Goal: Task Accomplishment & Management: Complete application form

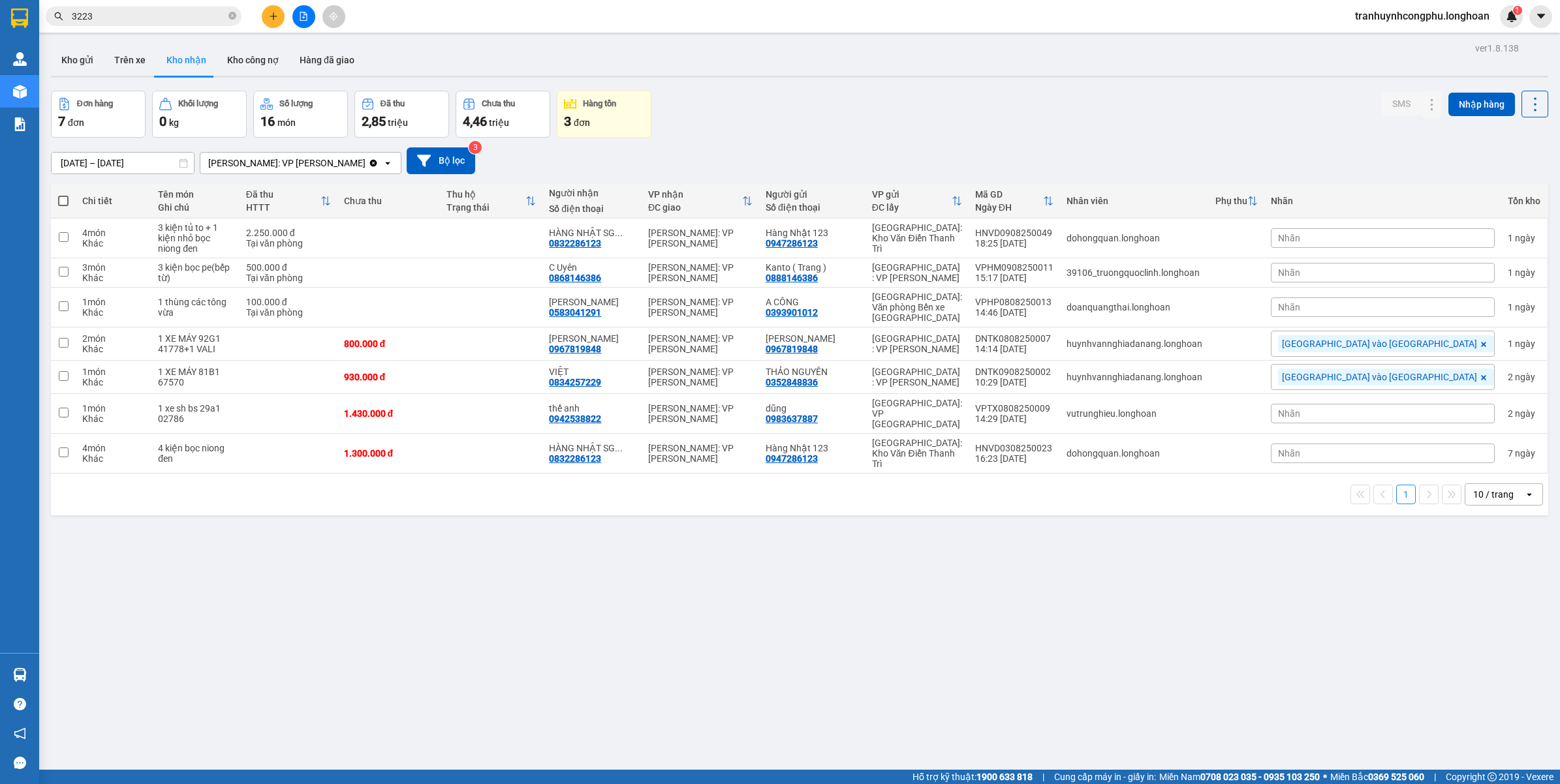
click at [1394, 15] on span "tranhuynhcongphu.longhoan" at bounding box center [1422, 16] width 156 height 16
click at [1387, 50] on li "Đăng xuất" at bounding box center [1420, 40] width 159 height 21
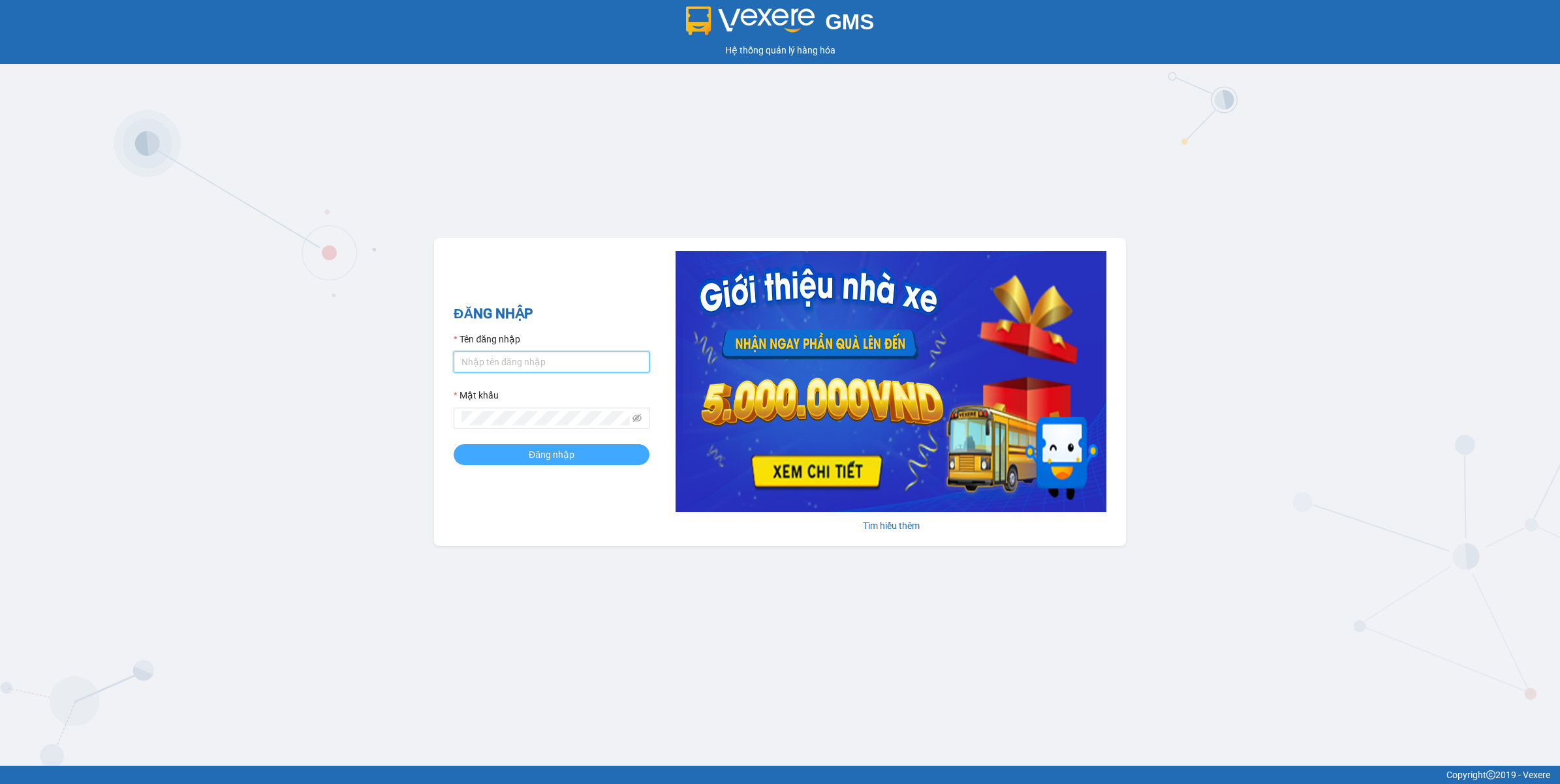
type input "tranhuynhcongphu.longhoan"
click at [508, 464] on button "Đăng nhập" at bounding box center [551, 455] width 196 height 21
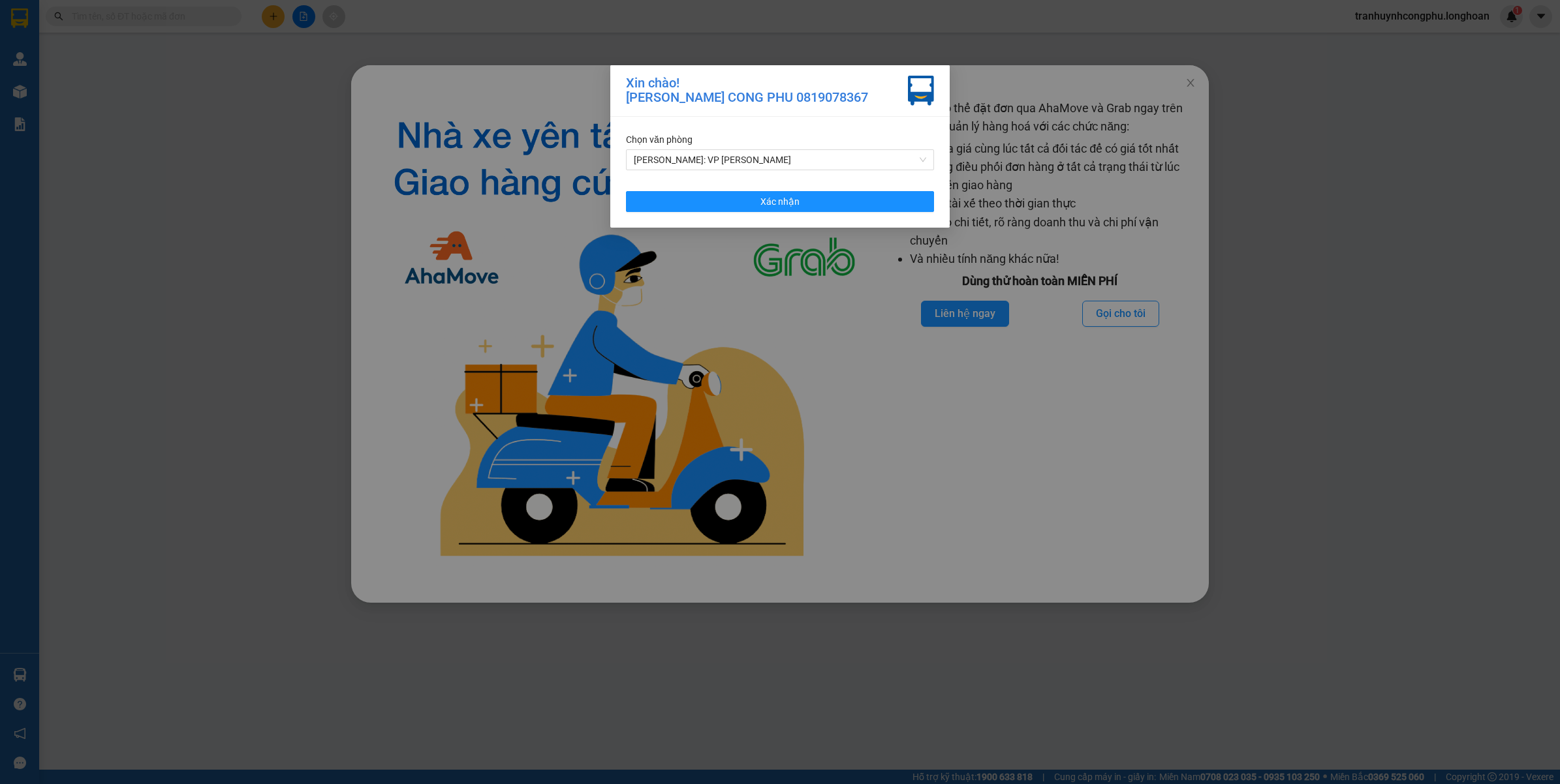
click at [673, 147] on div "Chọn văn phòng Hồ Chí Minh: VP Bình Thạnh" at bounding box center [780, 152] width 308 height 38
click at [668, 167] on span "[PERSON_NAME]: VP [PERSON_NAME]" at bounding box center [780, 160] width 292 height 20
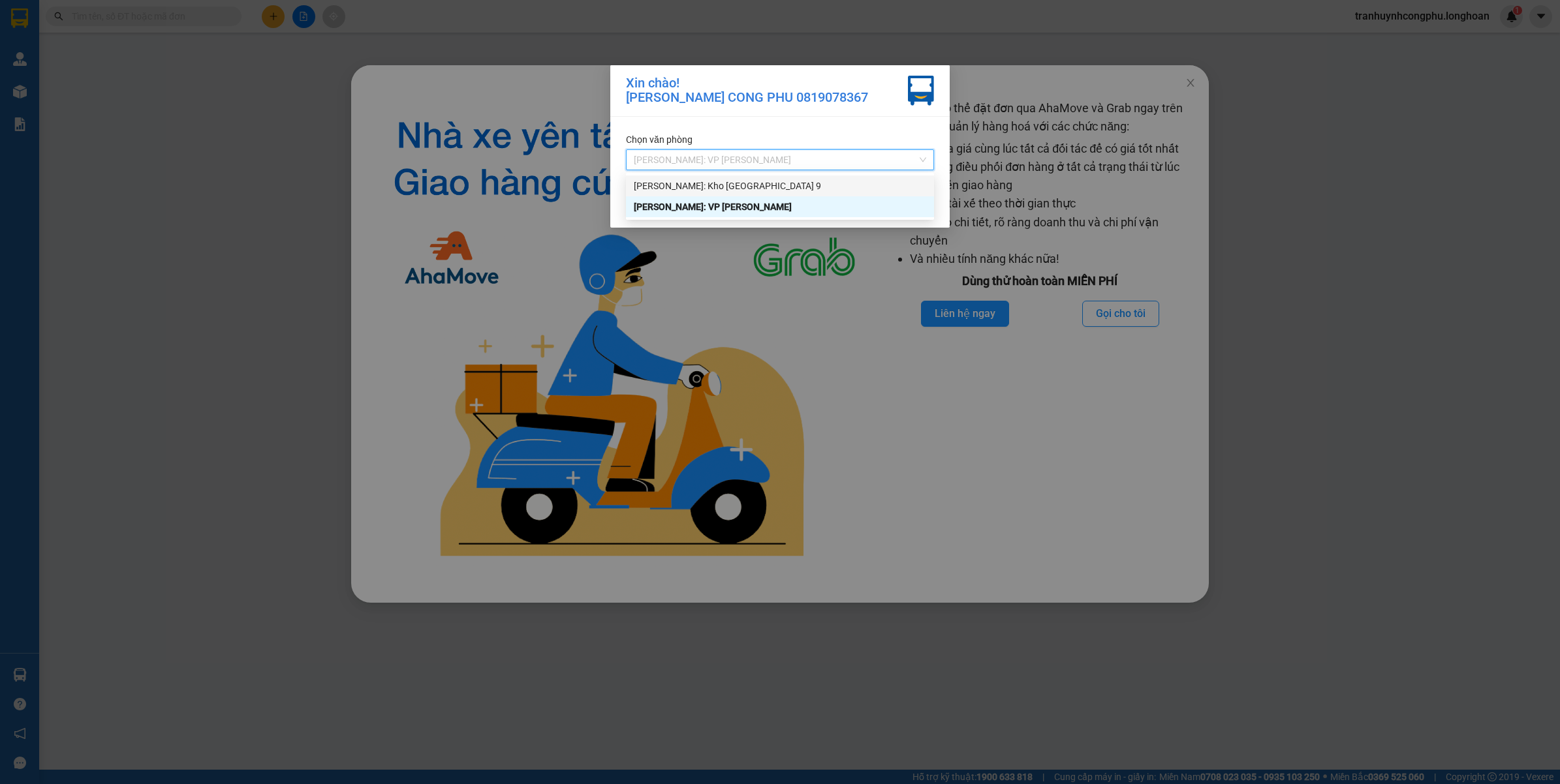
click at [663, 186] on div "Hồ Chí Minh: Kho Thủ Đức & Quận 9" at bounding box center [780, 186] width 292 height 15
click at [669, 193] on button "Xác nhận" at bounding box center [780, 201] width 308 height 21
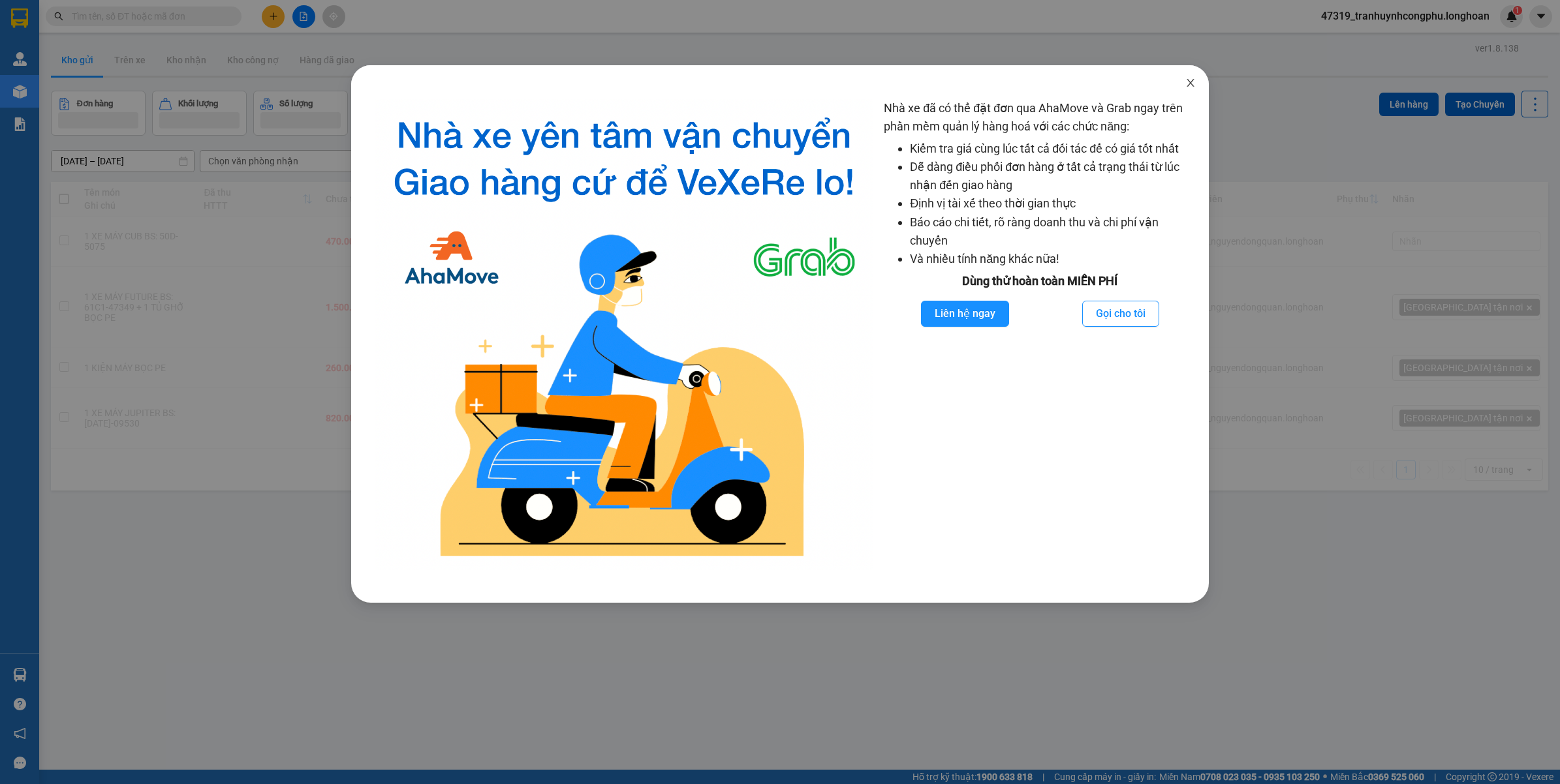
click at [1193, 89] on span "Close" at bounding box center [1190, 84] width 36 height 36
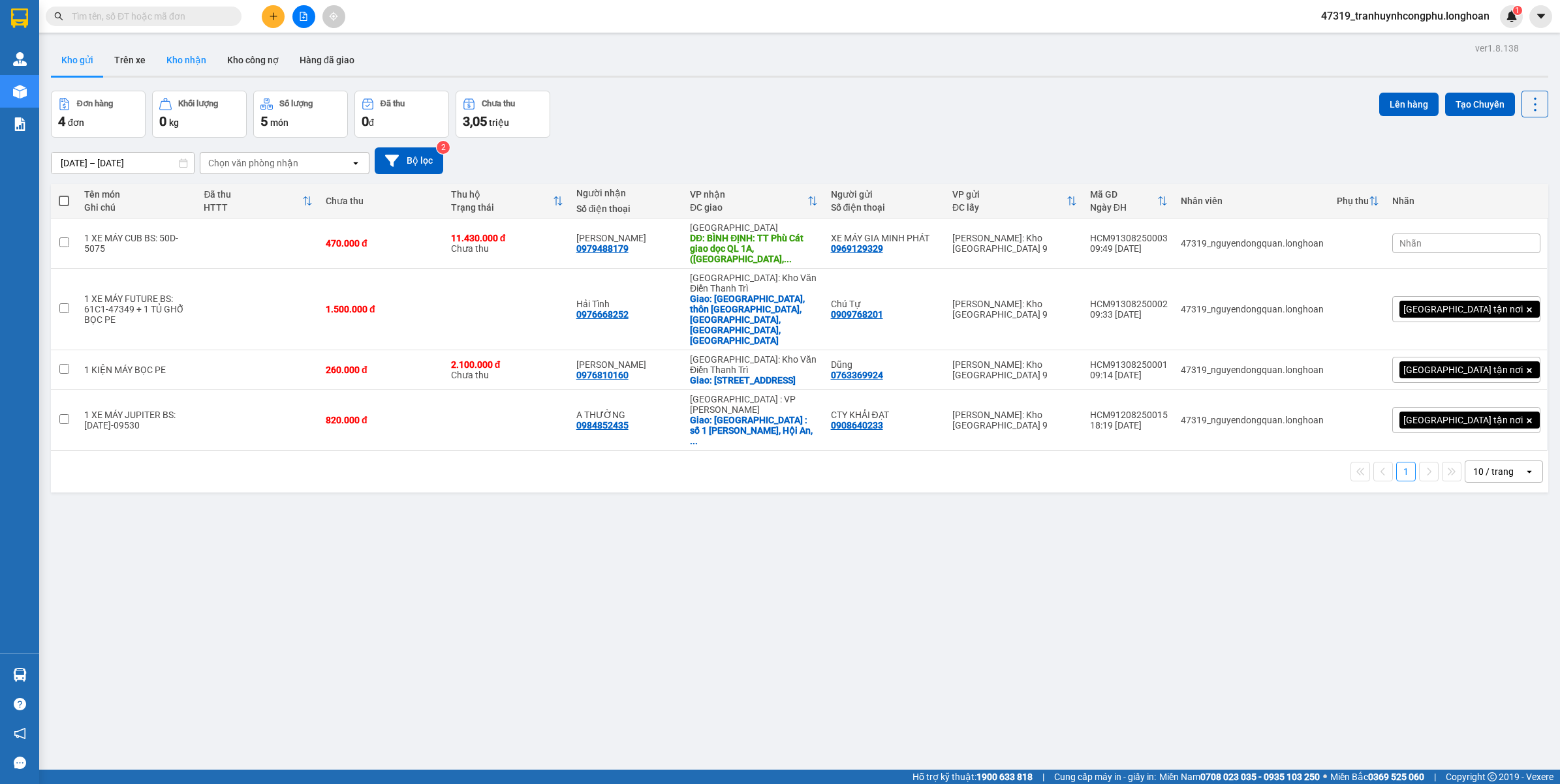
click at [181, 62] on button "Kho nhận" at bounding box center [186, 60] width 61 height 31
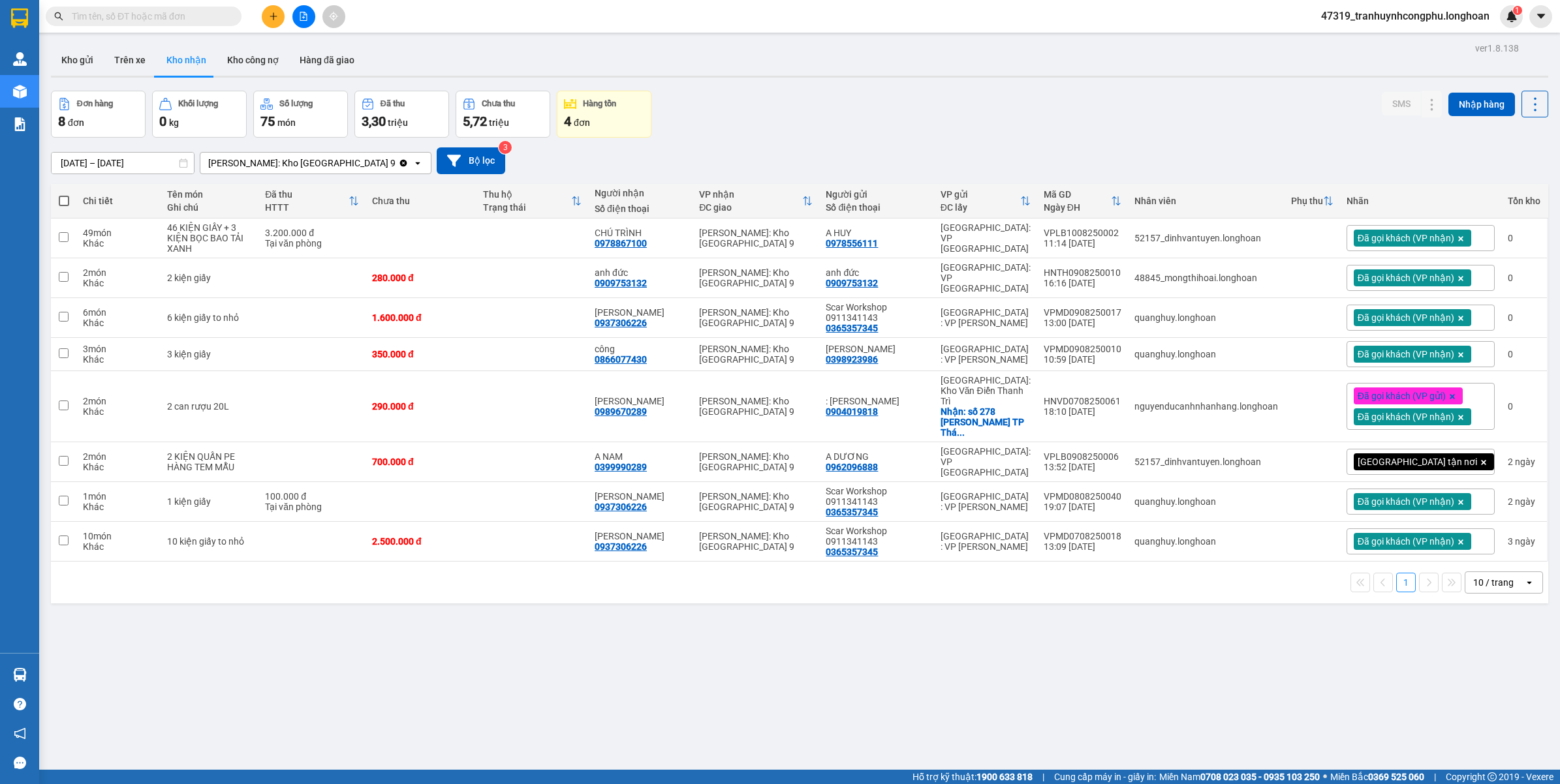
click at [1394, 8] on span "47319_tranhuynhcongphu.longhoan" at bounding box center [1405, 16] width 189 height 16
click at [1373, 39] on span "Đăng xuất" at bounding box center [1410, 41] width 164 height 15
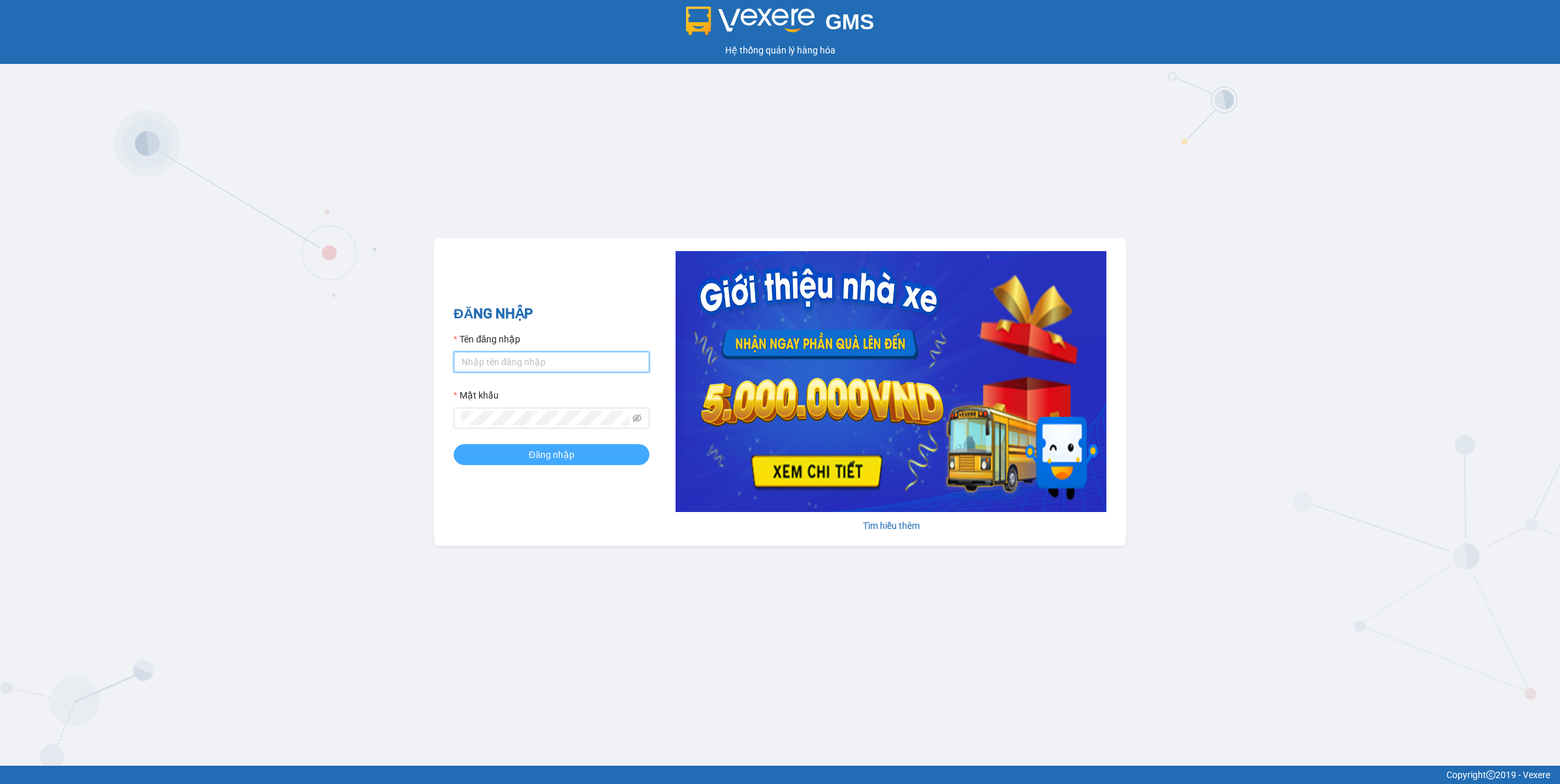
type input "tranhuynhcongphu.longhoan"
click at [550, 454] on span "Đăng nhập" at bounding box center [551, 455] width 45 height 15
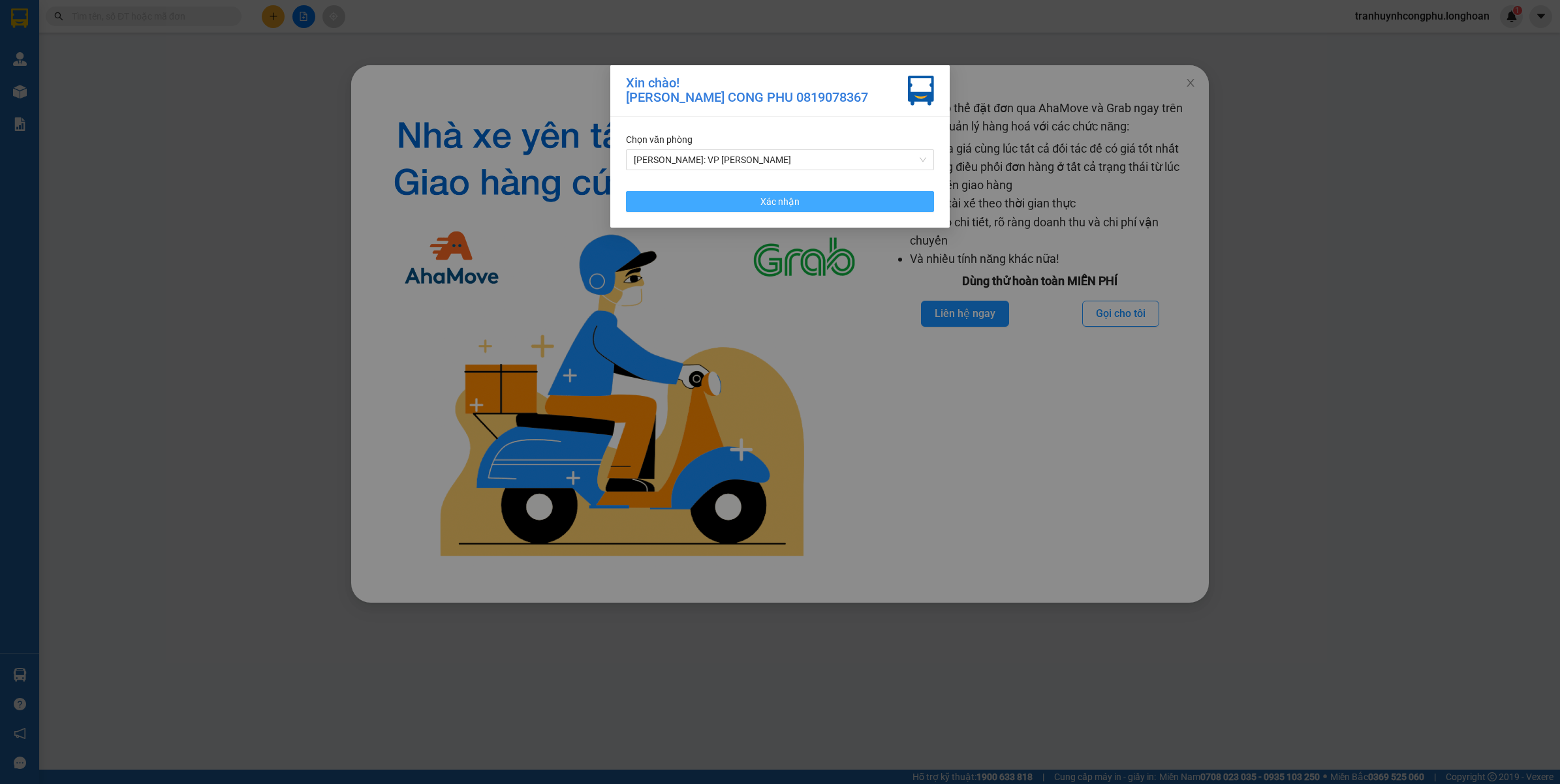
click at [833, 201] on button "Xác nhận" at bounding box center [780, 201] width 308 height 21
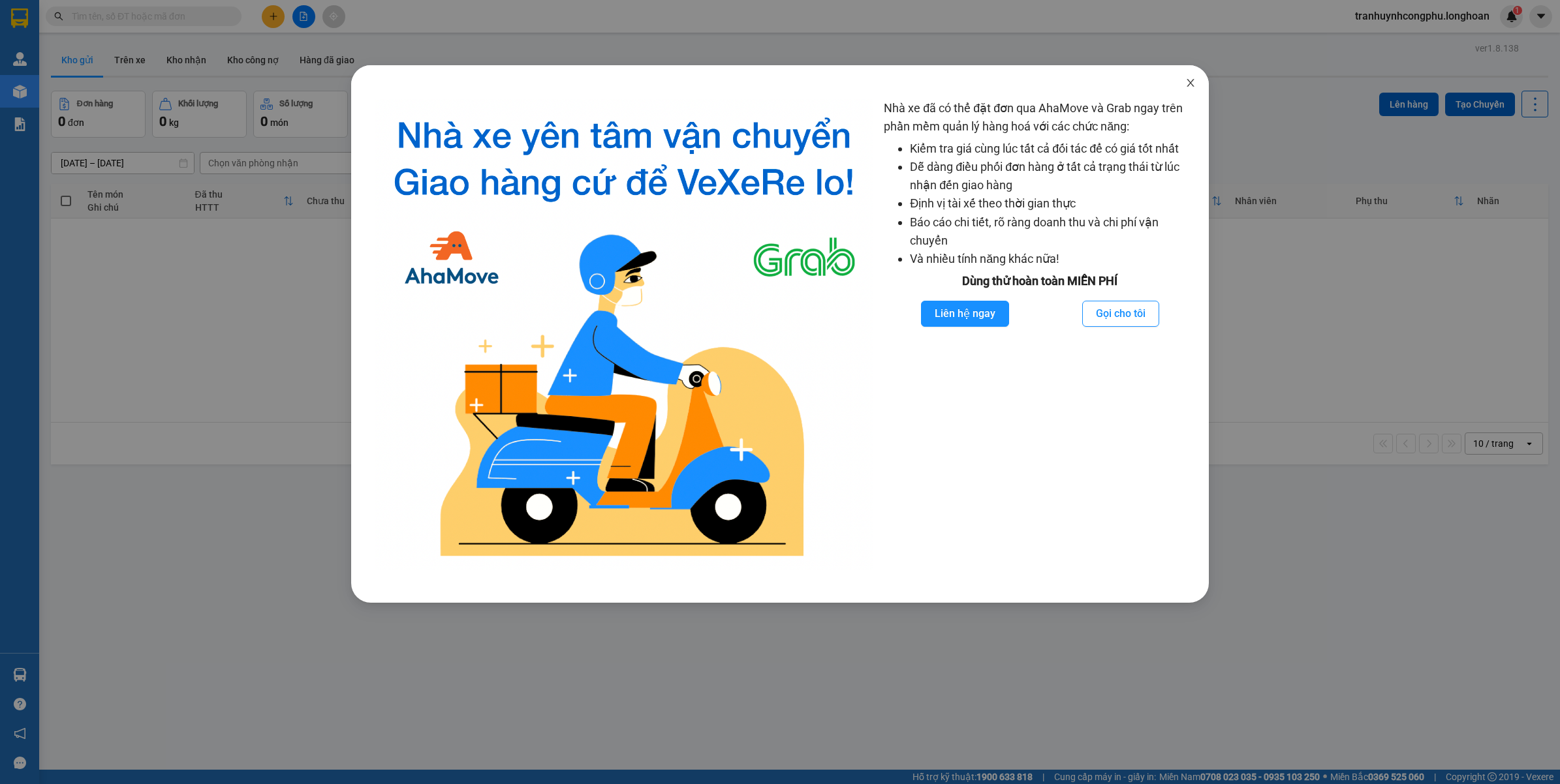
click at [1188, 80] on icon "close" at bounding box center [1191, 83] width 7 height 8
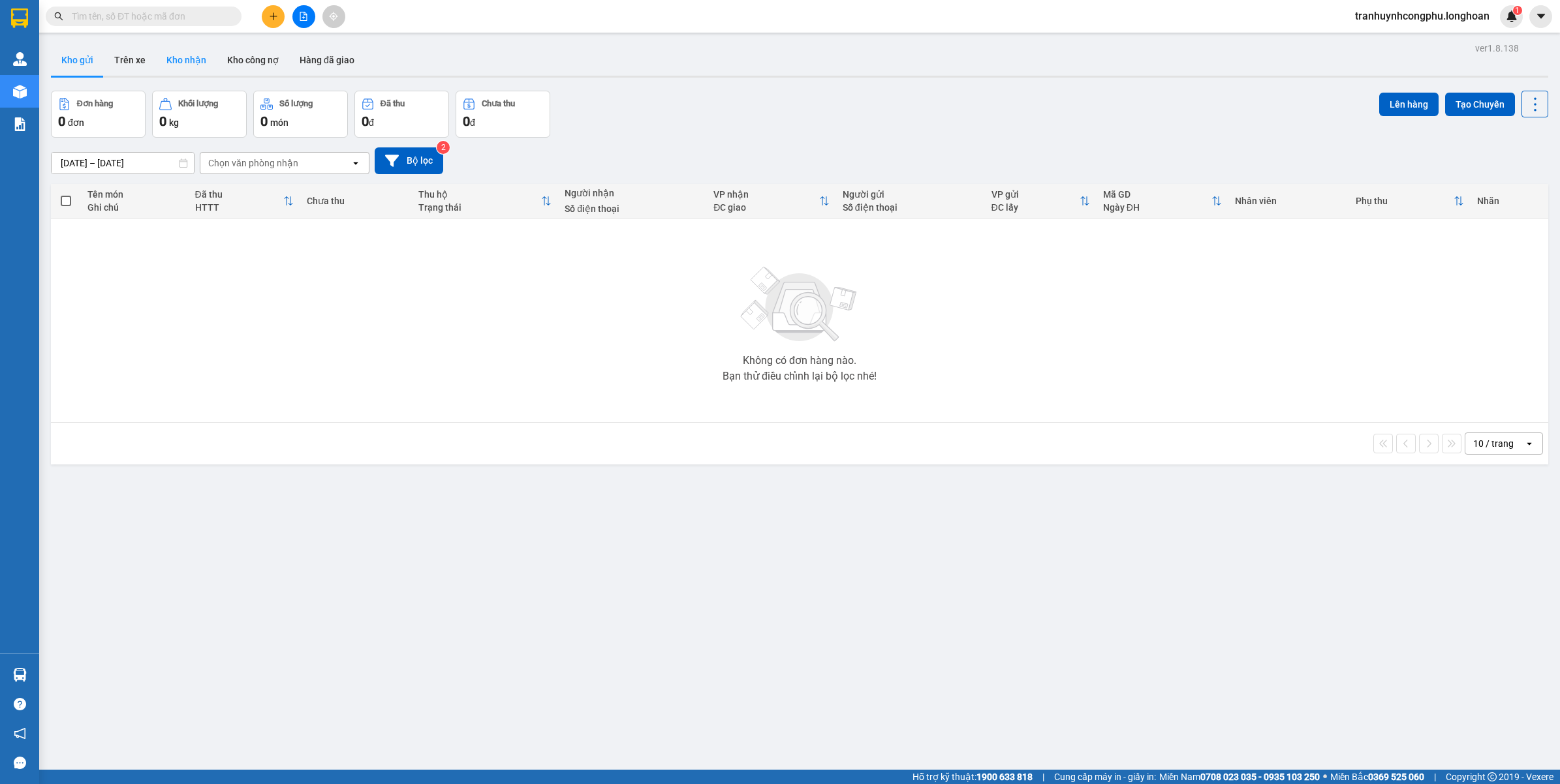
click at [177, 57] on button "Kho nhận" at bounding box center [186, 60] width 61 height 31
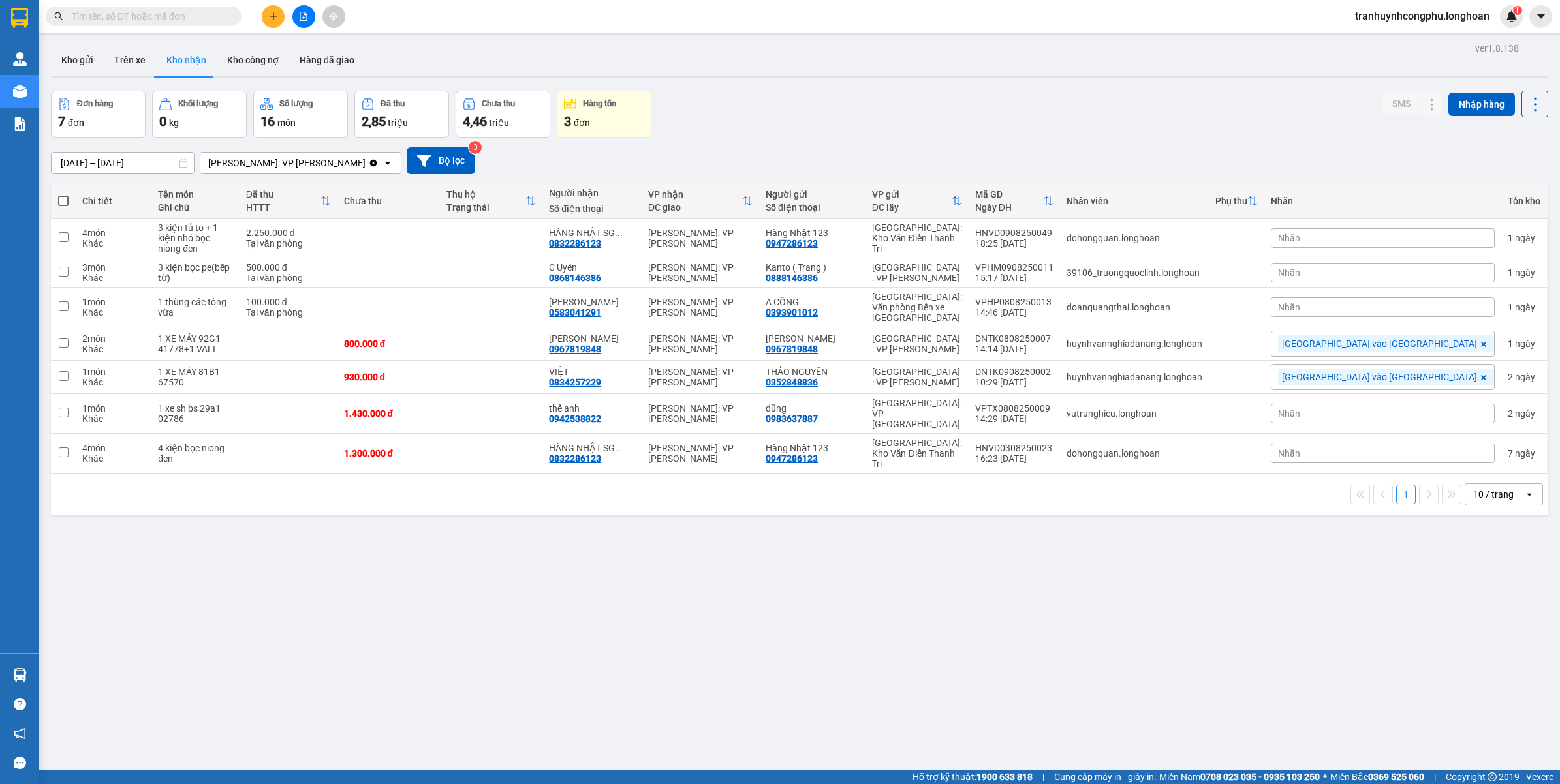
click at [664, 641] on div "ver 1.8.138 Kho gửi Trên xe Kho nhận Kho công nợ Hàng đã giao Đơn hàng 7 đơn Kh…" at bounding box center [799, 431] width 1507 height 784
click at [1354, 18] on span "tranhuynhcongphu.longhoan" at bounding box center [1422, 16] width 156 height 16
click at [1361, 38] on span "Đăng xuất" at bounding box center [1425, 41] width 130 height 15
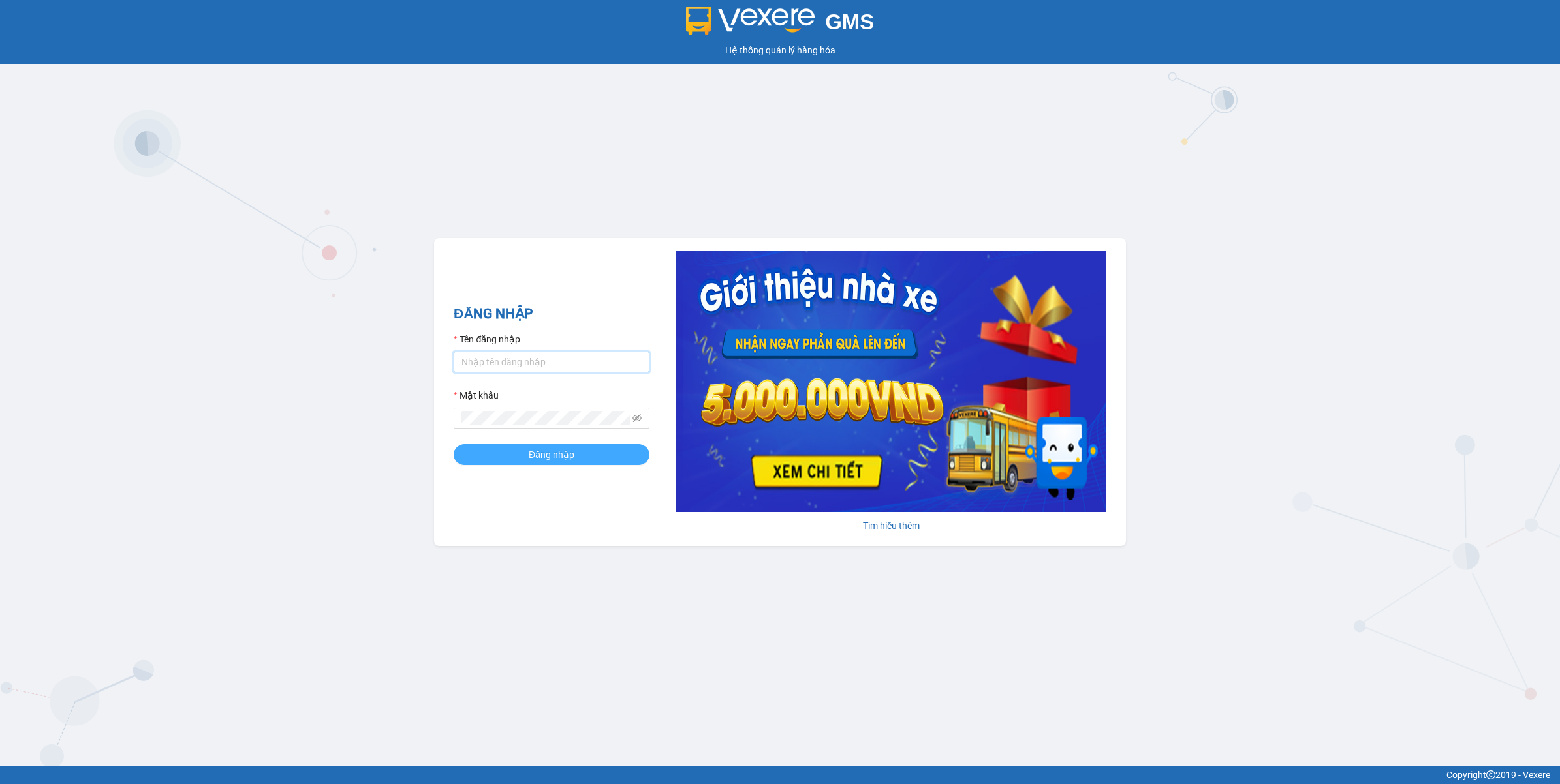
type input "tranhuynhcongphu.longhoan"
click at [609, 448] on button "Đăng nhập" at bounding box center [551, 455] width 196 height 21
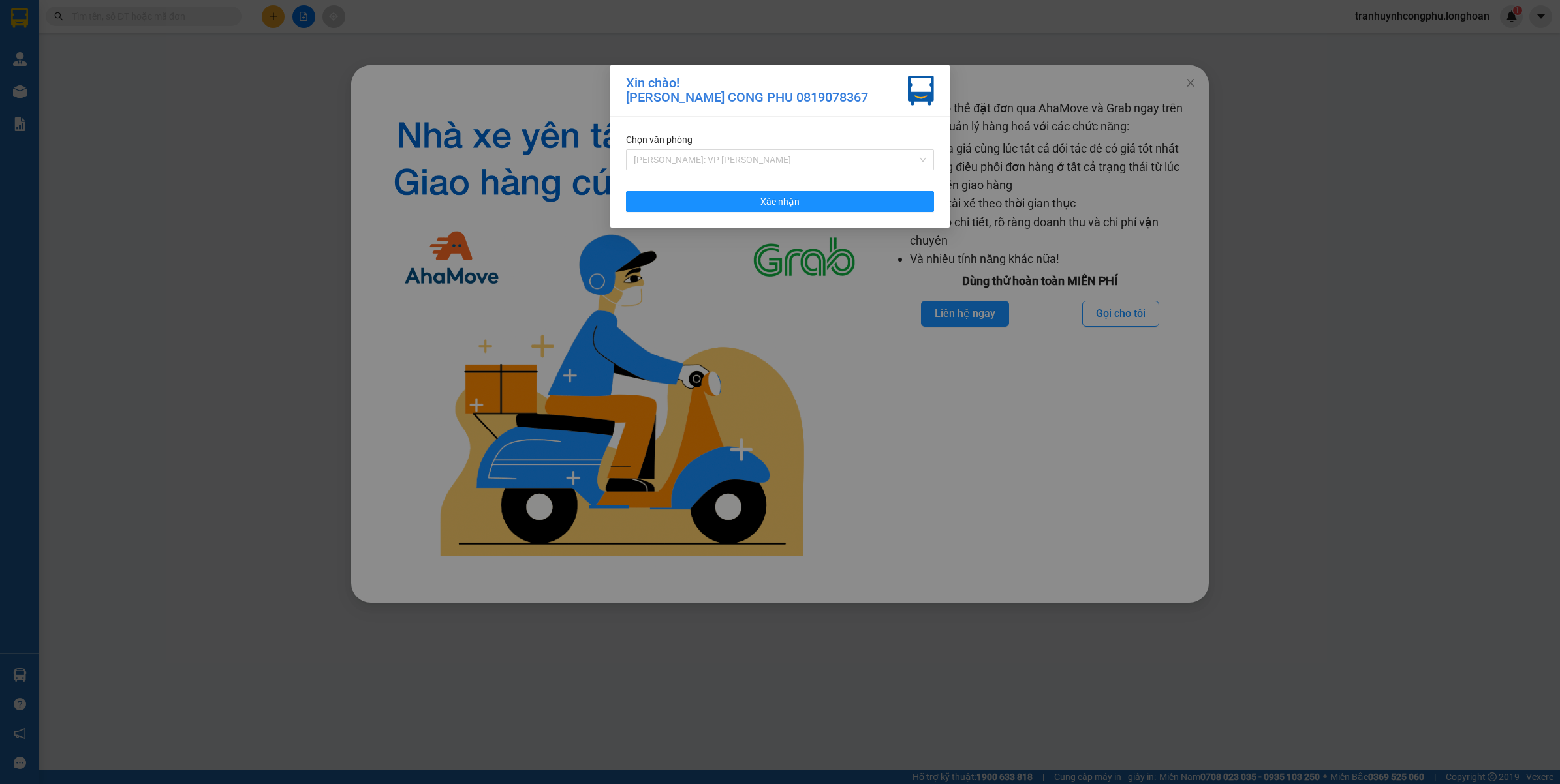
drag, startPoint x: 687, startPoint y: 156, endPoint x: 710, endPoint y: 209, distance: 57.8
click at [687, 156] on span "[PERSON_NAME]: VP [PERSON_NAME]" at bounding box center [780, 160] width 292 height 20
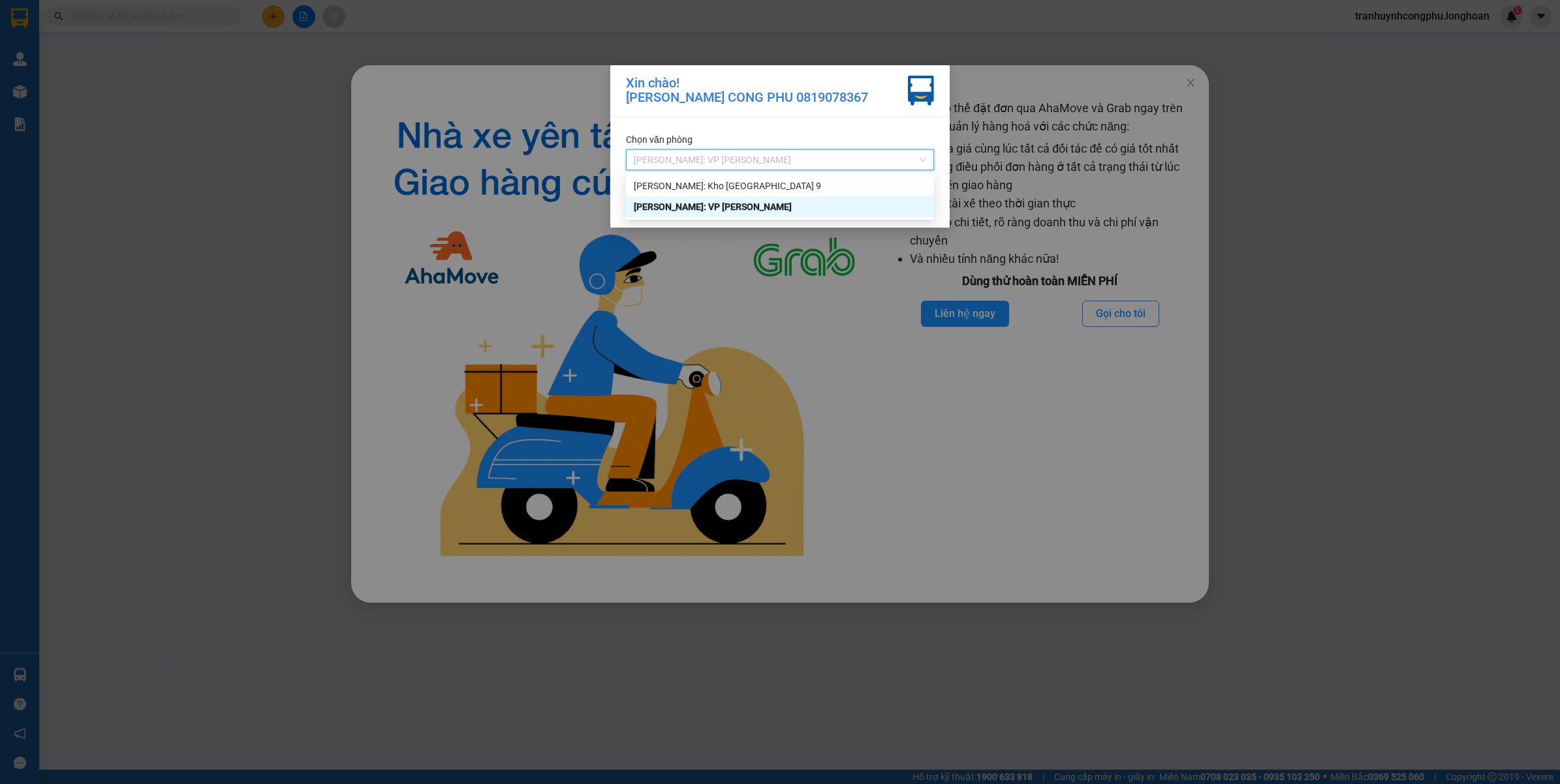
click at [710, 209] on div "[PERSON_NAME]: VP [PERSON_NAME]" at bounding box center [780, 207] width 292 height 15
click at [724, 142] on div "Chọn văn phòng" at bounding box center [780, 140] width 308 height 15
click at [726, 164] on span "[PERSON_NAME]: VP [PERSON_NAME]" at bounding box center [780, 160] width 292 height 20
click at [724, 183] on div "Hồ Chí Minh: Kho Thủ Đức & Quận 9" at bounding box center [780, 186] width 292 height 15
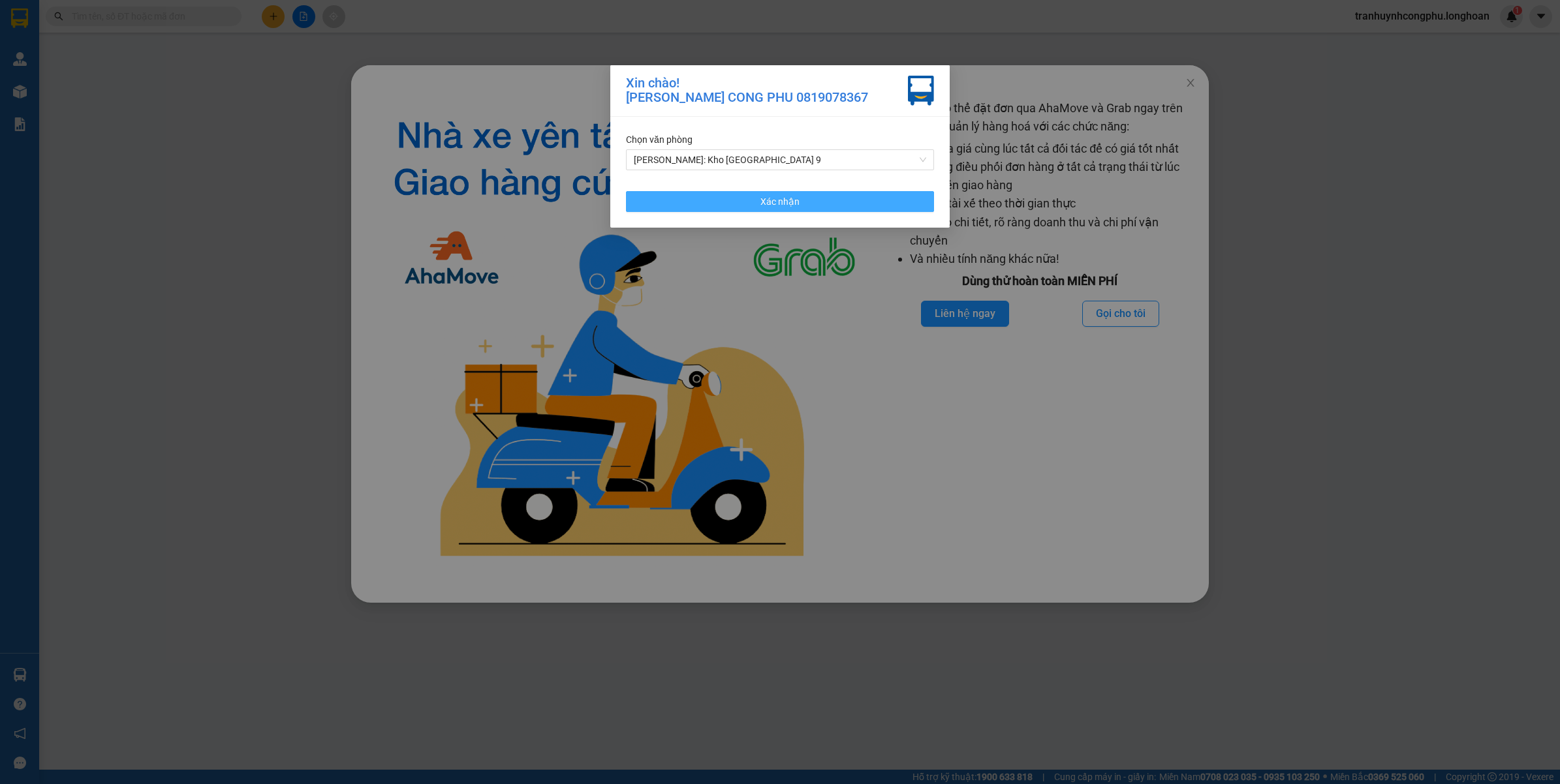
click at [725, 194] on button "Xác nhận" at bounding box center [780, 201] width 308 height 21
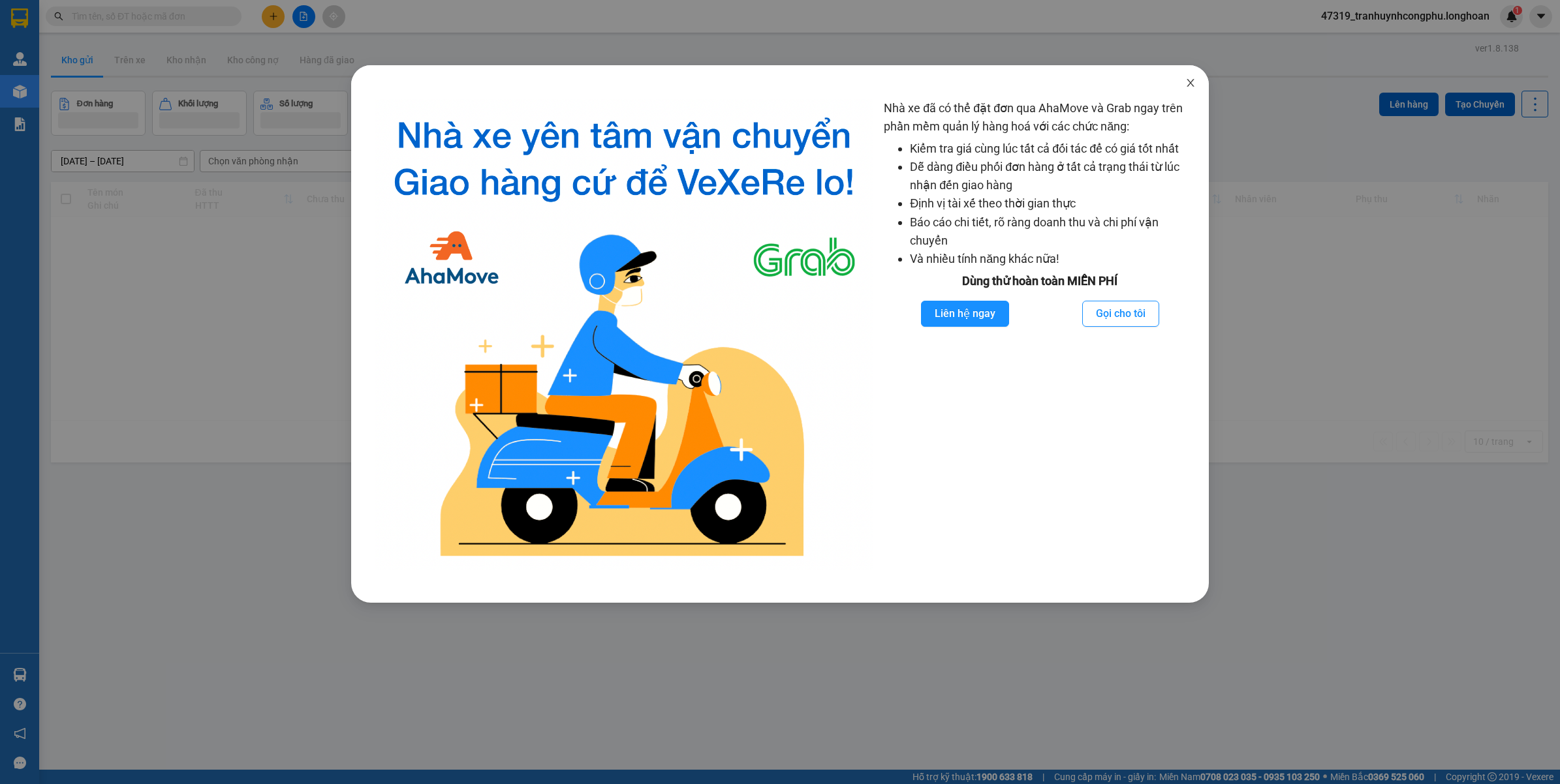
click at [1185, 84] on icon "close" at bounding box center [1190, 82] width 10 height 10
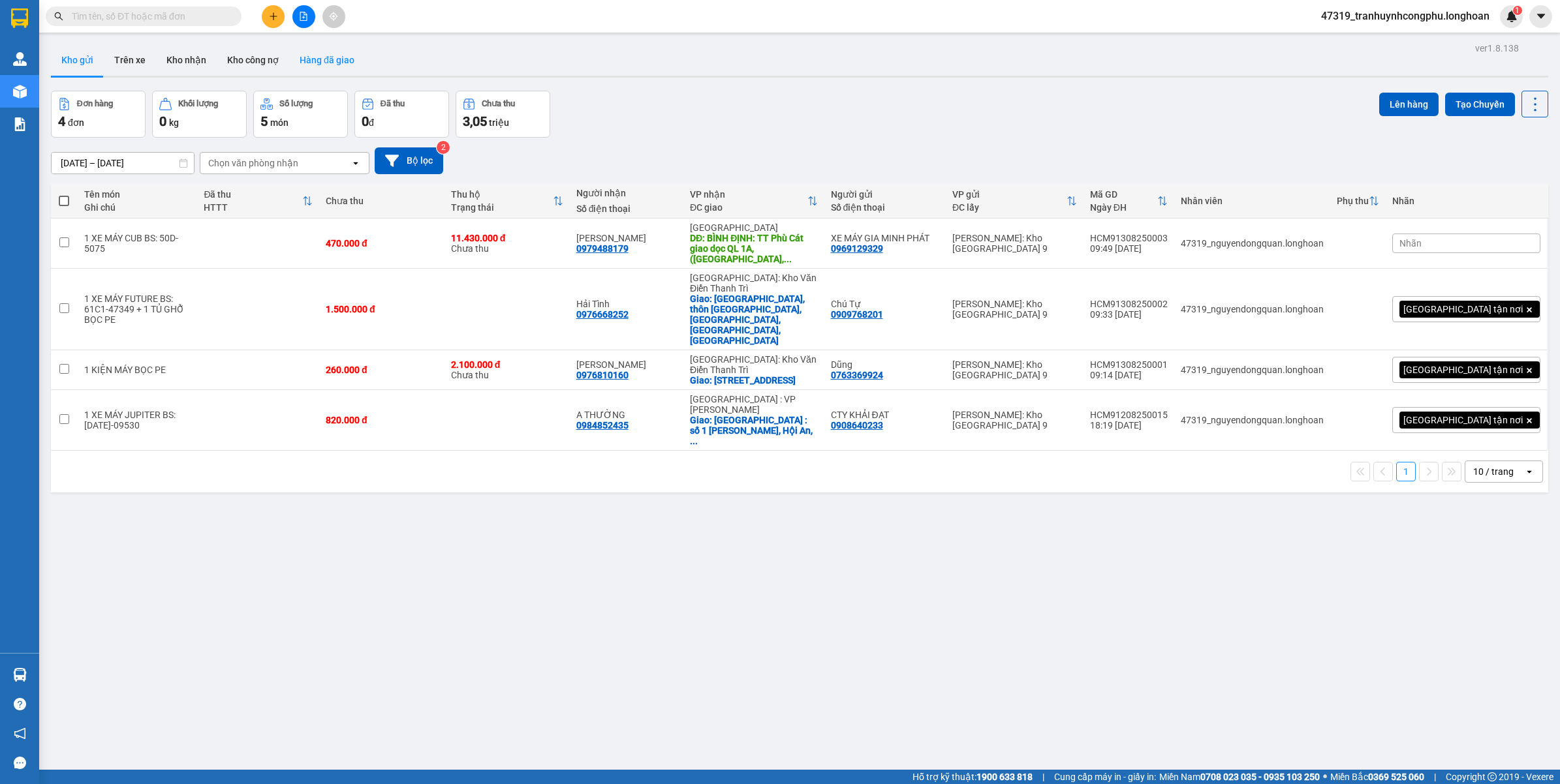
click at [327, 68] on button "Hàng đã giao" at bounding box center [327, 60] width 75 height 31
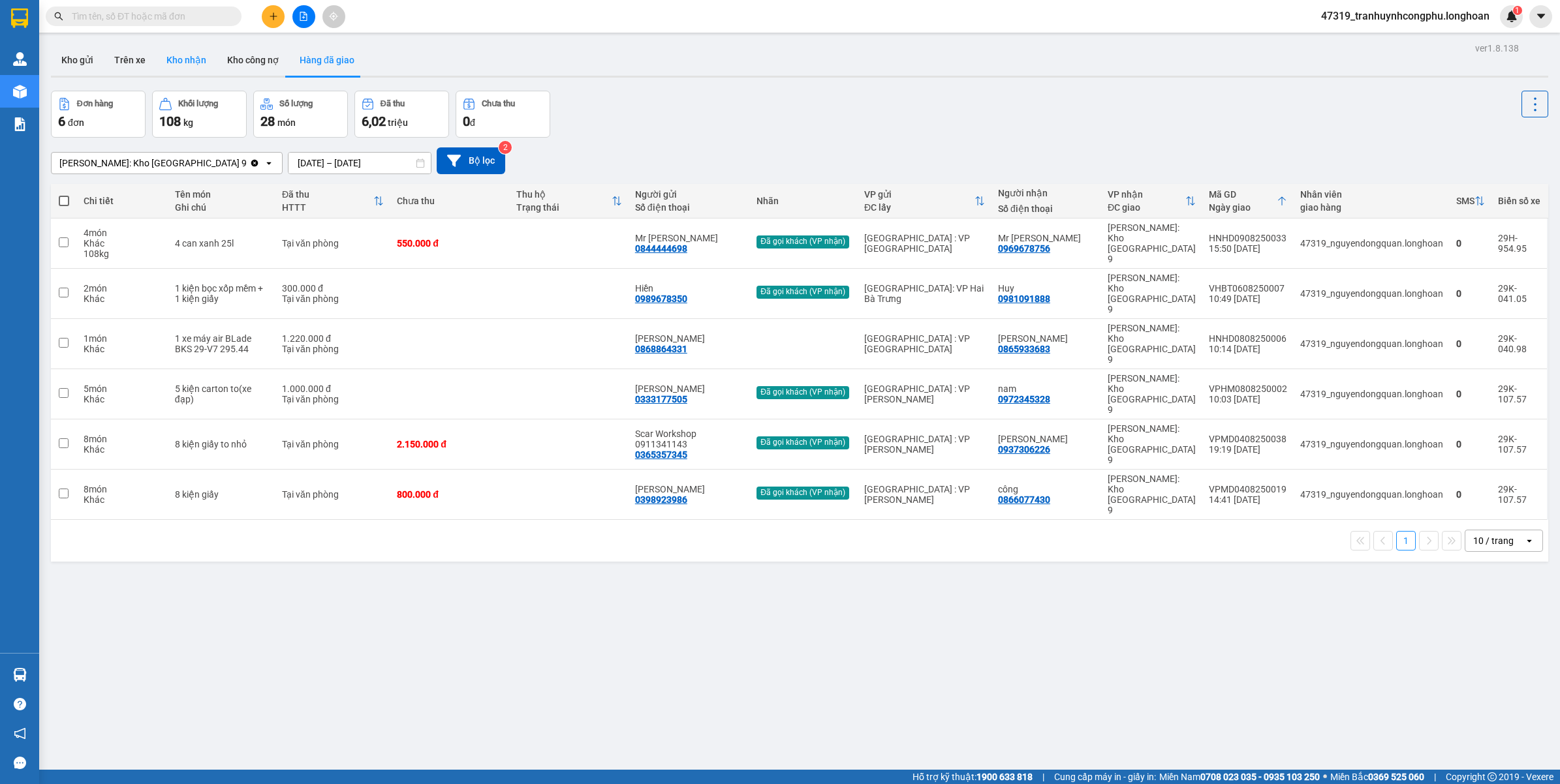
click at [184, 52] on button "Kho nhận" at bounding box center [186, 60] width 61 height 31
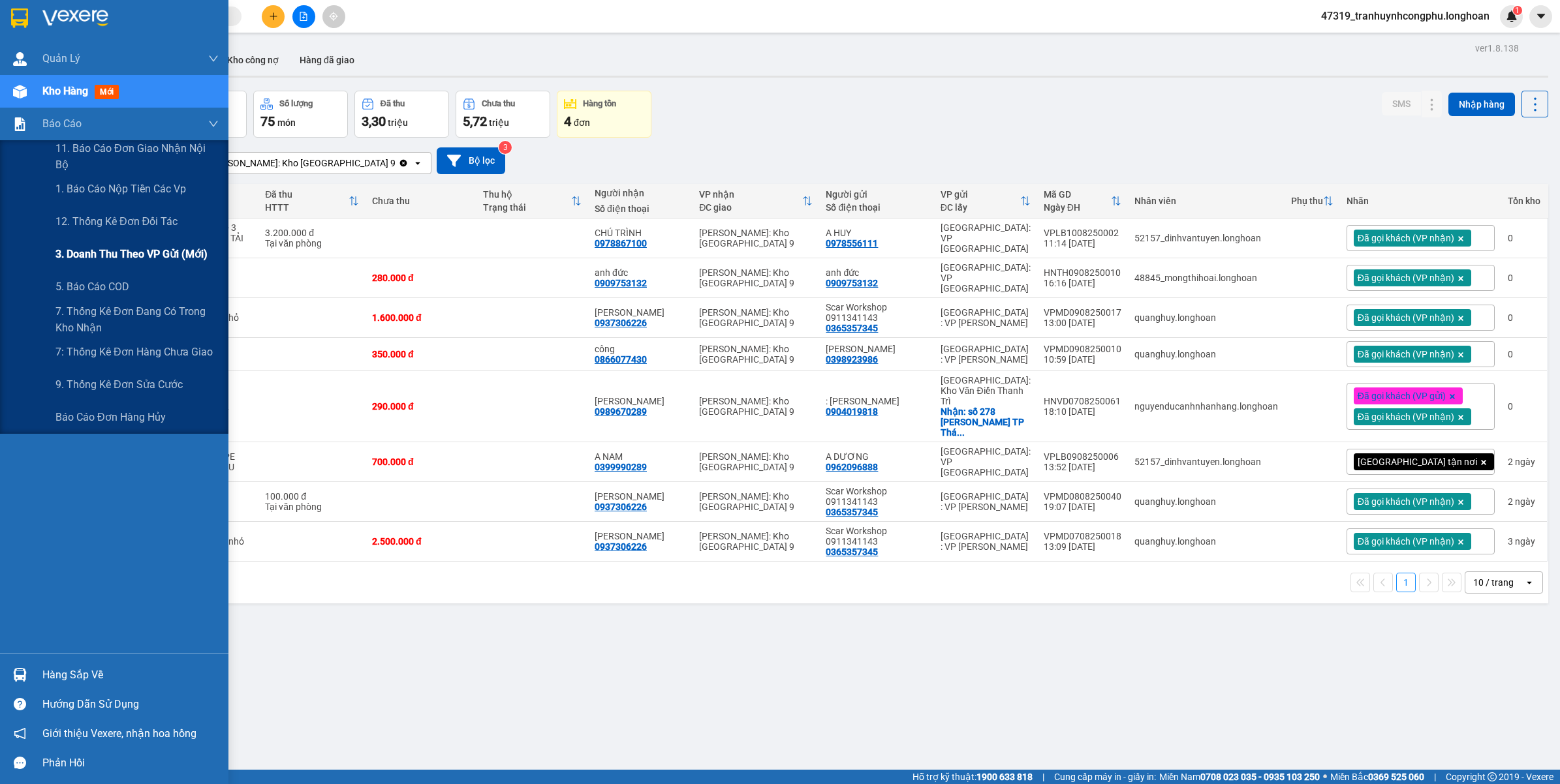
drag, startPoint x: 105, startPoint y: 244, endPoint x: 154, endPoint y: 233, distance: 50.2
click at [105, 245] on div "3. Doanh Thu theo VP Gửi (mới)" at bounding box center [136, 255] width 163 height 33
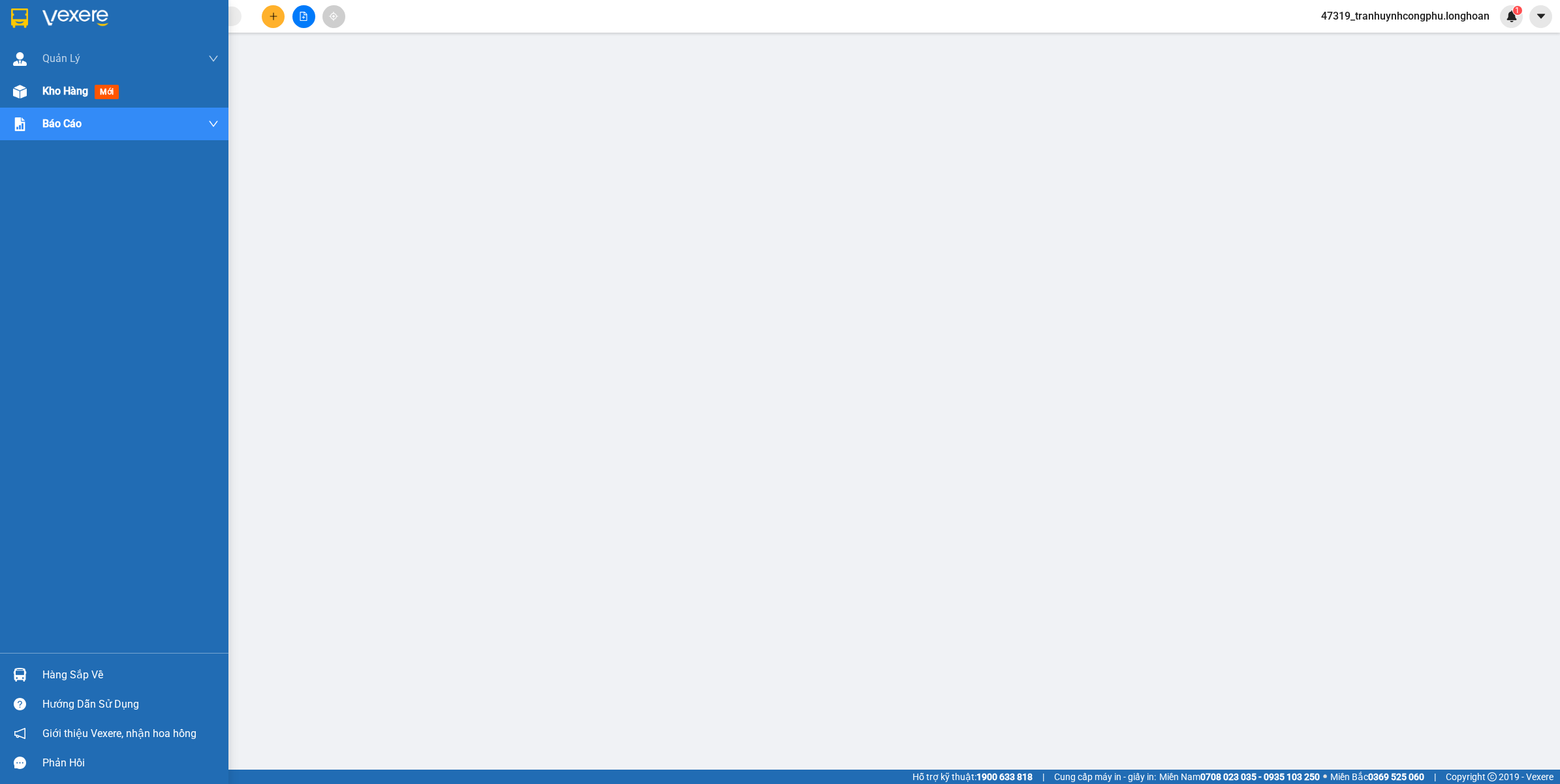
click at [15, 95] on img at bounding box center [19, 91] width 14 height 14
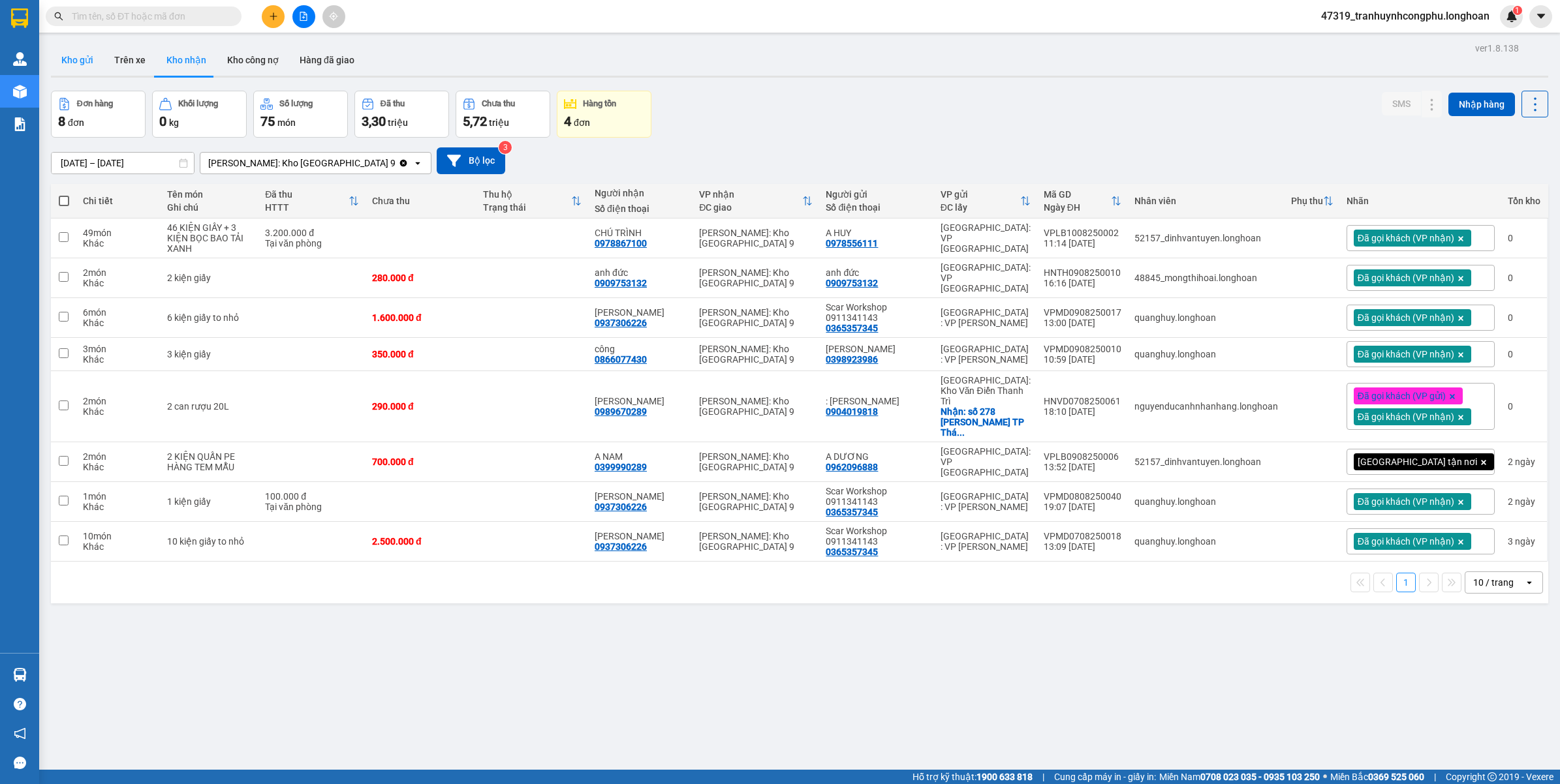
click at [86, 70] on button "Kho gửi" at bounding box center [77, 60] width 53 height 31
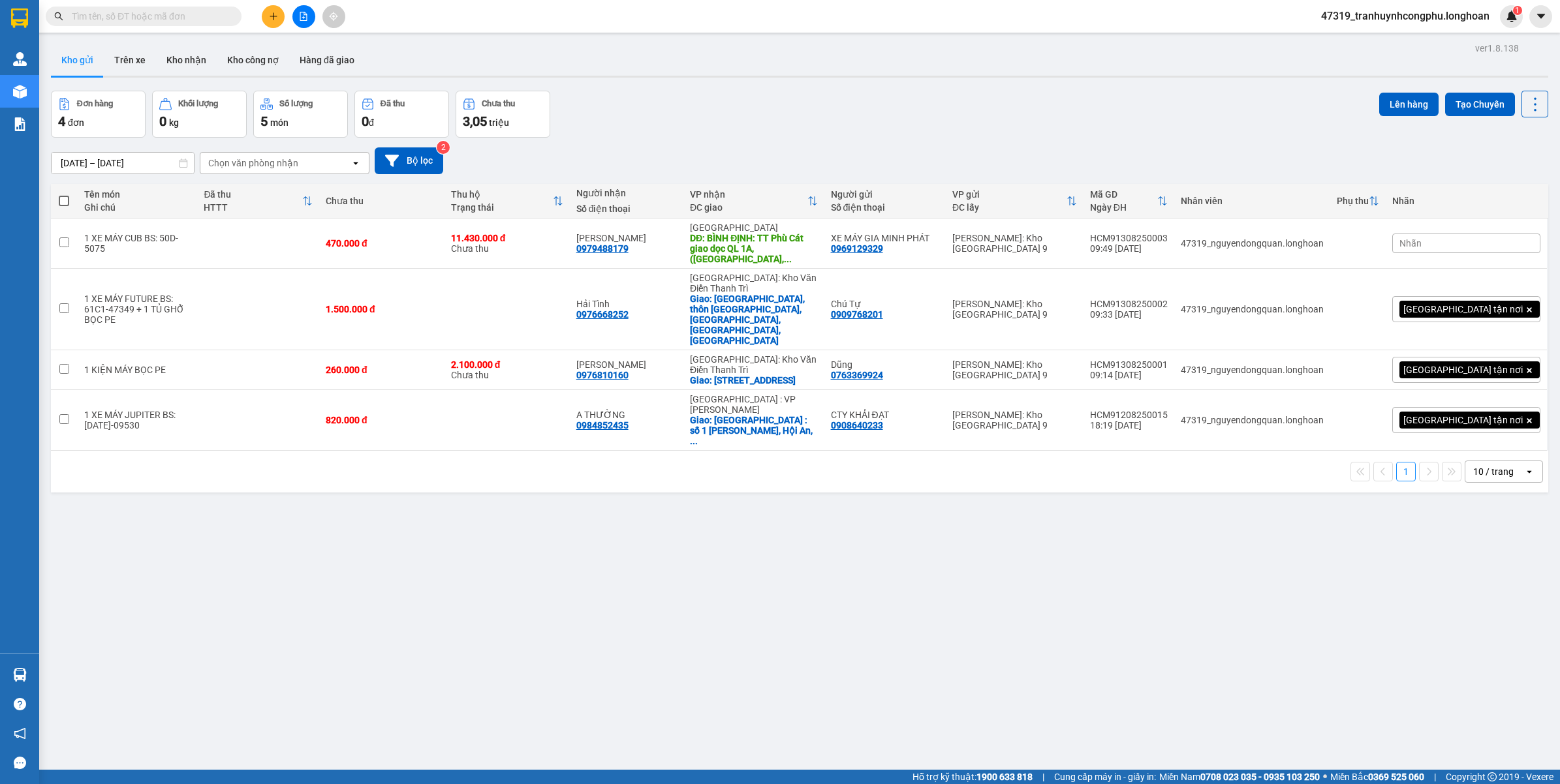
click at [1396, 13] on span "47319_tranhuynhcongphu.longhoan" at bounding box center [1405, 16] width 189 height 16
click at [1384, 47] on li "Đăng xuất" at bounding box center [1404, 40] width 193 height 21
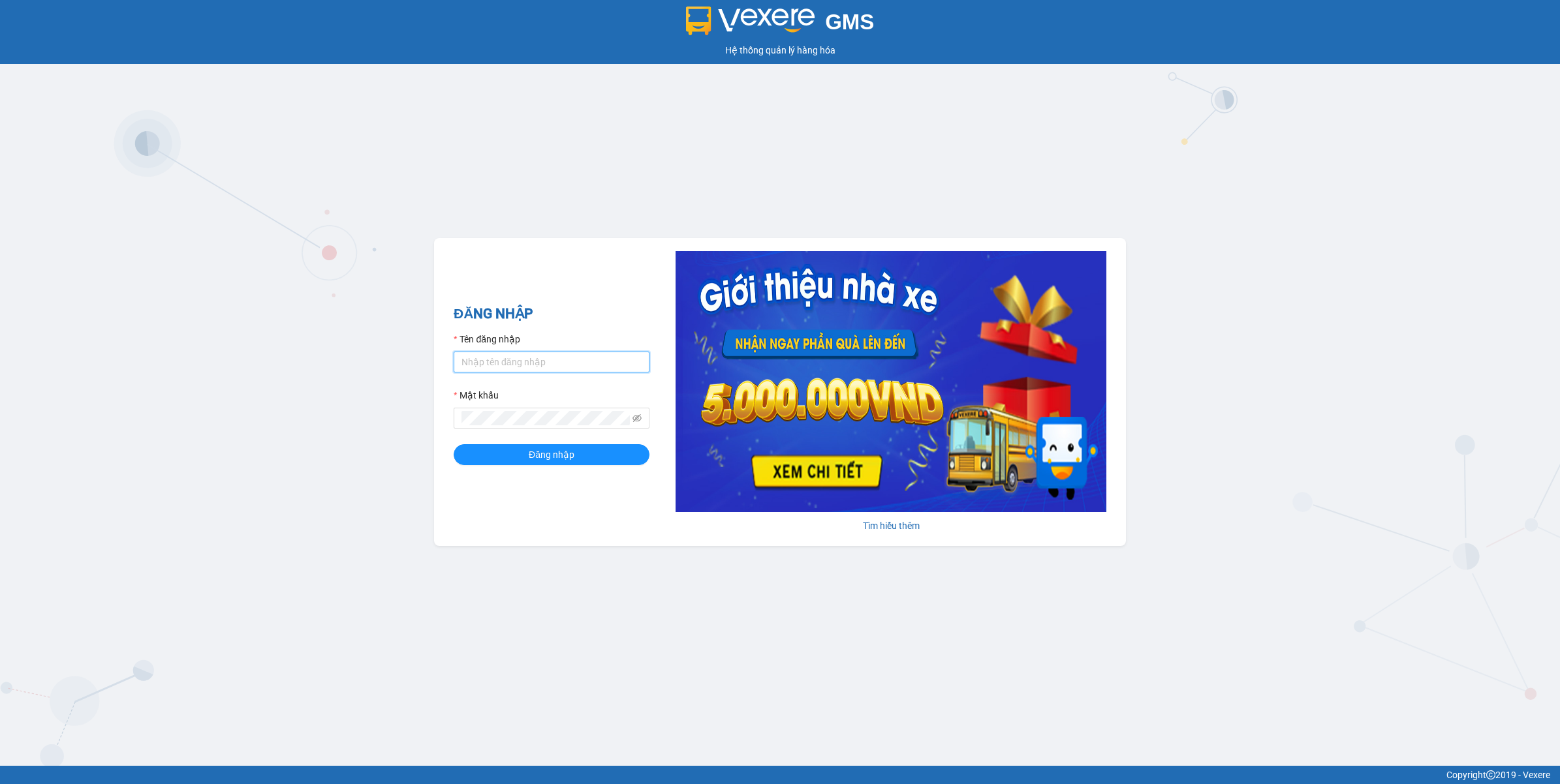
type input "tranhuynhcongphu.longhoan"
click at [607, 442] on form "Tên đăng nhập tranhuynhcongphu.longhoan Mật khẩu Đăng nhập" at bounding box center [551, 398] width 196 height 133
click at [607, 450] on button "Đăng nhập" at bounding box center [551, 455] width 196 height 21
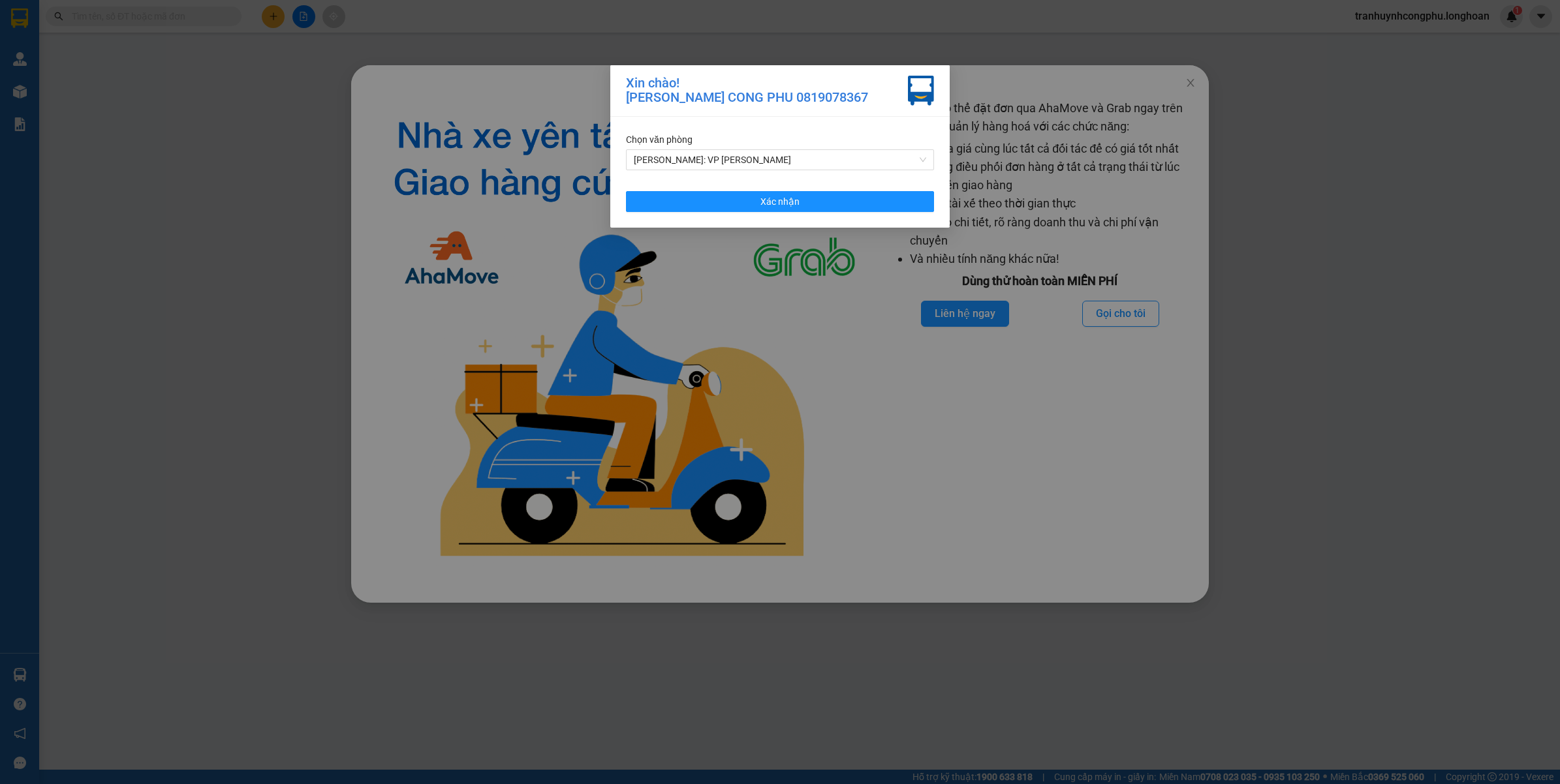
drag, startPoint x: 793, startPoint y: 181, endPoint x: 798, endPoint y: 195, distance: 14.9
click at [793, 181] on div "Chọn văn phòng [PERSON_NAME]: VP [PERSON_NAME] nhận" at bounding box center [780, 172] width 339 height 111
click at [798, 196] on button "Xác nhận" at bounding box center [780, 201] width 308 height 21
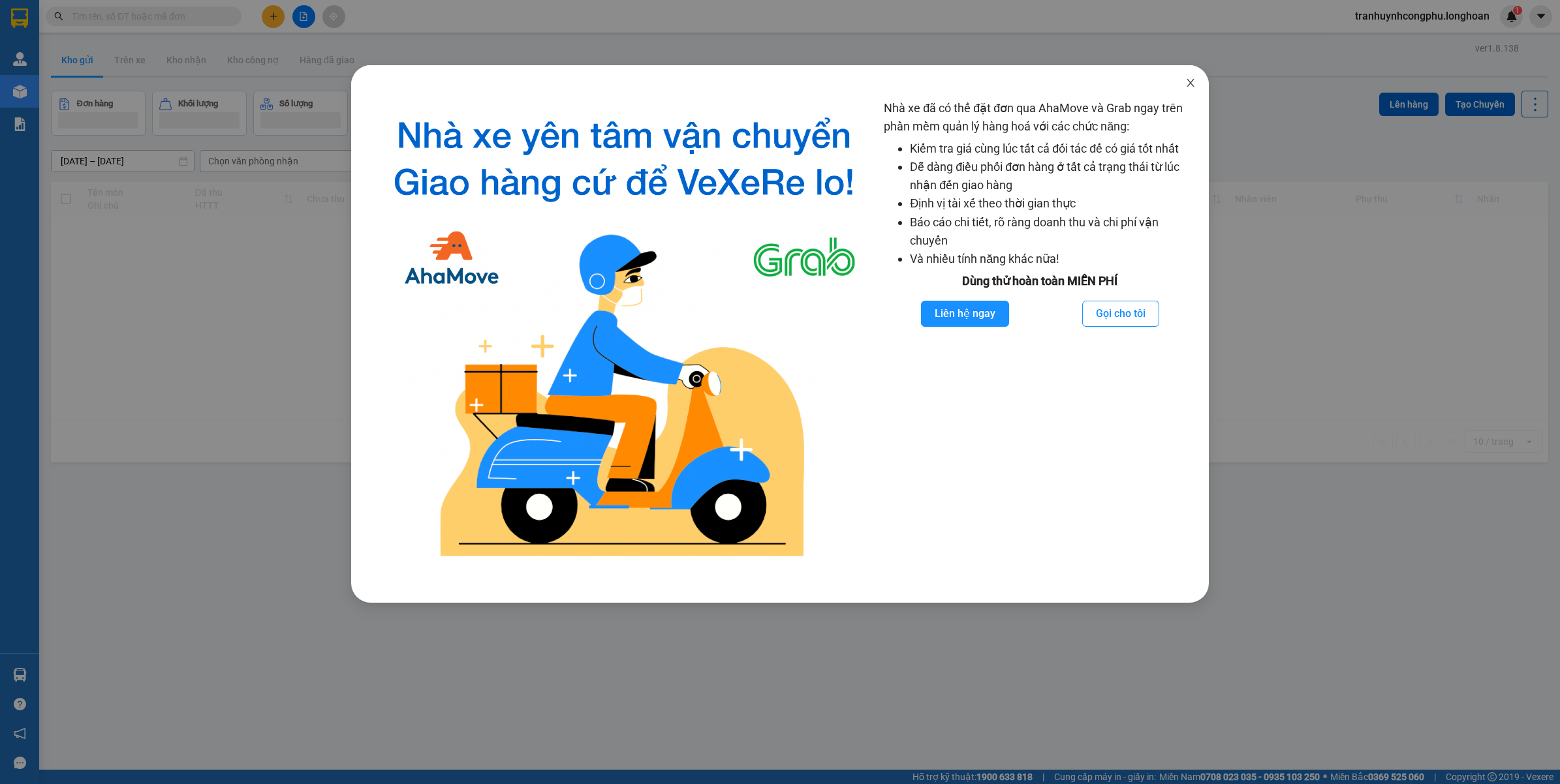
click at [1188, 82] on icon "close" at bounding box center [1191, 83] width 7 height 8
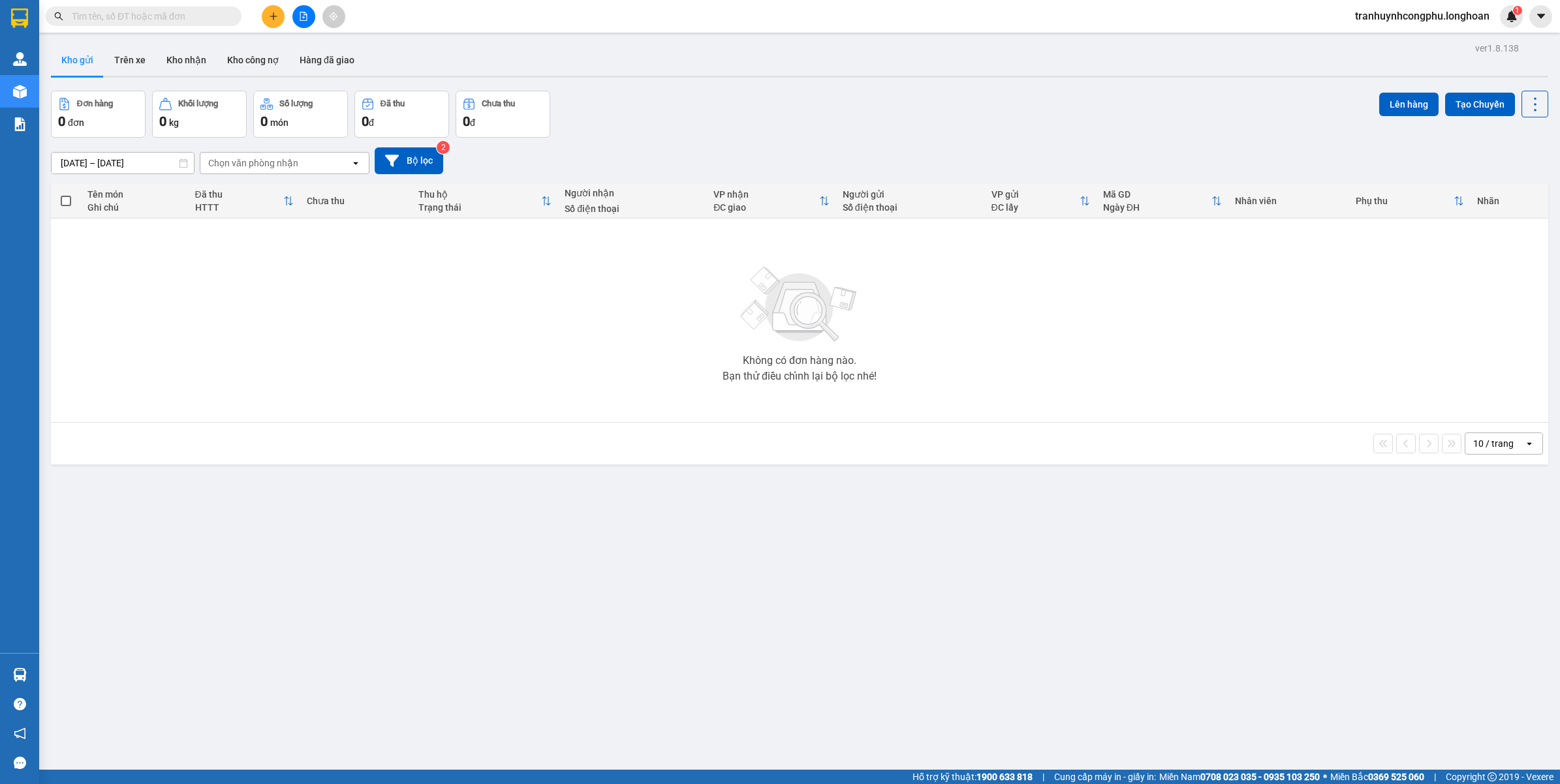
click at [206, 490] on div "ver 1.8.138 Kho gửi Trên xe Kho nhận Kho công nợ Hàng đã giao Đơn hàng 0 đơn Kh…" at bounding box center [799, 431] width 1507 height 784
click at [180, 50] on button "Kho nhận" at bounding box center [186, 60] width 61 height 31
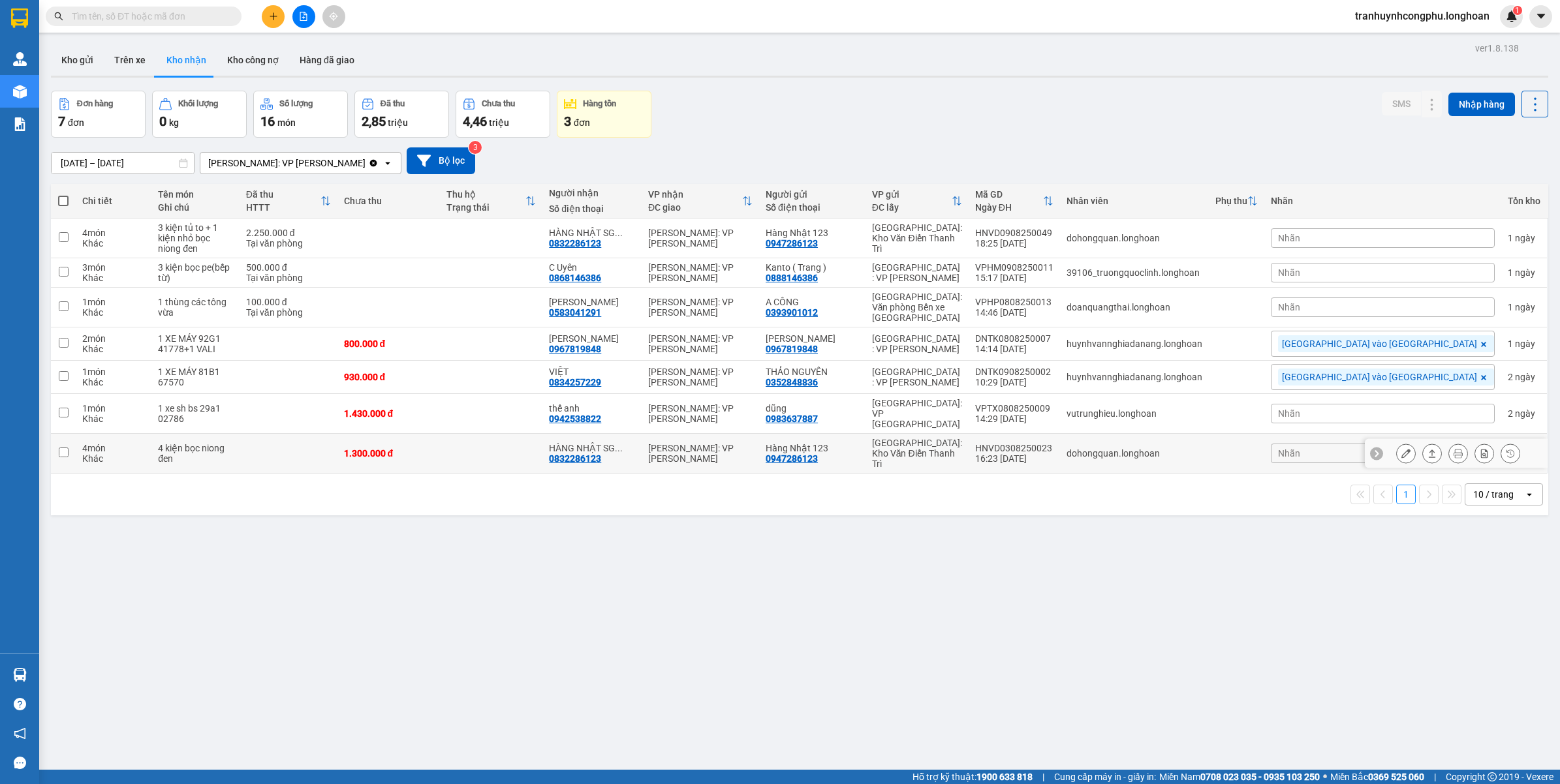
click at [1400, 442] on button at bounding box center [1405, 453] width 18 height 23
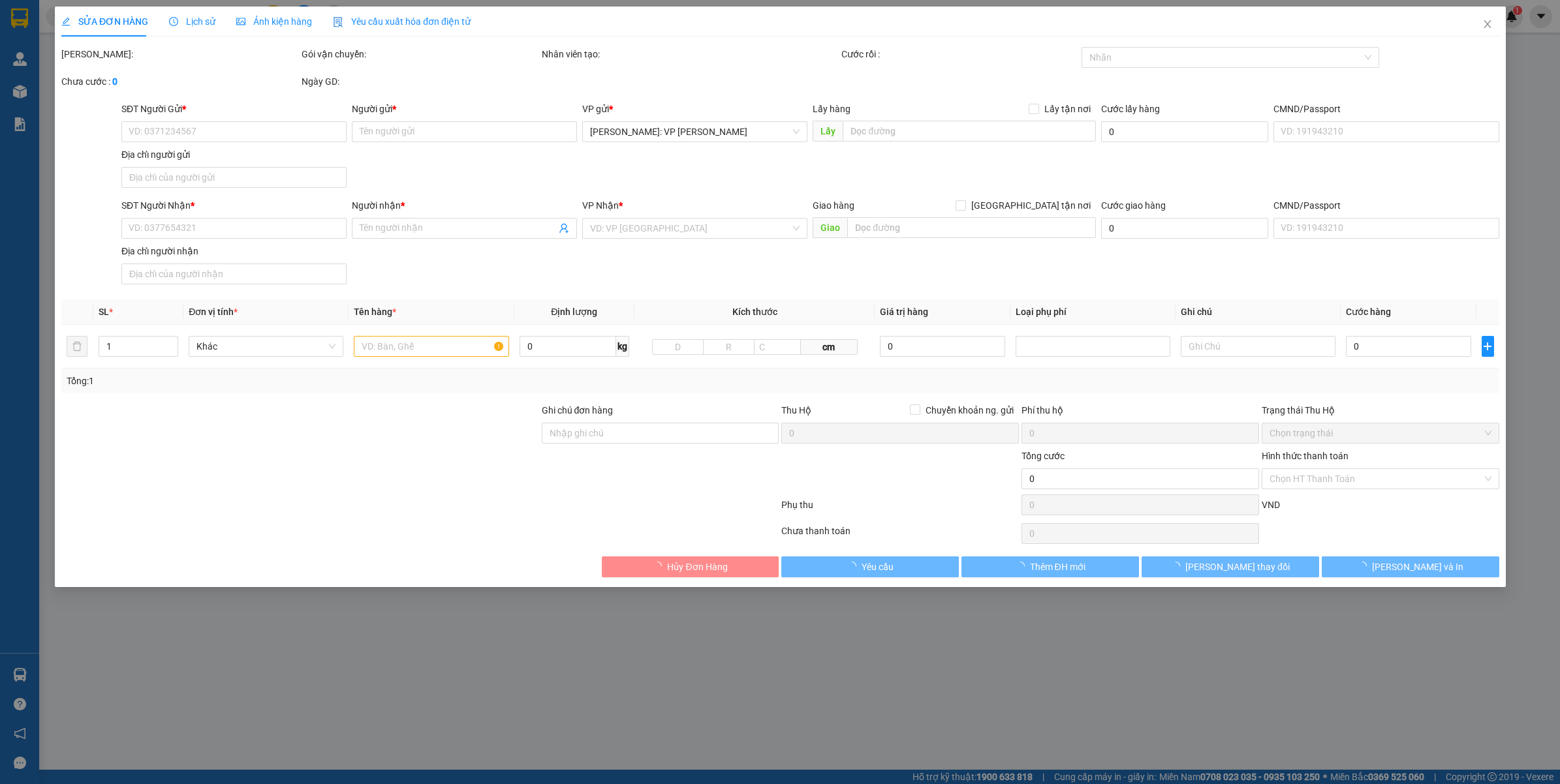
type input "0947286123"
type input "Hàng Nhật 123"
type input "0832286123"
type input "HÀNG NHẬT SG (CƯƠNG)"
type input "1.300.000"
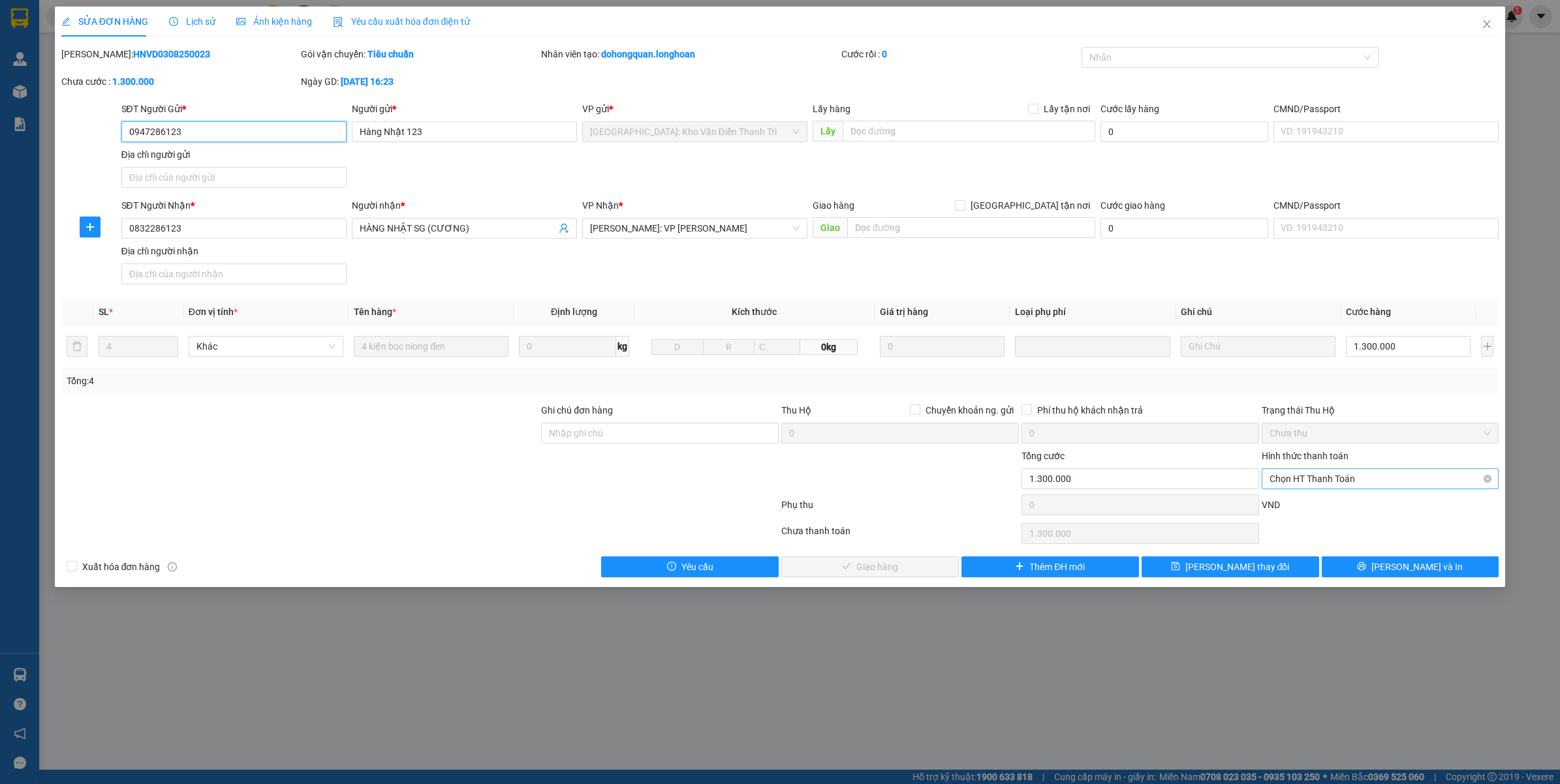
click at [1346, 483] on span "Chọn HT Thanh Toán" at bounding box center [1380, 479] width 222 height 20
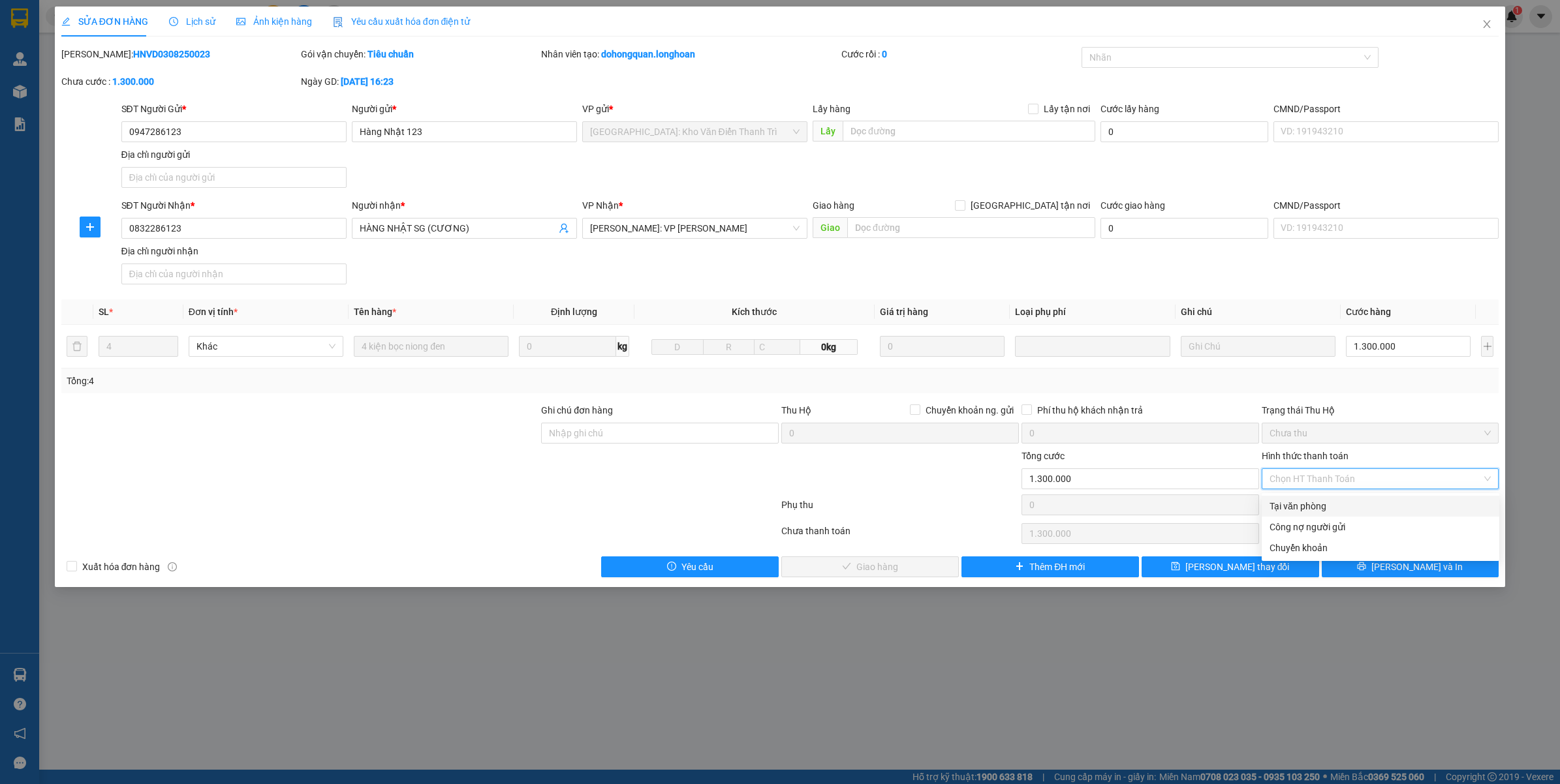
drag, startPoint x: 1296, startPoint y: 509, endPoint x: 985, endPoint y: 569, distance: 316.7
click at [1295, 509] on div "Tại văn phòng" at bounding box center [1380, 507] width 222 height 15
type input "0"
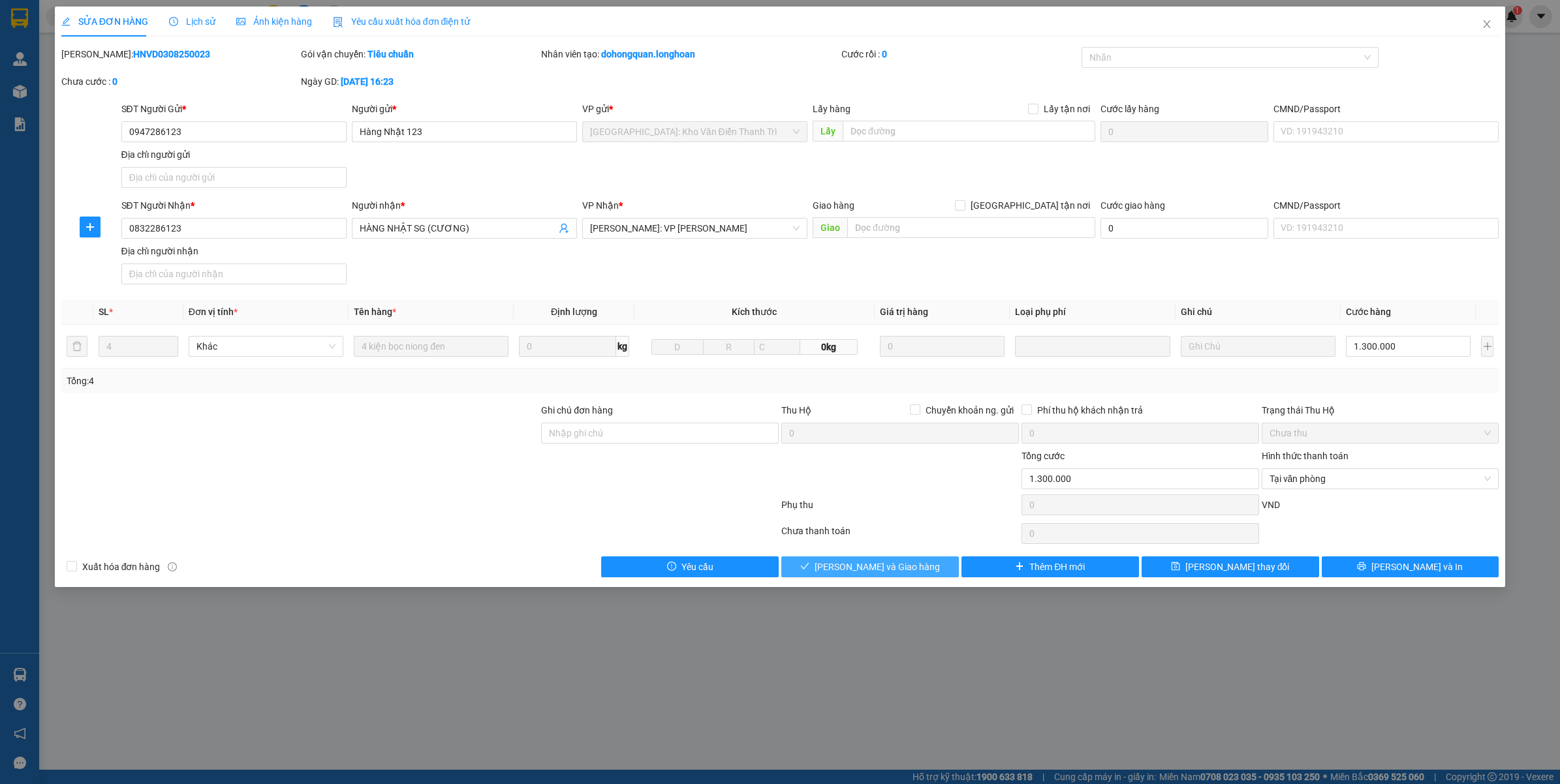
click at [897, 569] on span "[PERSON_NAME] và Giao hàng" at bounding box center [877, 568] width 126 height 15
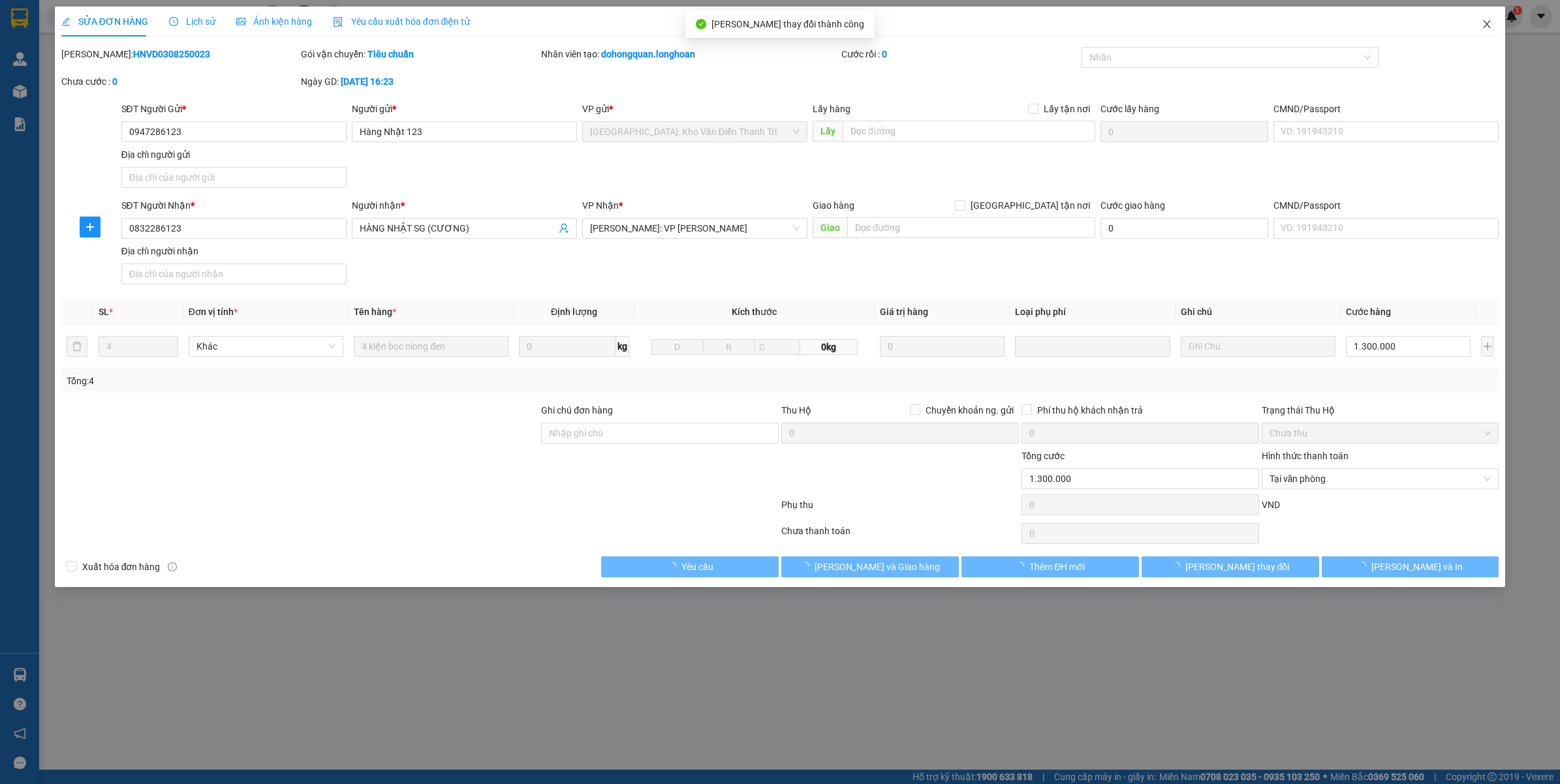
click at [1479, 25] on span "Close" at bounding box center [1486, 25] width 36 height 36
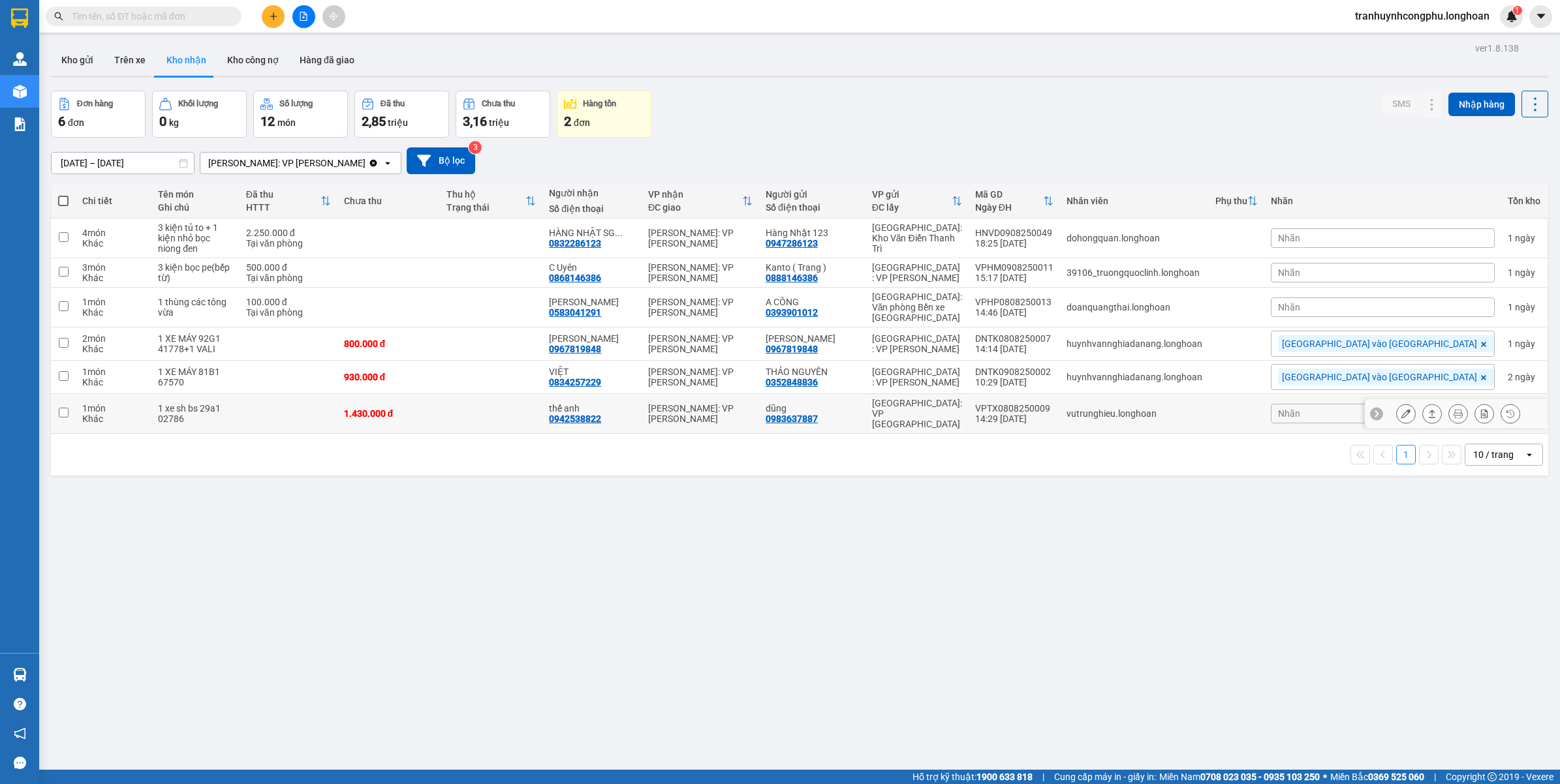
click at [1401, 409] on icon at bounding box center [1405, 414] width 9 height 9
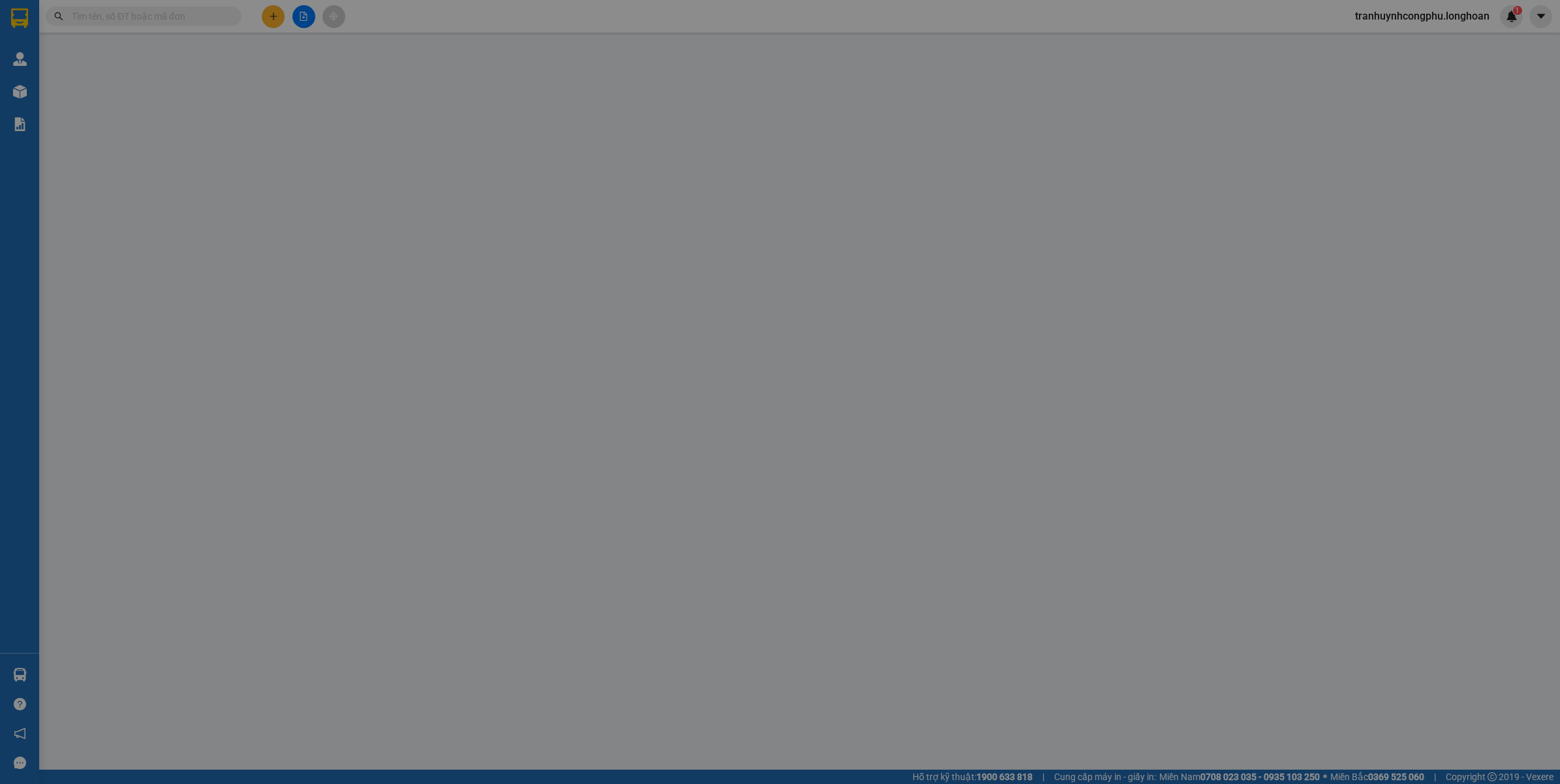
type input "0983637887"
type input "dũng"
type input "0942538822"
type input "thế anh"
type input "kèm 1 chìa khóa"
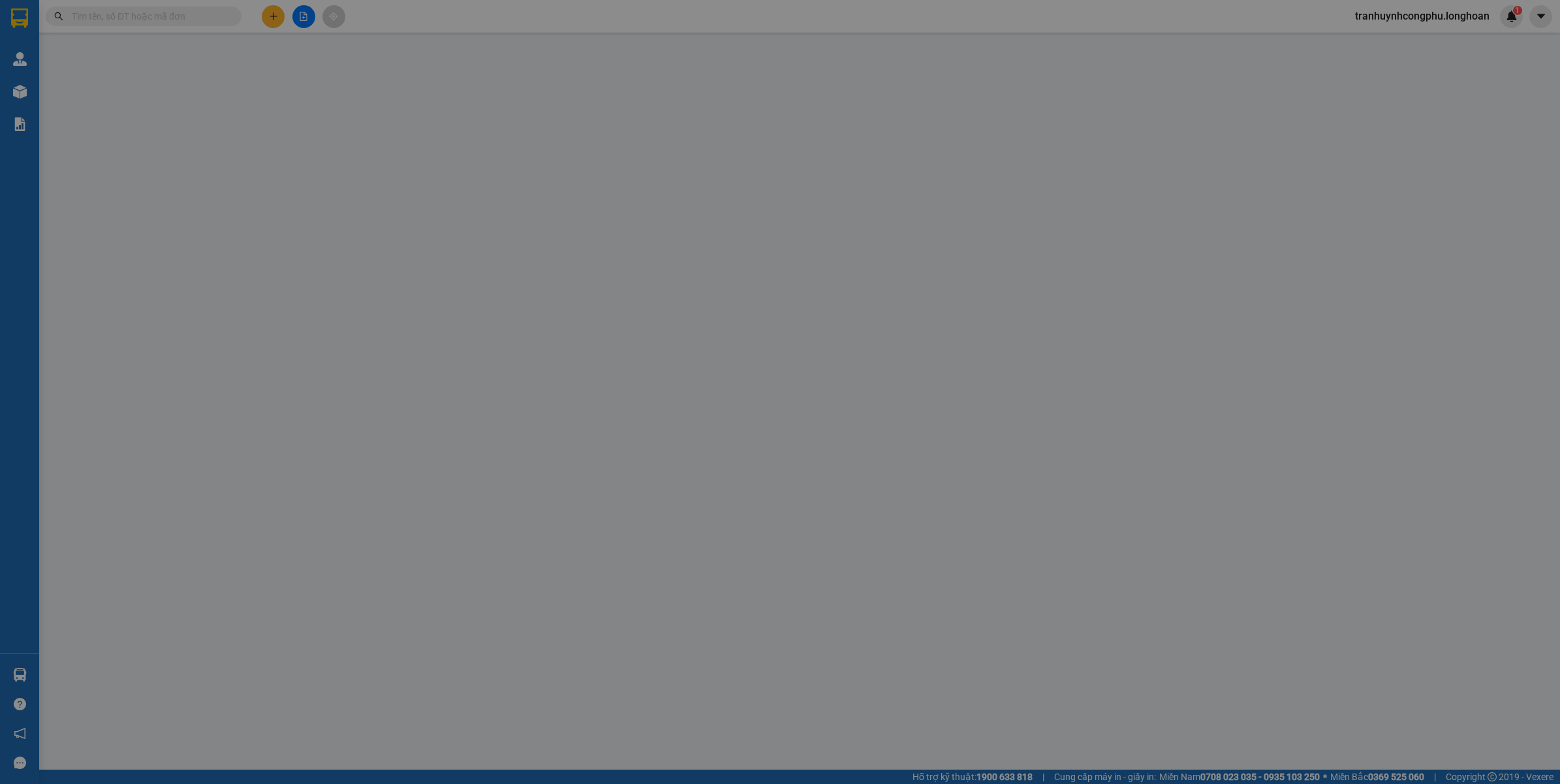
type input "1.430.000"
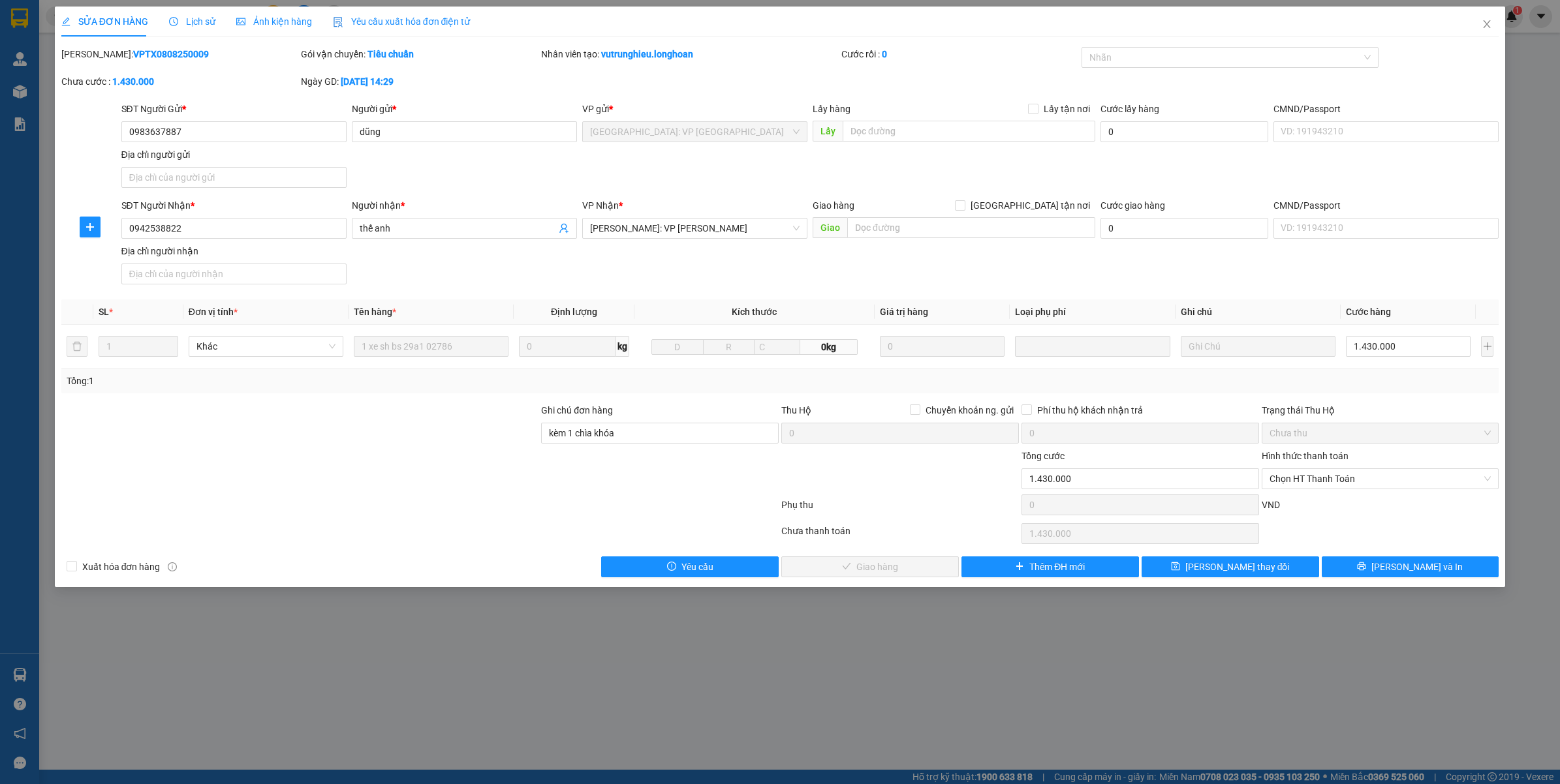
click at [1379, 490] on div "Hình thức thanh toán Chọn HT Thanh Toán" at bounding box center [1380, 472] width 237 height 45
click at [1300, 480] on span "Chọn HT Thanh Toán" at bounding box center [1380, 479] width 222 height 20
click at [1284, 498] on div "Tại văn phòng" at bounding box center [1380, 506] width 237 height 21
type input "0"
click at [881, 565] on span "[PERSON_NAME] và Giao hàng" at bounding box center [877, 568] width 126 height 15
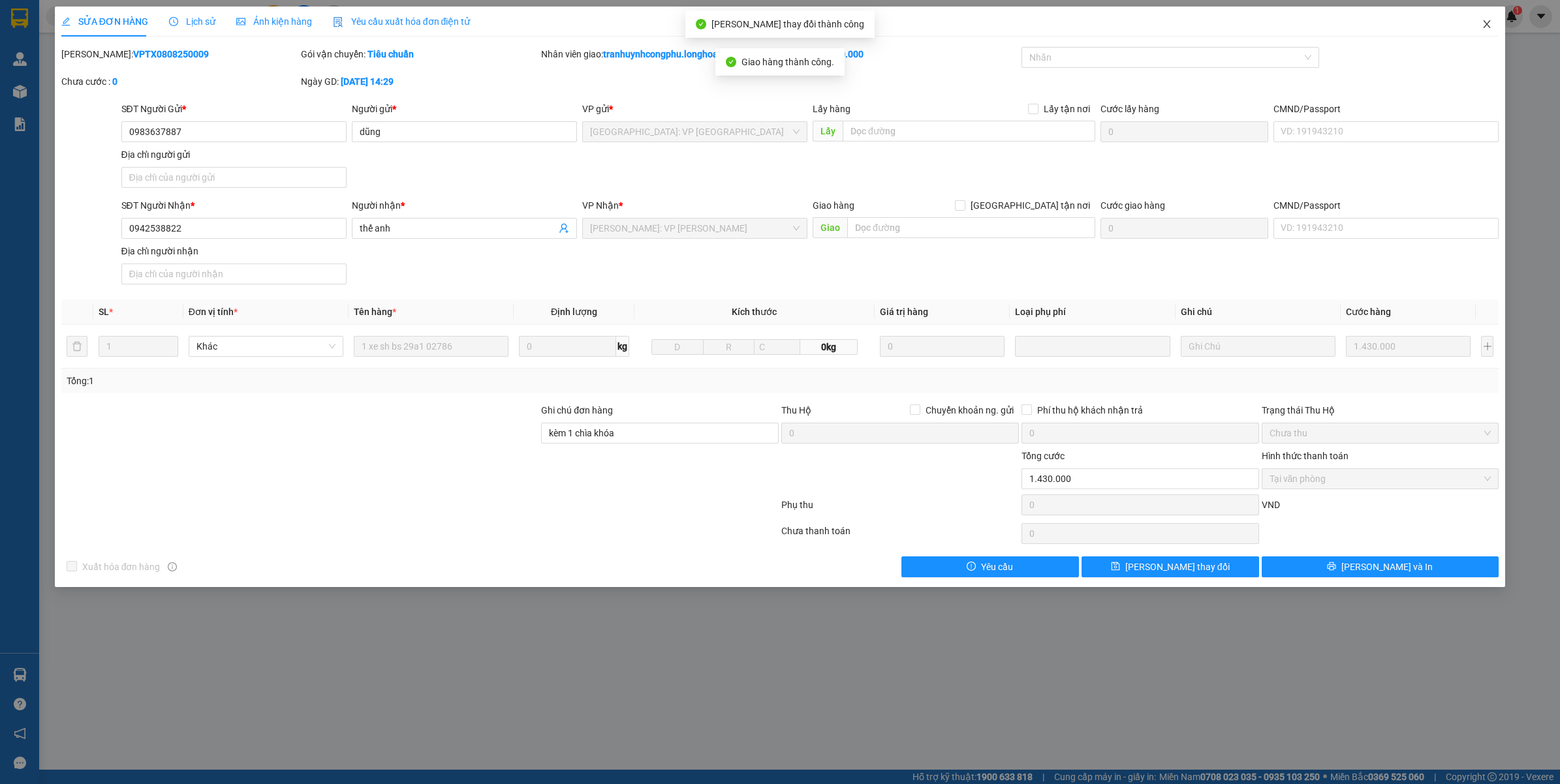
click at [1483, 26] on icon "close" at bounding box center [1485, 24] width 10 height 10
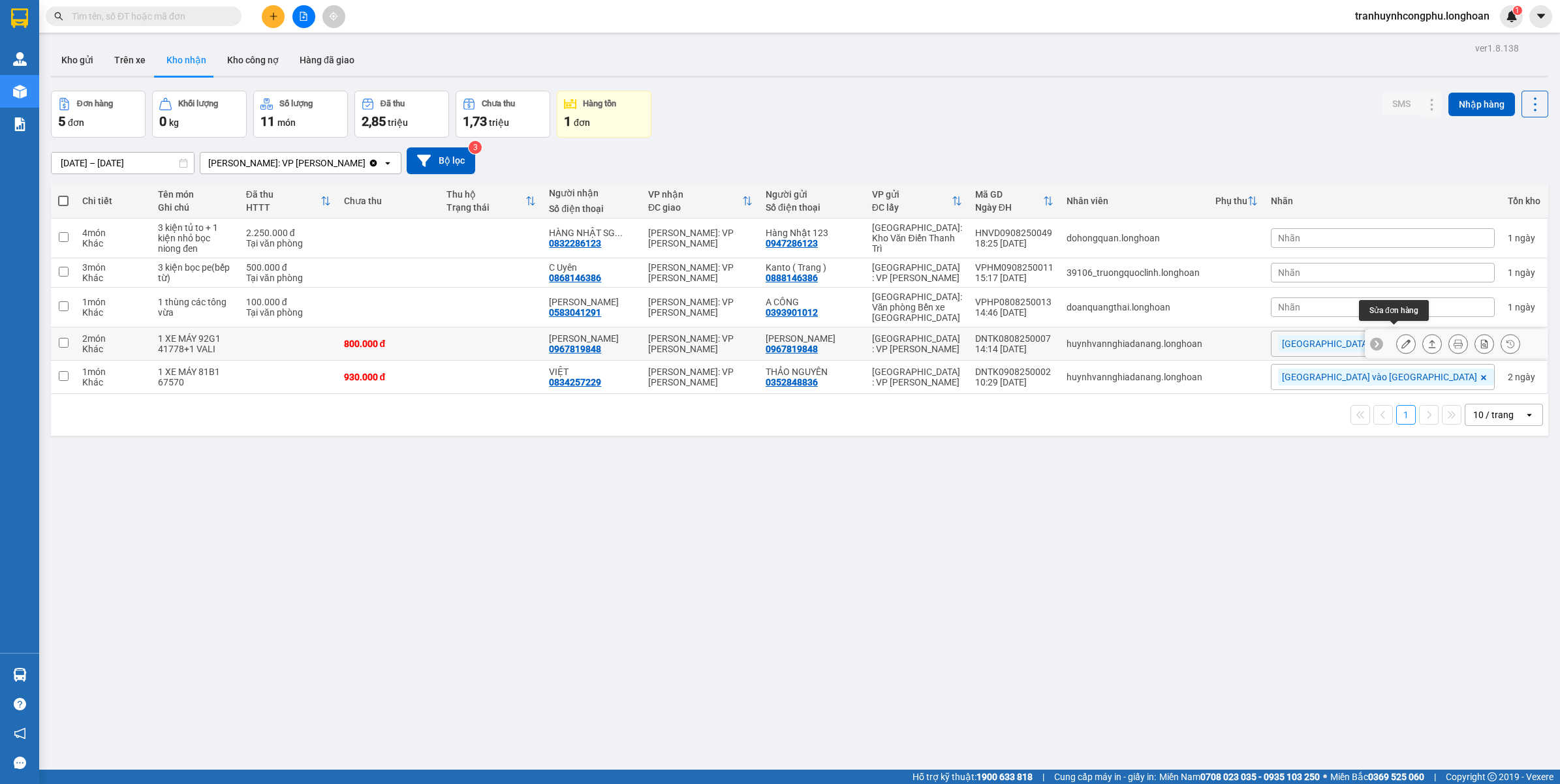
click at [1396, 334] on button at bounding box center [1405, 344] width 18 height 23
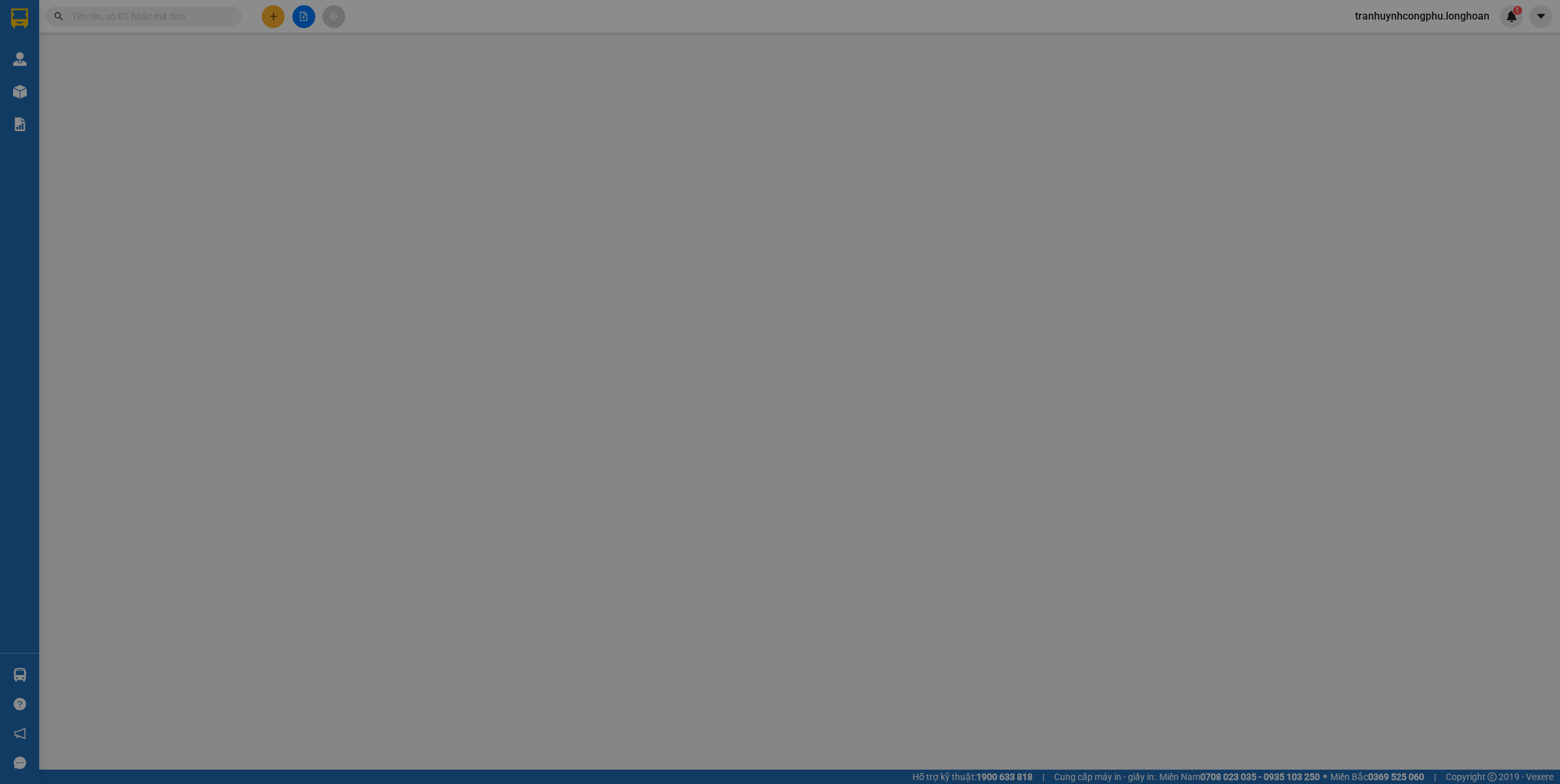
type input "0967819848"
type input "[PERSON_NAME]"
type input "0967819848"
type input "[PERSON_NAME]"
type input "0 CHÌA KHÓA,2 GƯƠNG"
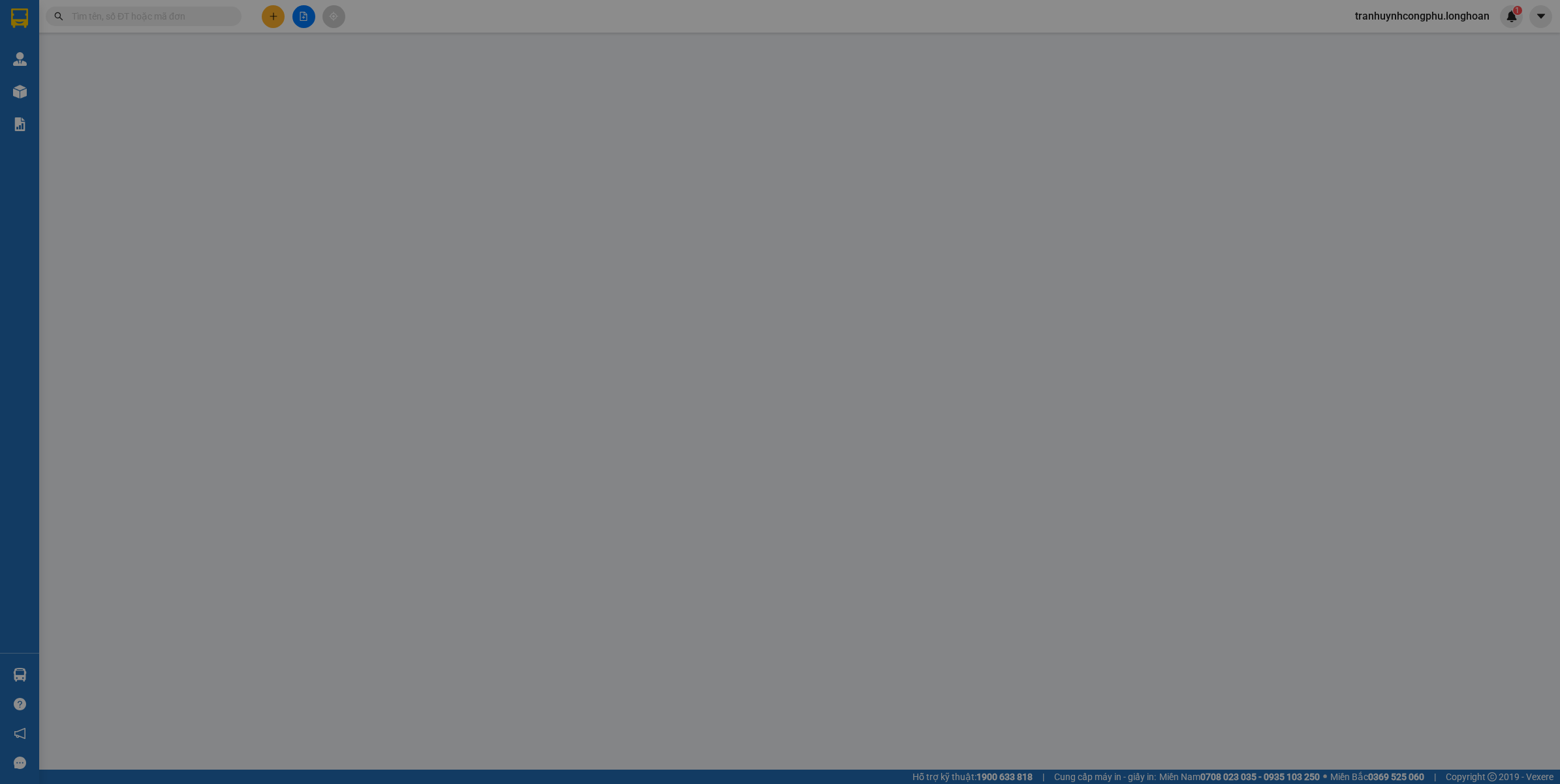
type input "800.000"
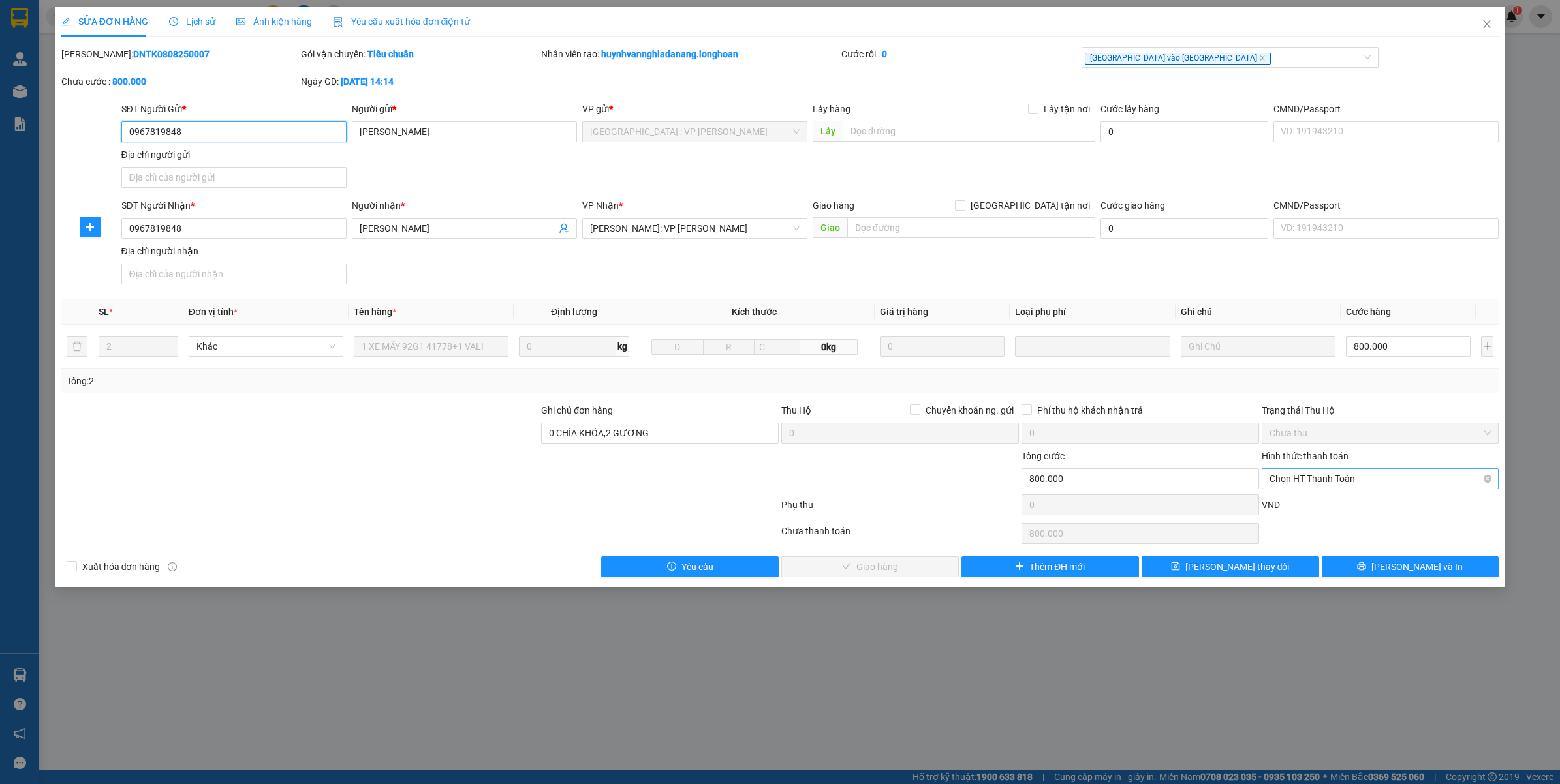
click at [1338, 481] on span "Chọn HT Thanh Toán" at bounding box center [1380, 479] width 222 height 20
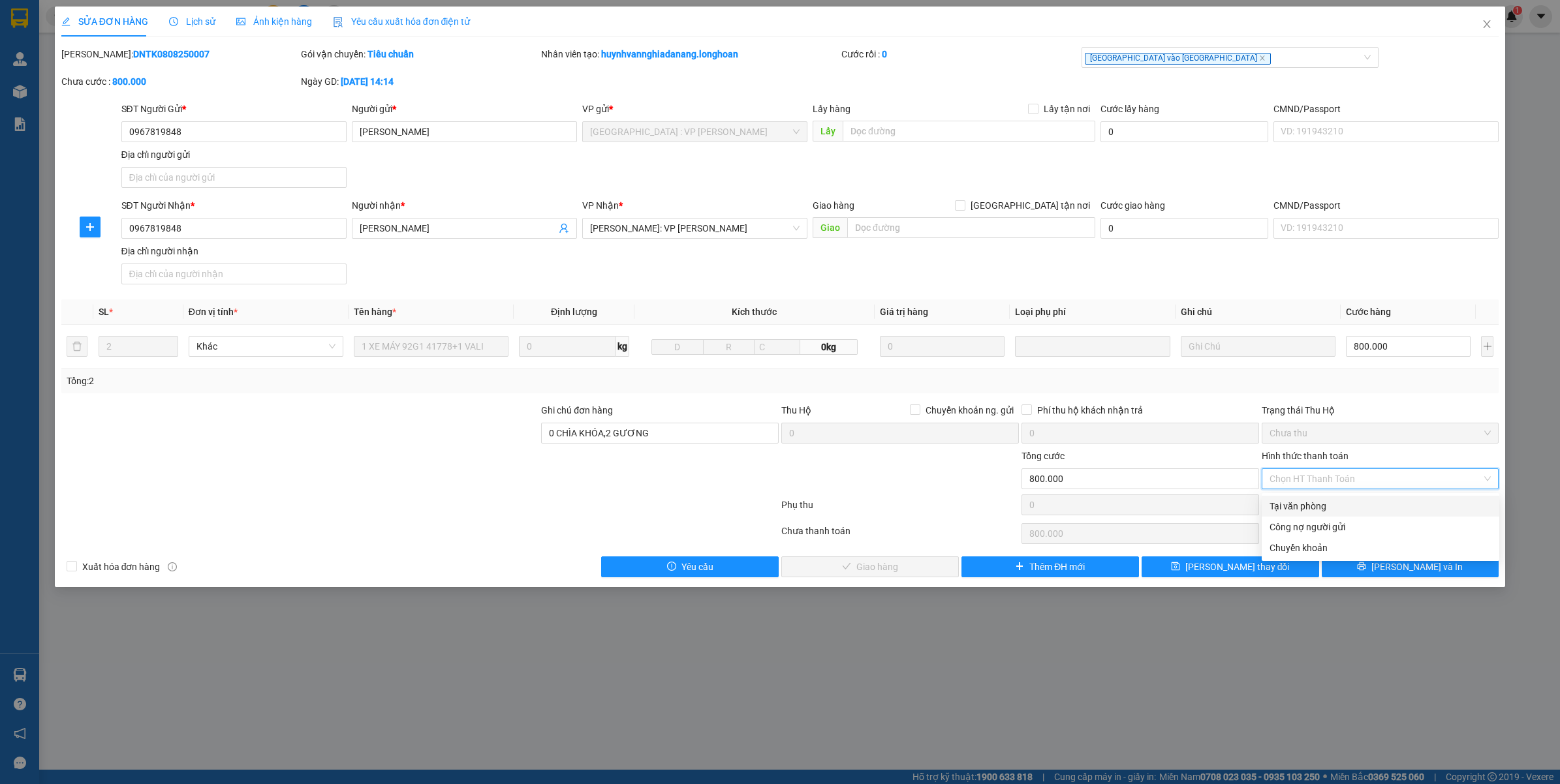
click at [1296, 507] on div "Tại văn phòng" at bounding box center [1380, 507] width 222 height 15
type input "0"
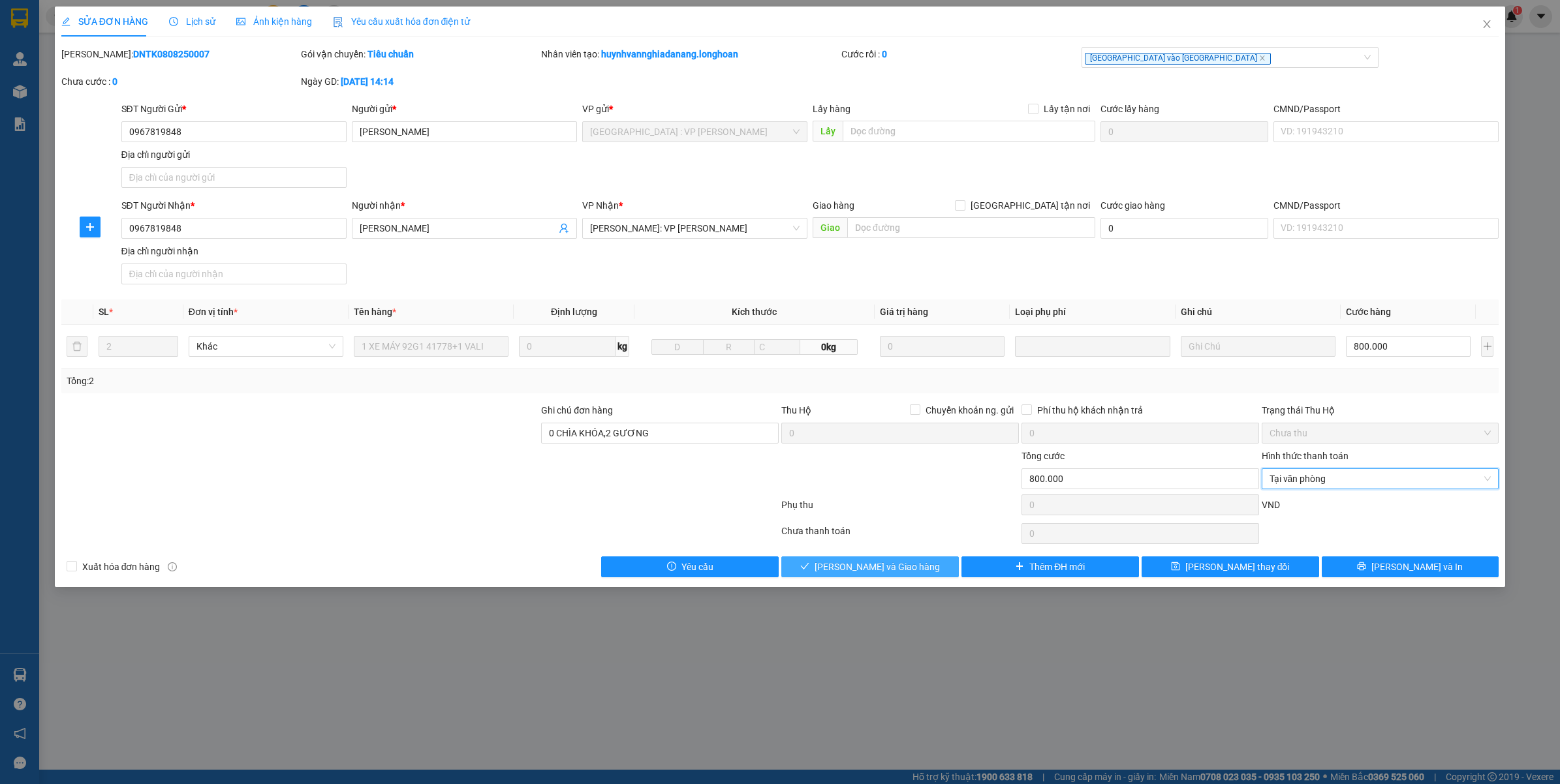
click at [810, 568] on icon "check" at bounding box center [805, 567] width 9 height 9
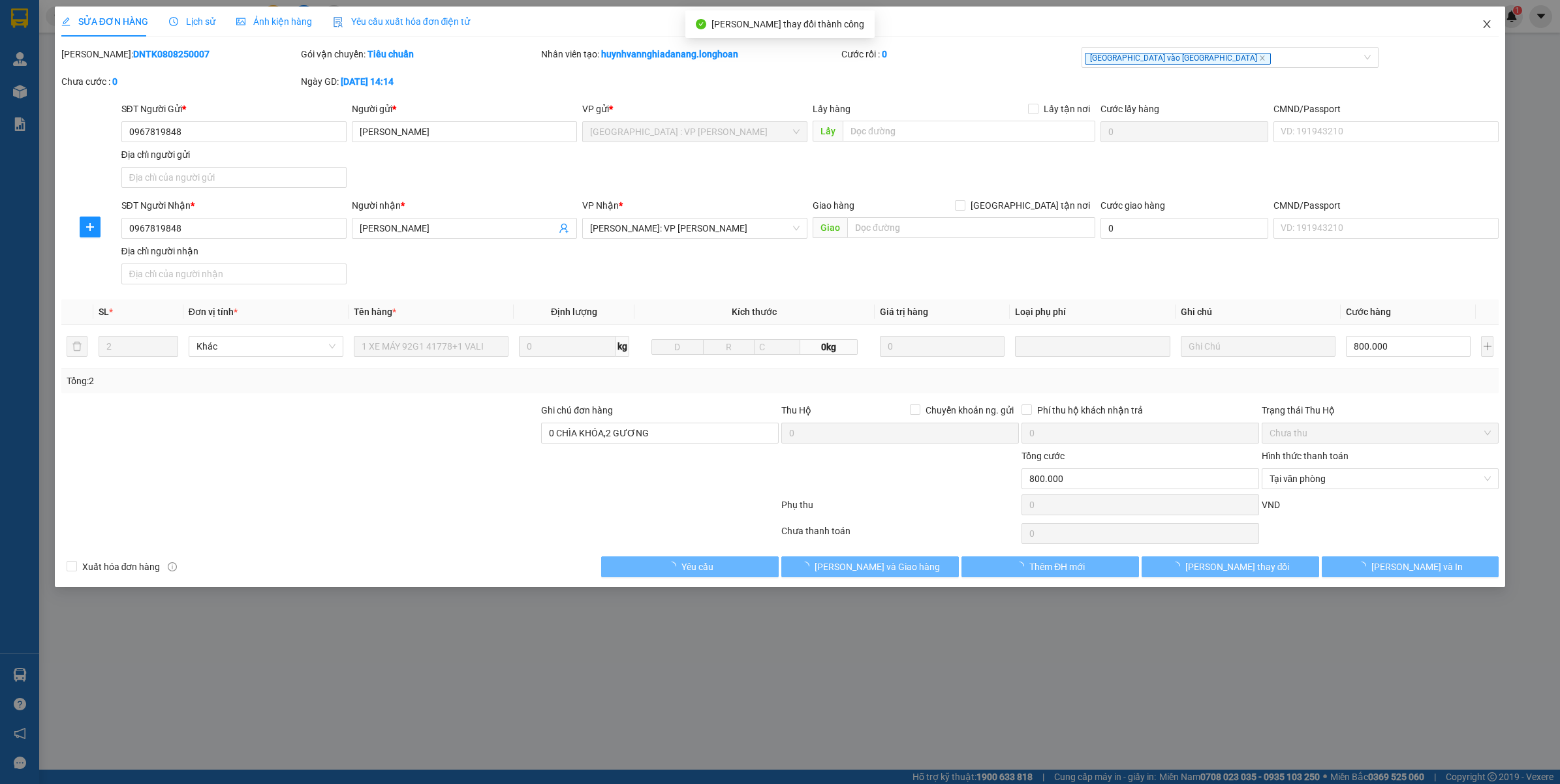
click at [1495, 25] on span "Close" at bounding box center [1486, 25] width 36 height 36
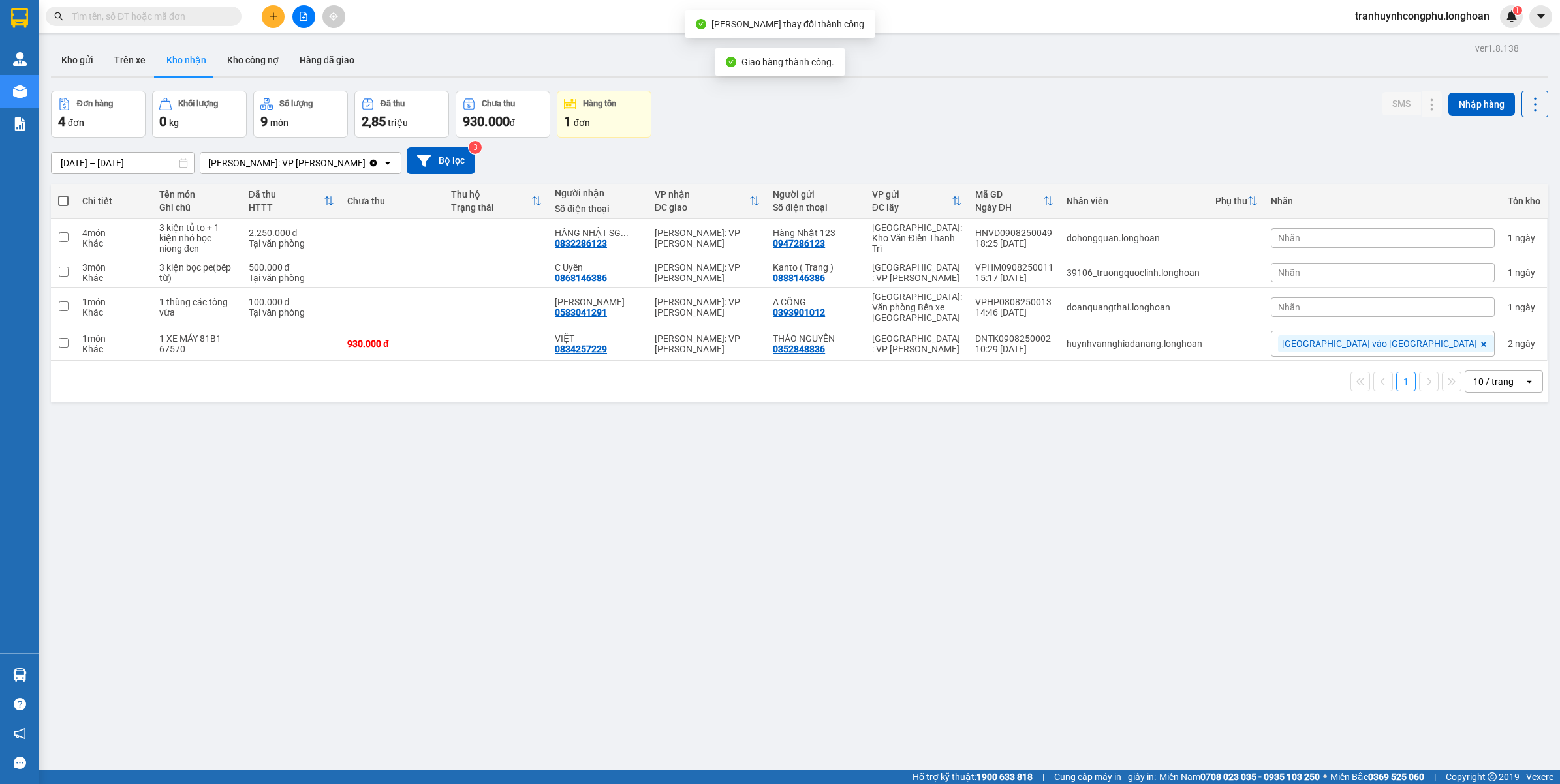
click at [648, 571] on div "ver 1.8.138 Kho gửi Trên xe Kho nhận Kho công nợ Hàng đã giao Đơn hàng 4 đơn Kh…" at bounding box center [799, 431] width 1507 height 784
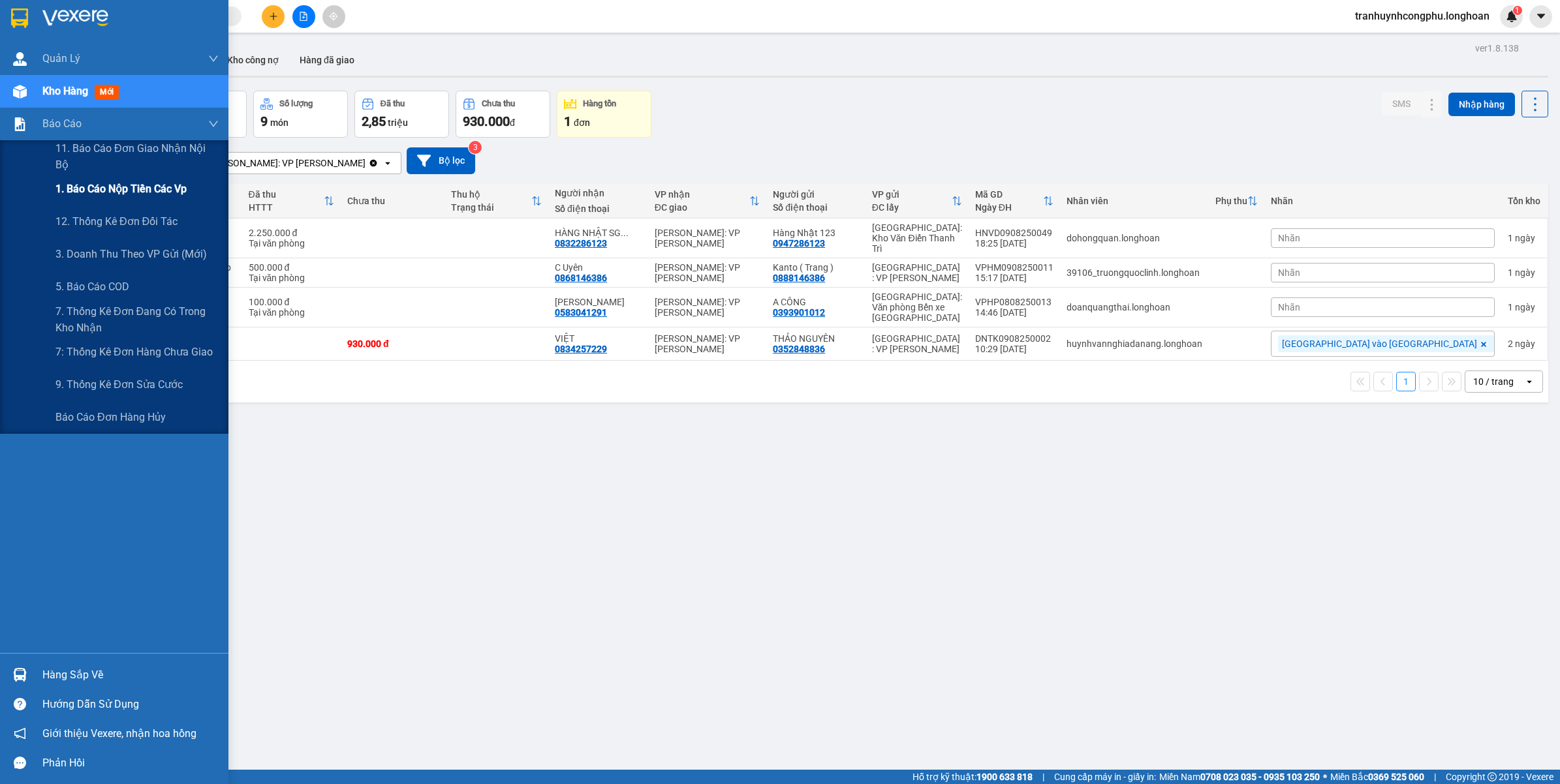
click at [96, 175] on div "1. Báo cáo nộp tiền các vp" at bounding box center [136, 189] width 163 height 33
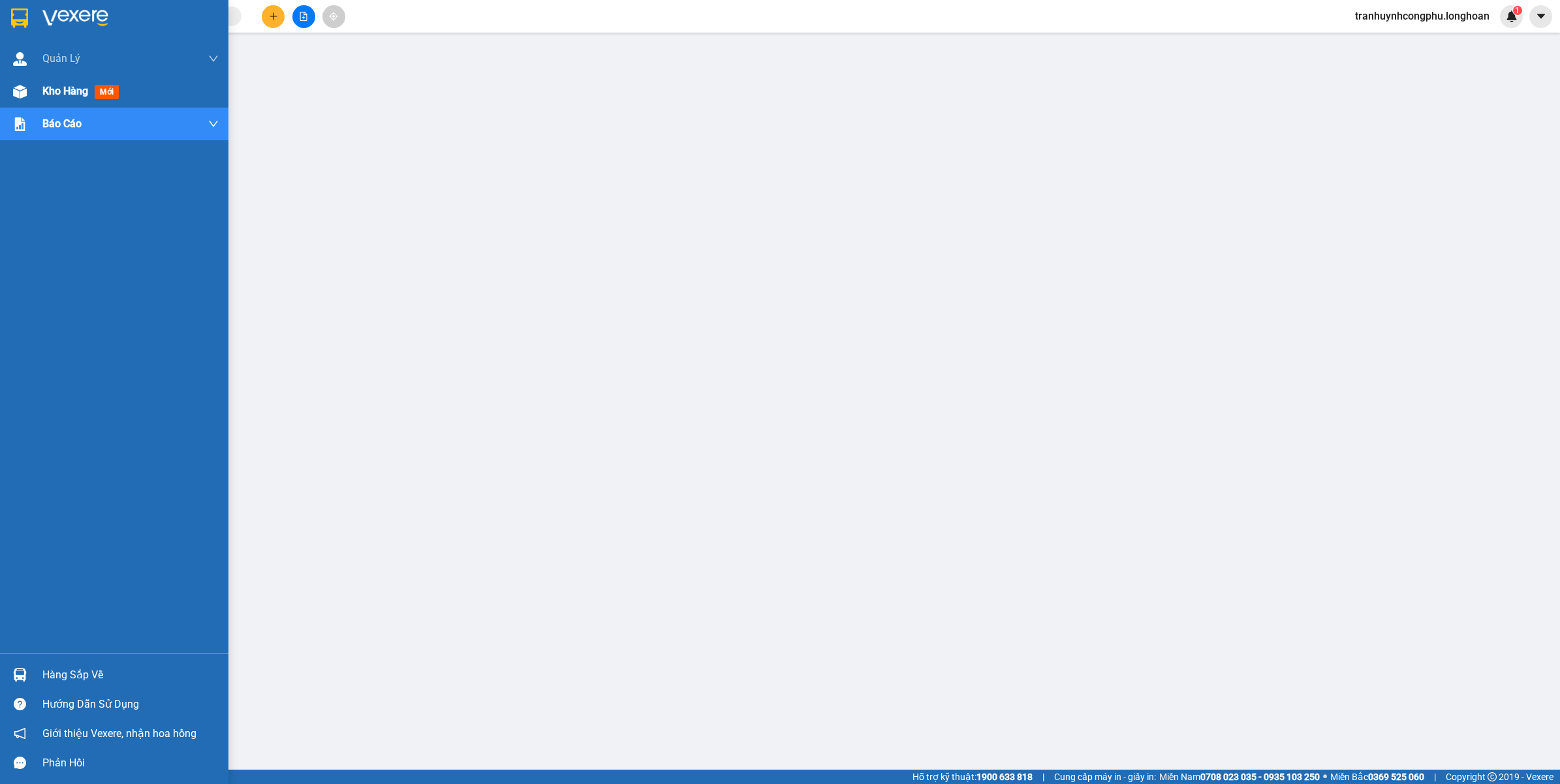
click at [15, 75] on div "Kho hàng mới" at bounding box center [114, 91] width 228 height 33
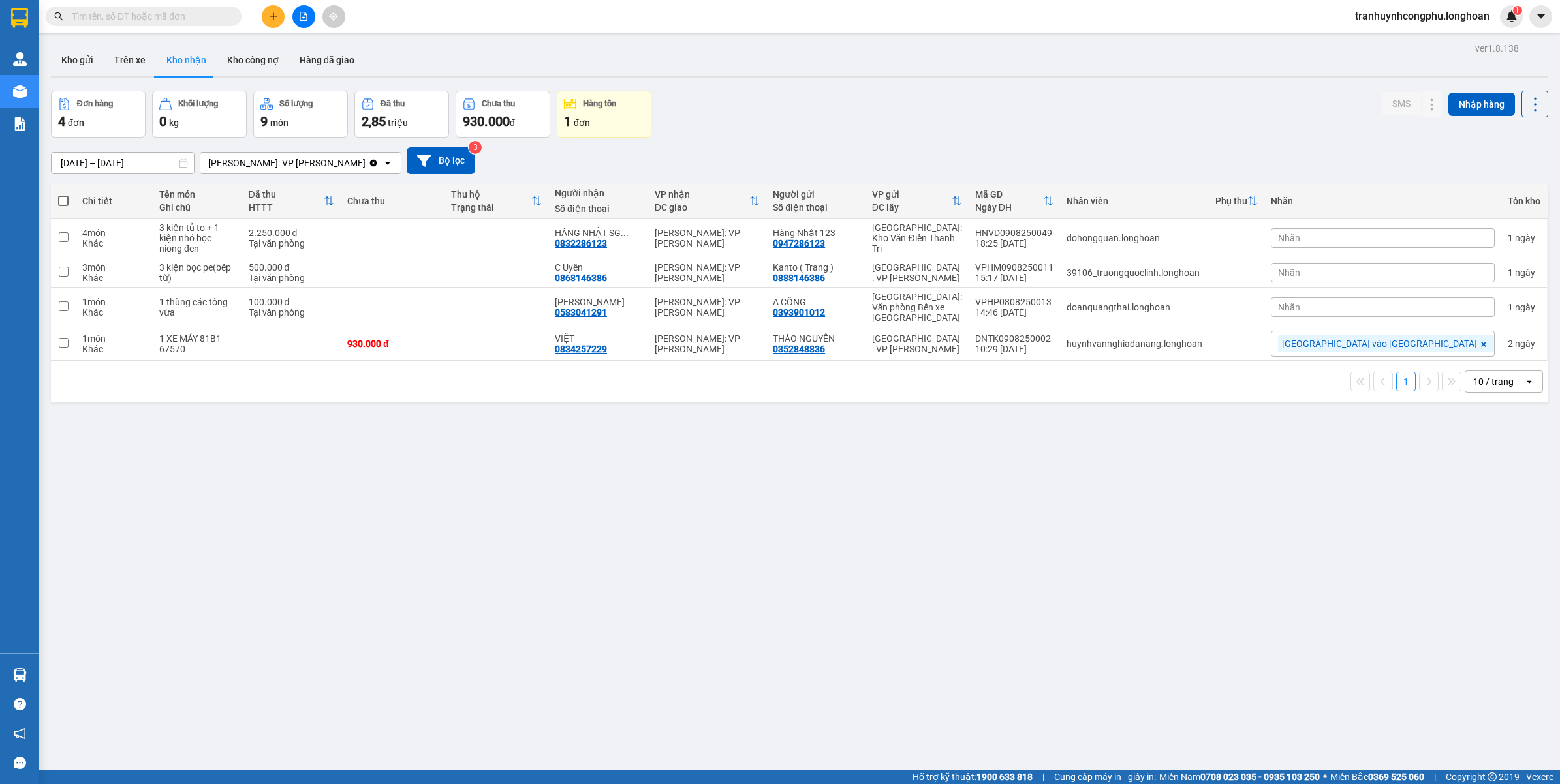
click at [639, 659] on div "ver 1.8.138 Kho gửi Trên xe Kho nhận Kho công nợ Hàng đã giao Đơn hàng 4 đơn Kh…" at bounding box center [799, 431] width 1507 height 784
click at [1011, 574] on div "ver 1.8.138 Kho gửi Trên xe Kho nhận Kho công nợ Hàng đã giao Đơn hàng 4 đơn Kh…" at bounding box center [799, 431] width 1507 height 784
click at [89, 65] on button "Kho gửi" at bounding box center [77, 60] width 53 height 31
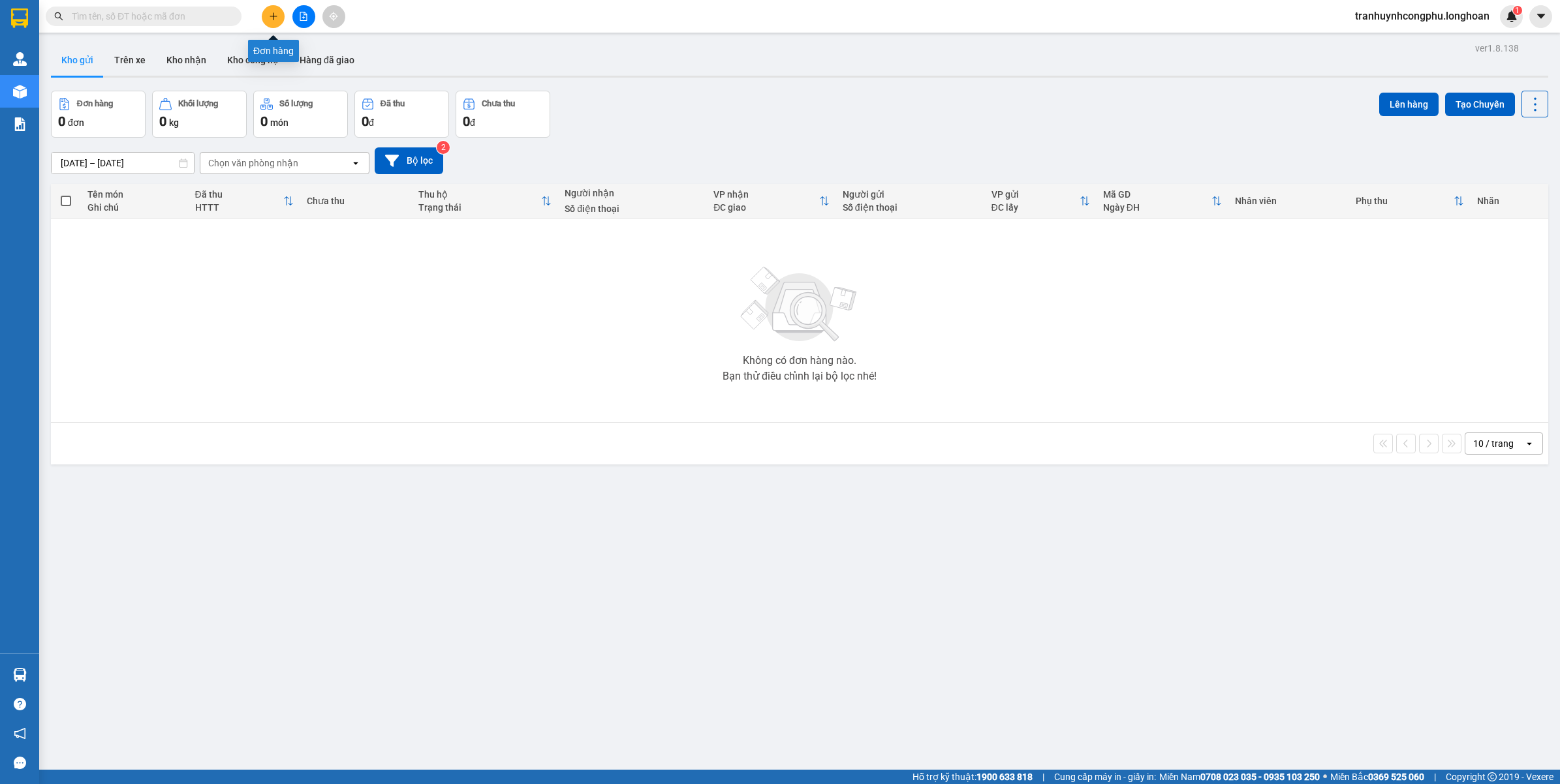
click at [271, 25] on button at bounding box center [273, 16] width 23 height 23
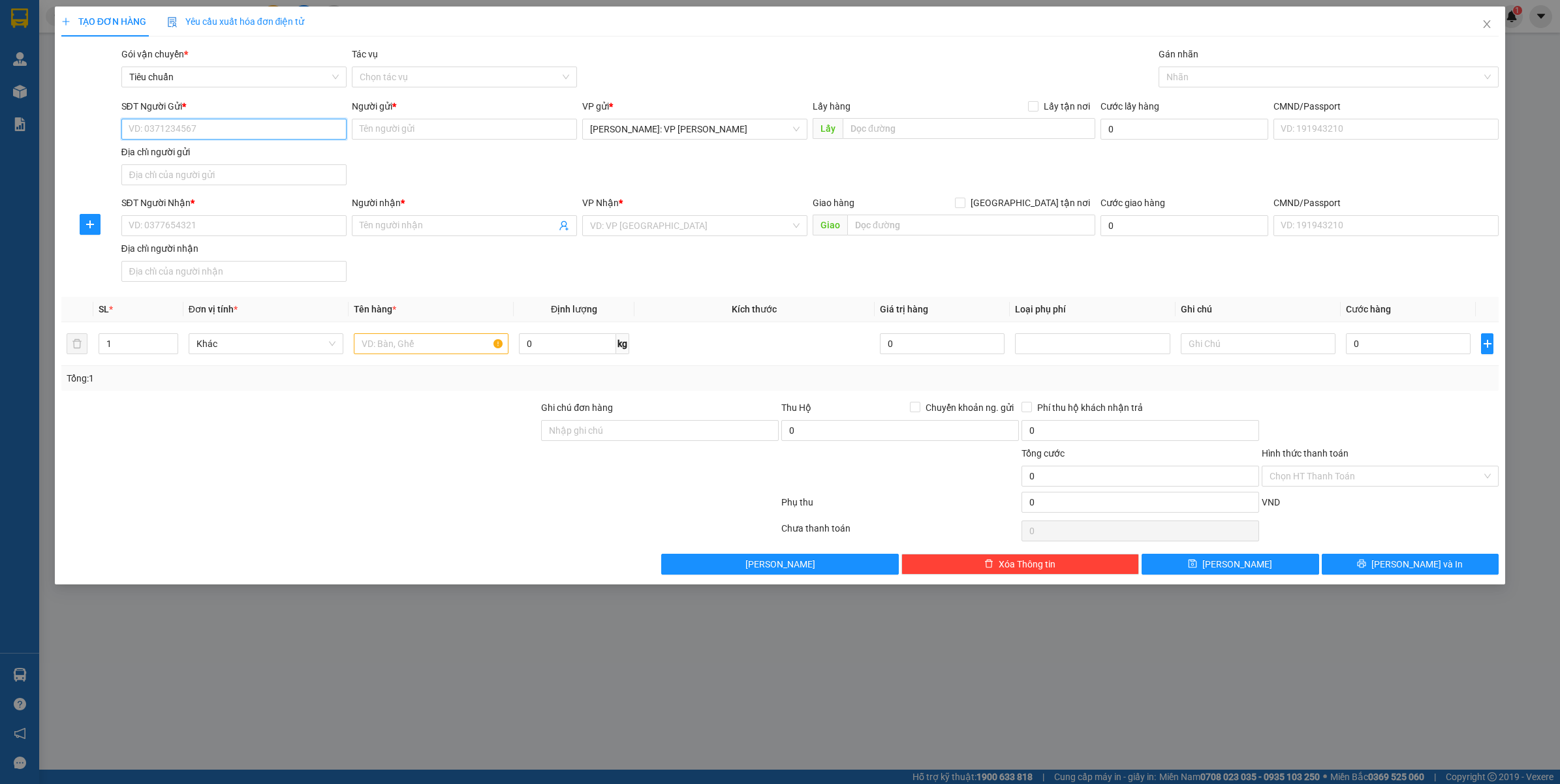
paste input "0909159981"
type input "0909159981"
click at [249, 151] on div "0909159981 - MS.NHUNG" at bounding box center [234, 156] width 209 height 15
type input "MS.NHUNG"
type input "0909159981"
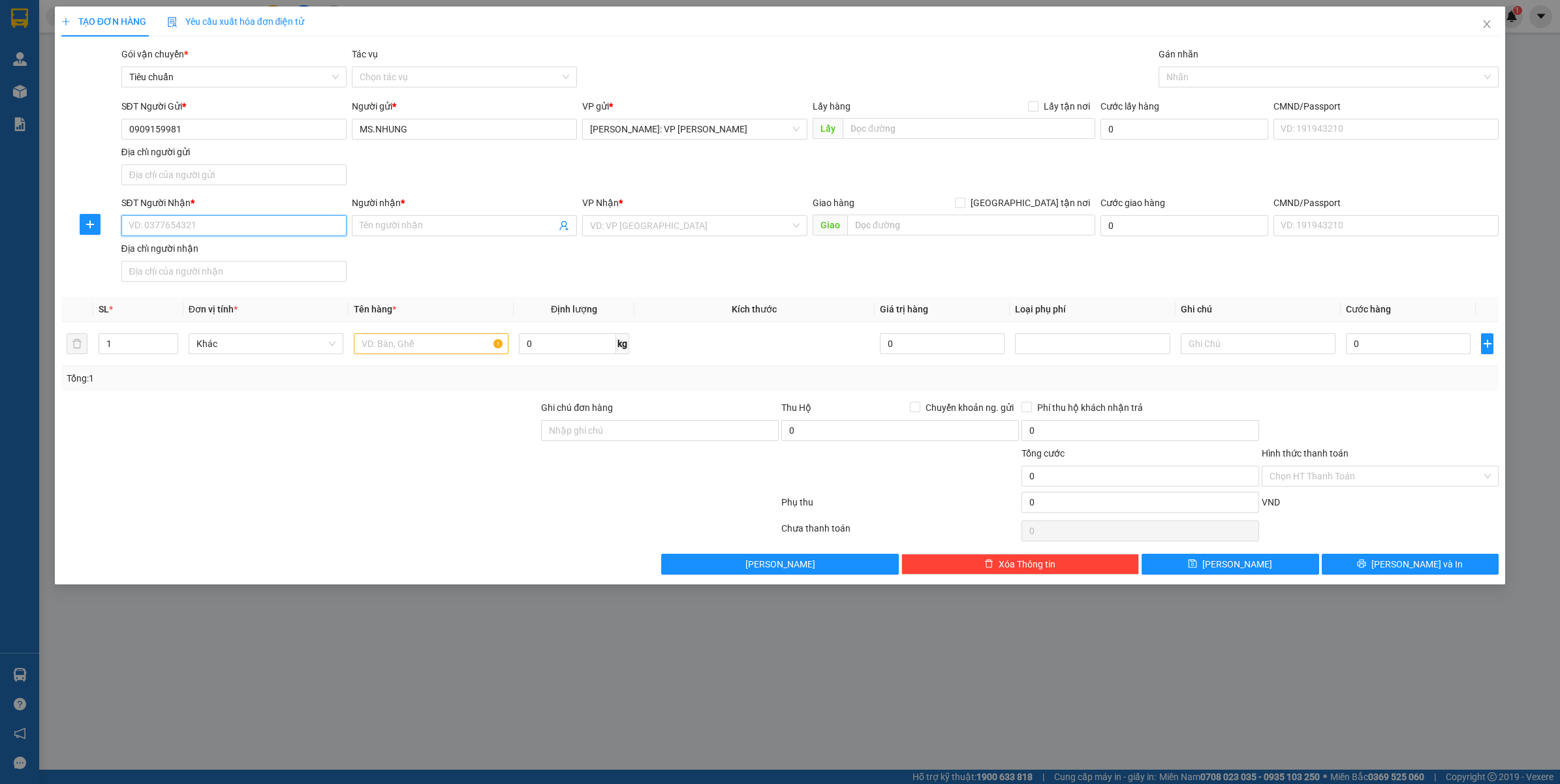
click at [229, 229] on input "SĐT Người Nhận *" at bounding box center [233, 226] width 225 height 21
type input "0989640570"
click at [255, 258] on div "0989640570 - hạnh" at bounding box center [234, 253] width 209 height 15
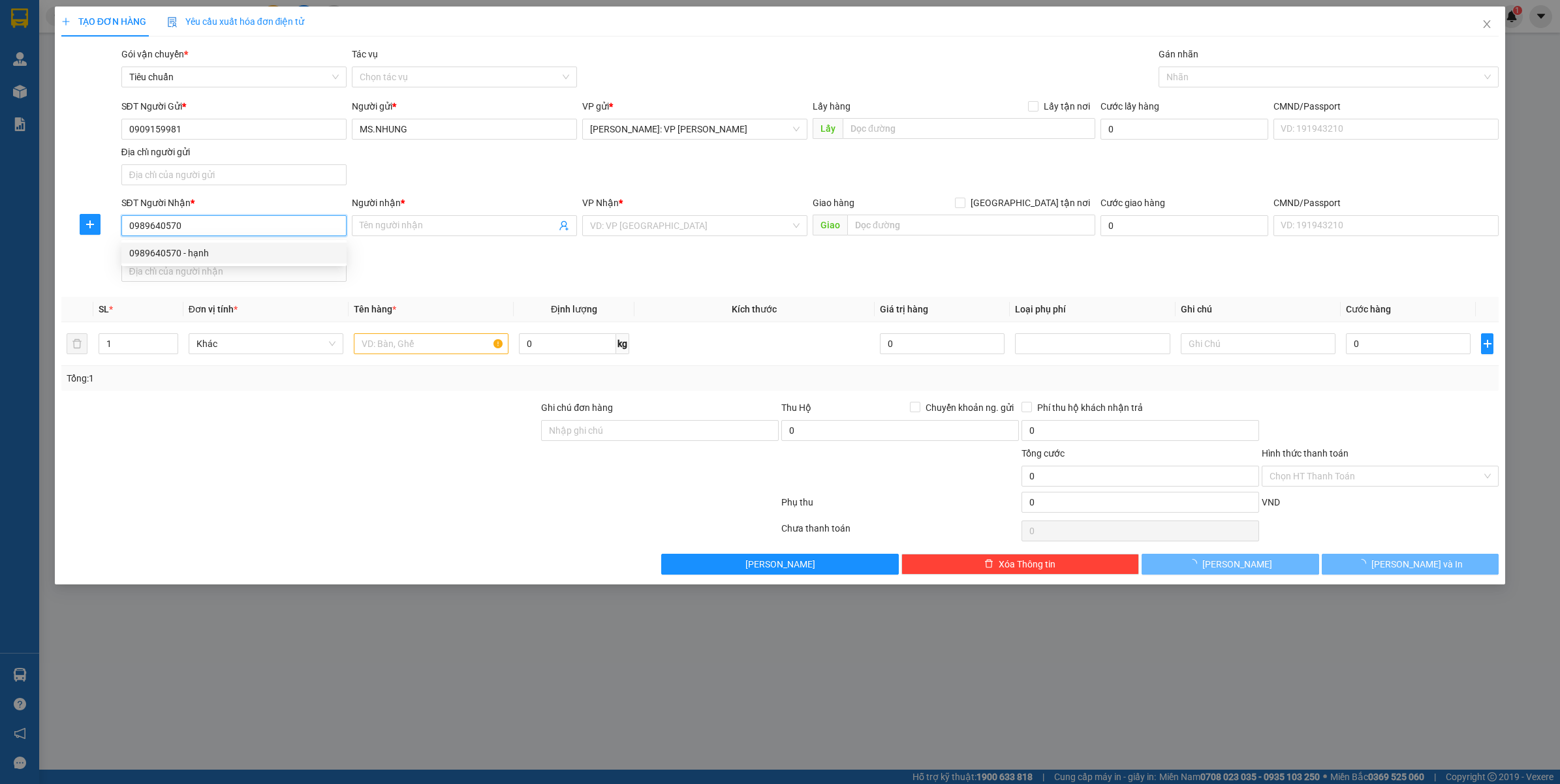
type input "hạnh"
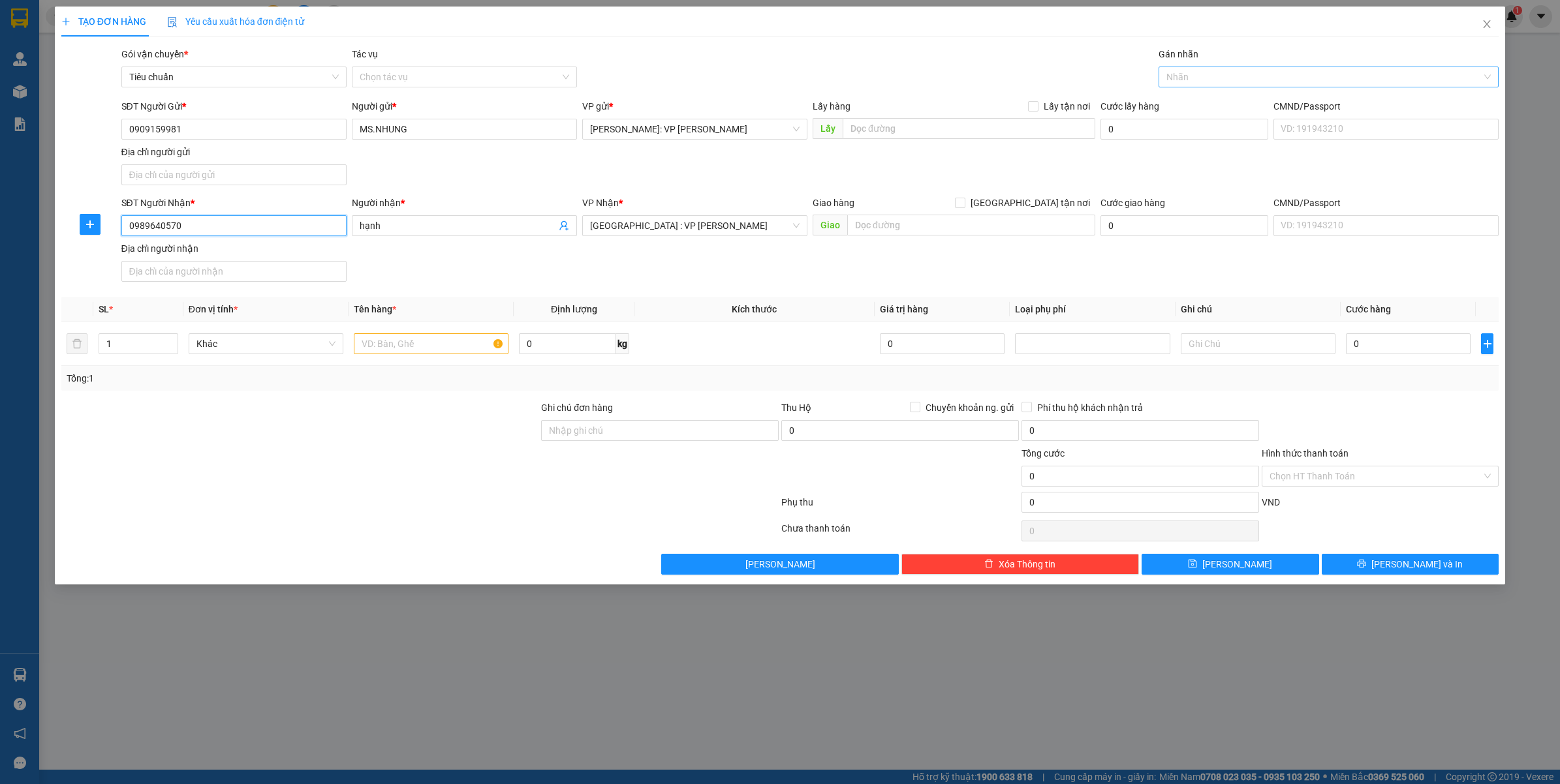
click at [1183, 75] on div at bounding box center [1322, 76] width 321 height 15
type input "0989640570"
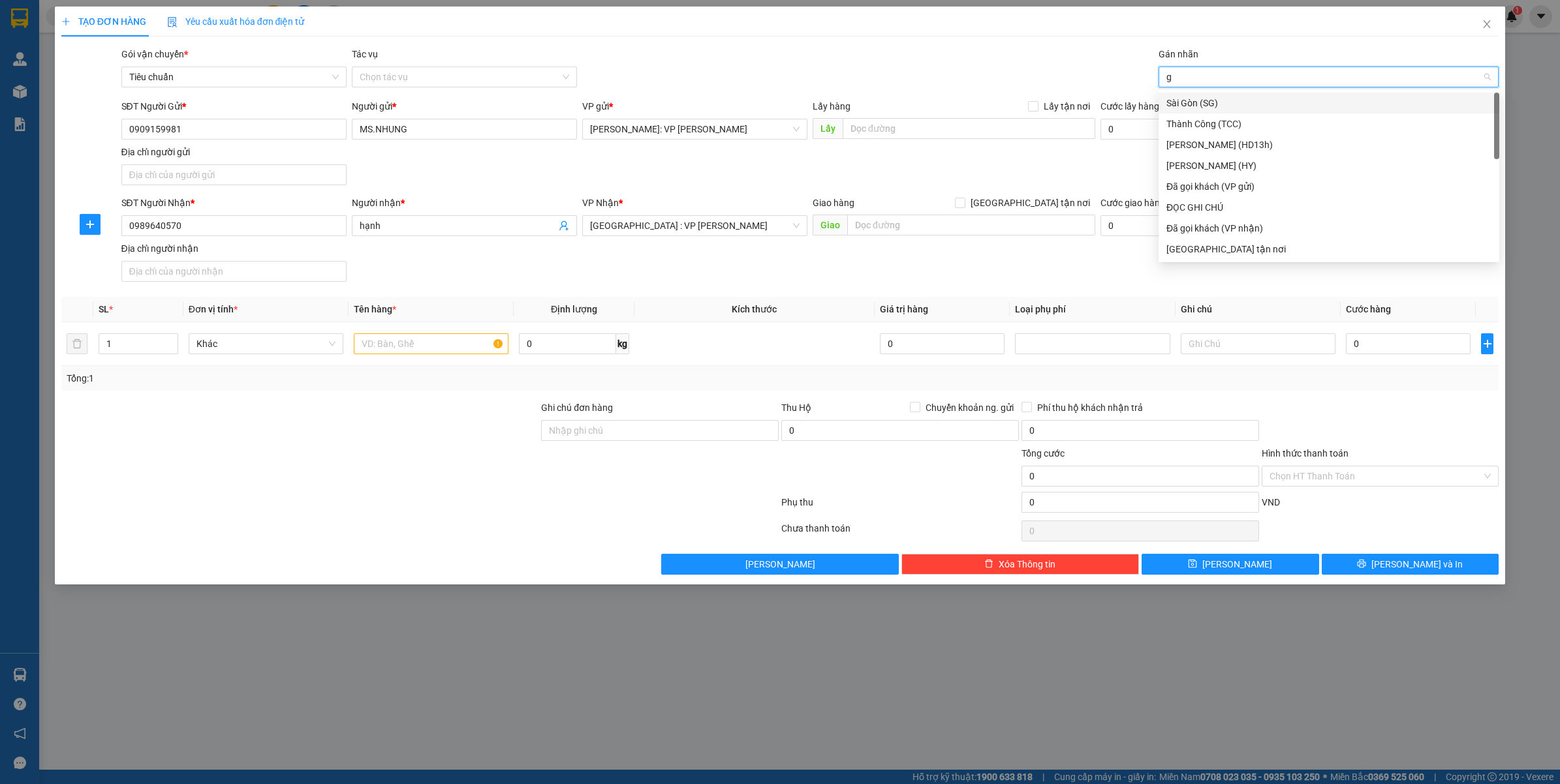
type input "gt"
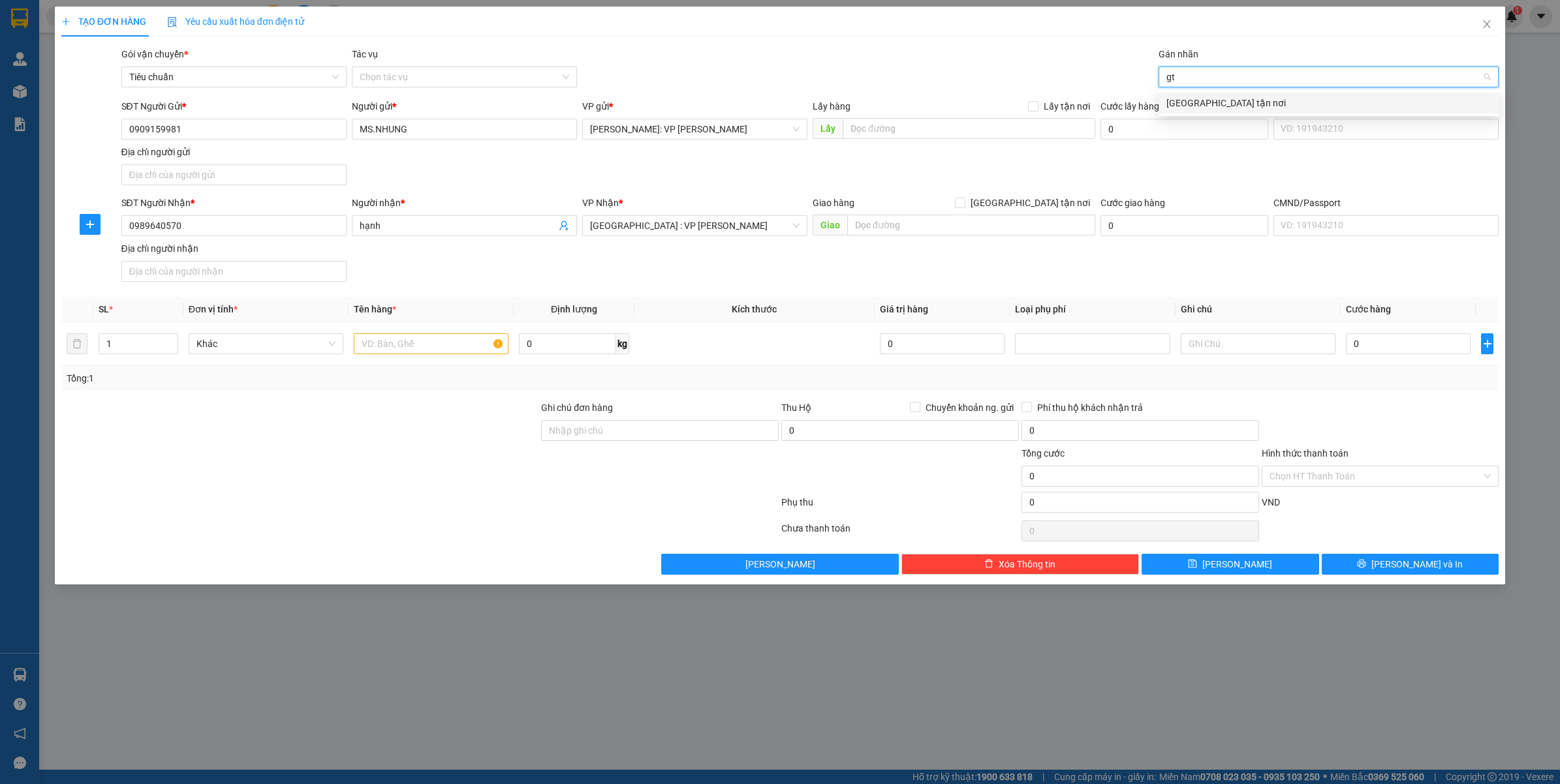
click at [1209, 107] on div "[GEOGRAPHIC_DATA] tận nơi" at bounding box center [1328, 103] width 325 height 15
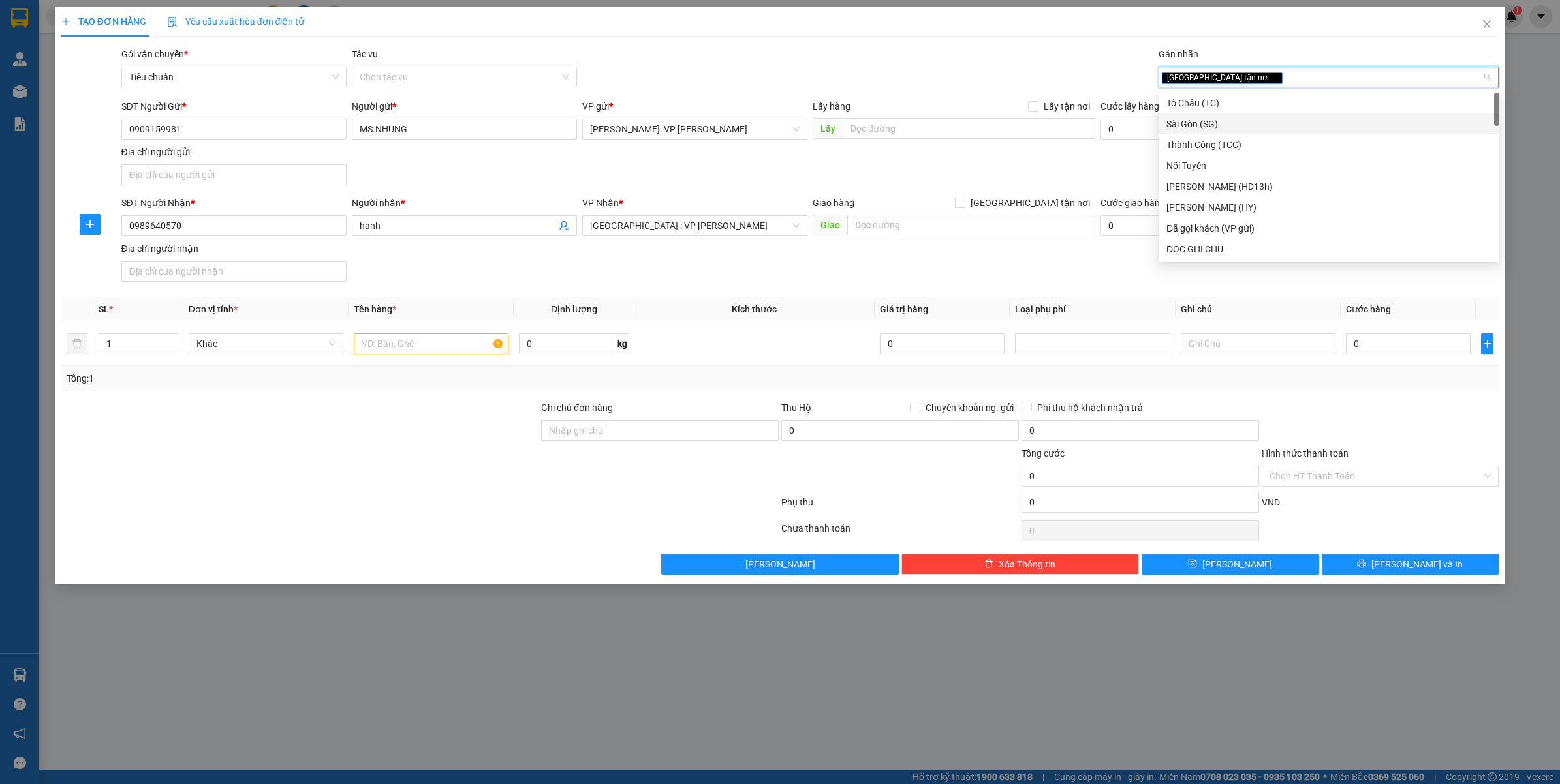
click at [1049, 214] on div "Giao hàng [GEOGRAPHIC_DATA] tận nơi" at bounding box center [953, 206] width 283 height 20
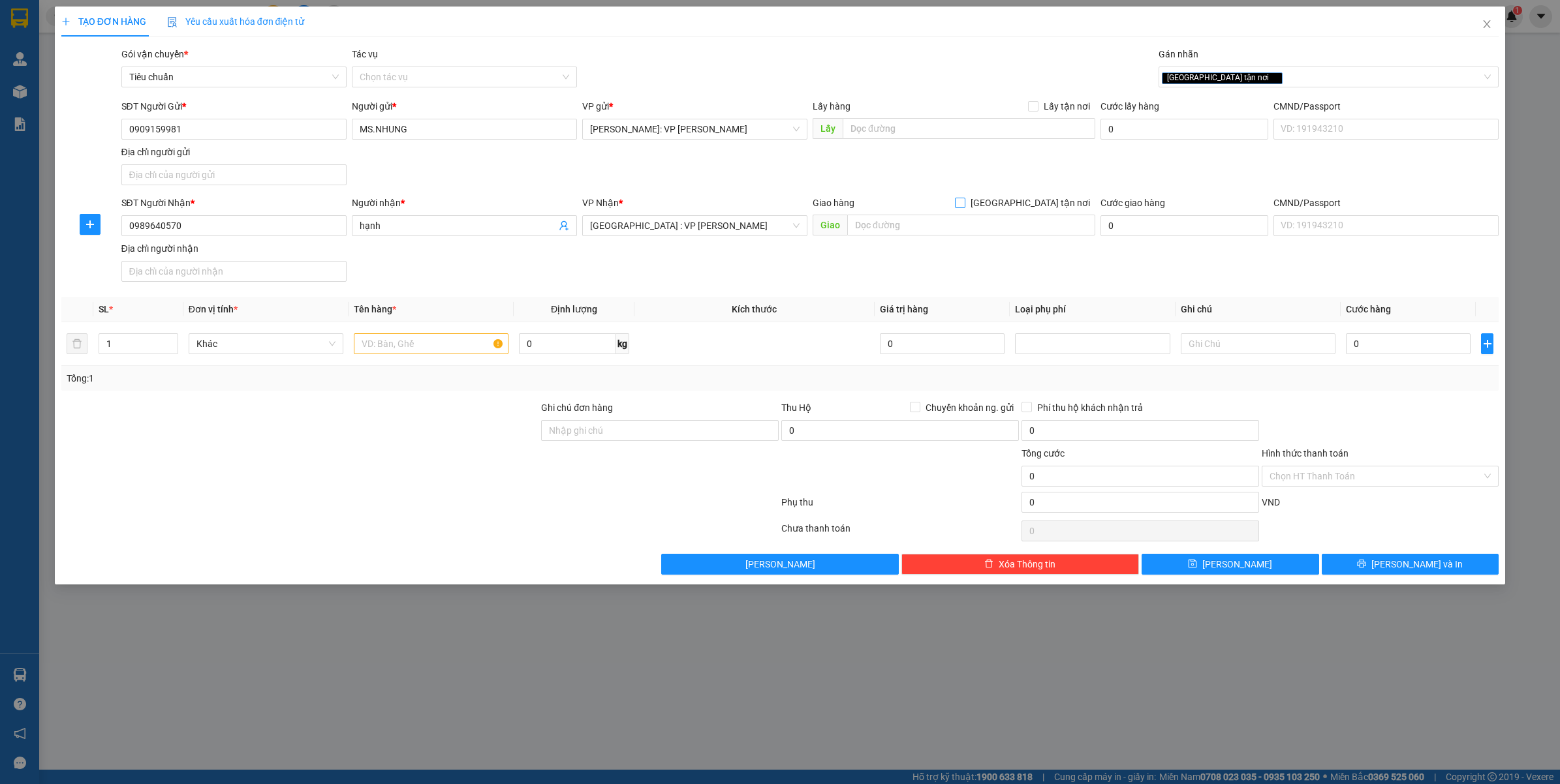
drag, startPoint x: 1052, startPoint y: 196, endPoint x: 936, endPoint y: 240, distance: 124.1
click at [1052, 196] on span "[GEOGRAPHIC_DATA] tận nơi" at bounding box center [1030, 203] width 130 height 15
click at [964, 197] on input "[GEOGRAPHIC_DATA] tận nơi" at bounding box center [960, 202] width 9 height 9
checkbox input "true"
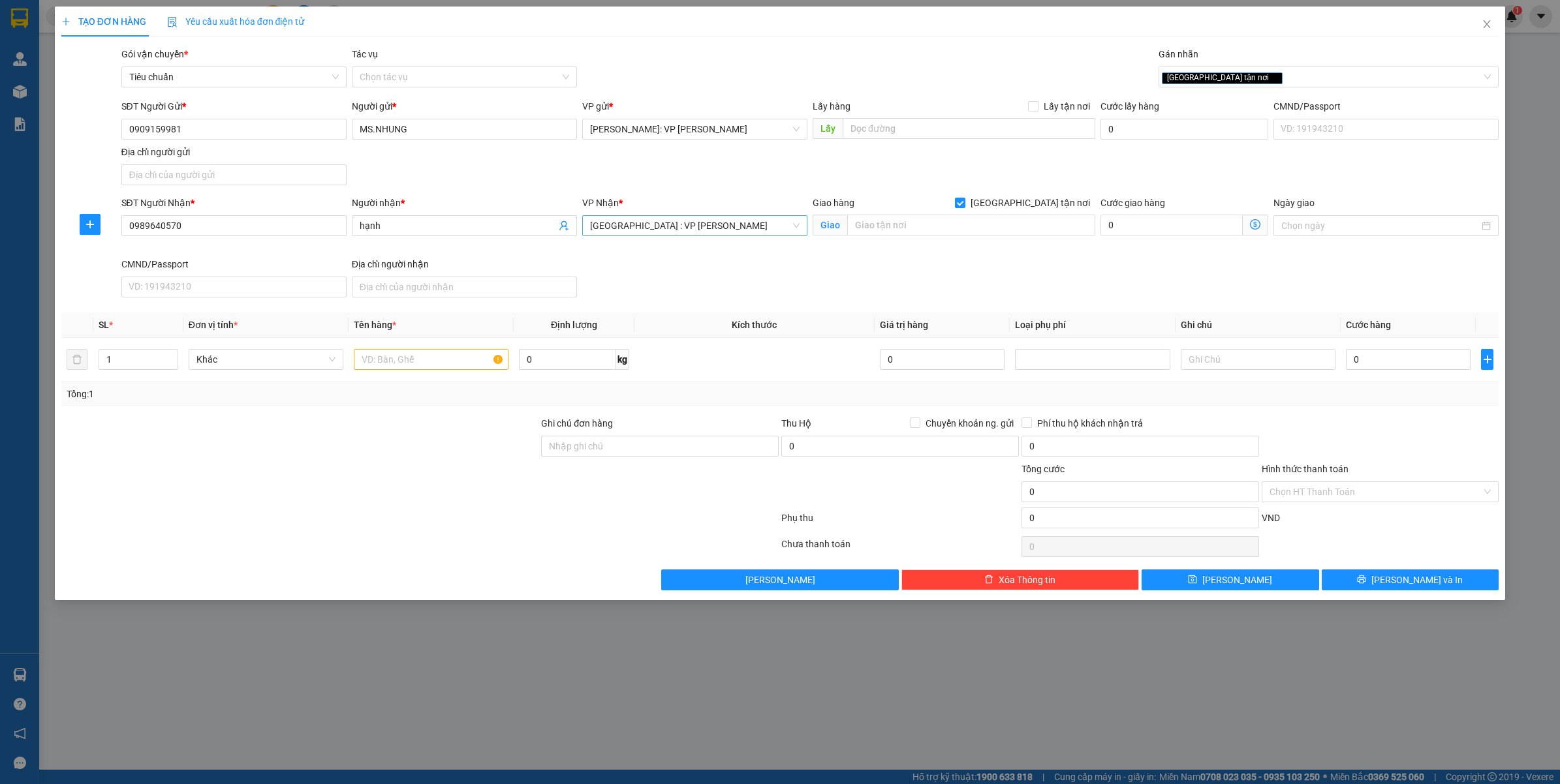
click at [707, 235] on span "[GEOGRAPHIC_DATA] : VP [PERSON_NAME]" at bounding box center [695, 226] width 209 height 20
click at [709, 234] on span "[GEOGRAPHIC_DATA] : VP [PERSON_NAME]" at bounding box center [695, 226] width 209 height 20
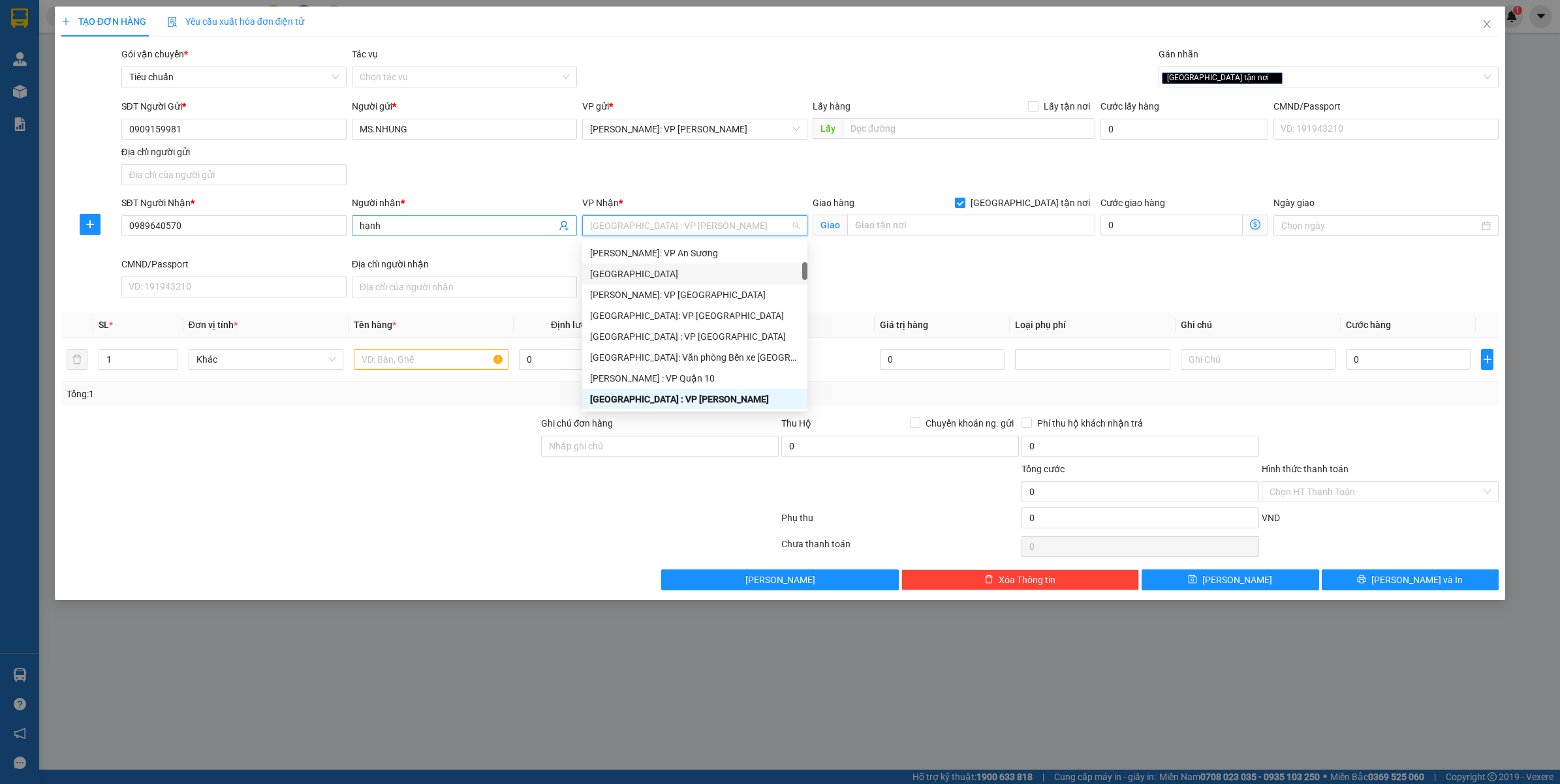
click at [423, 220] on input "hạnh" at bounding box center [458, 226] width 196 height 15
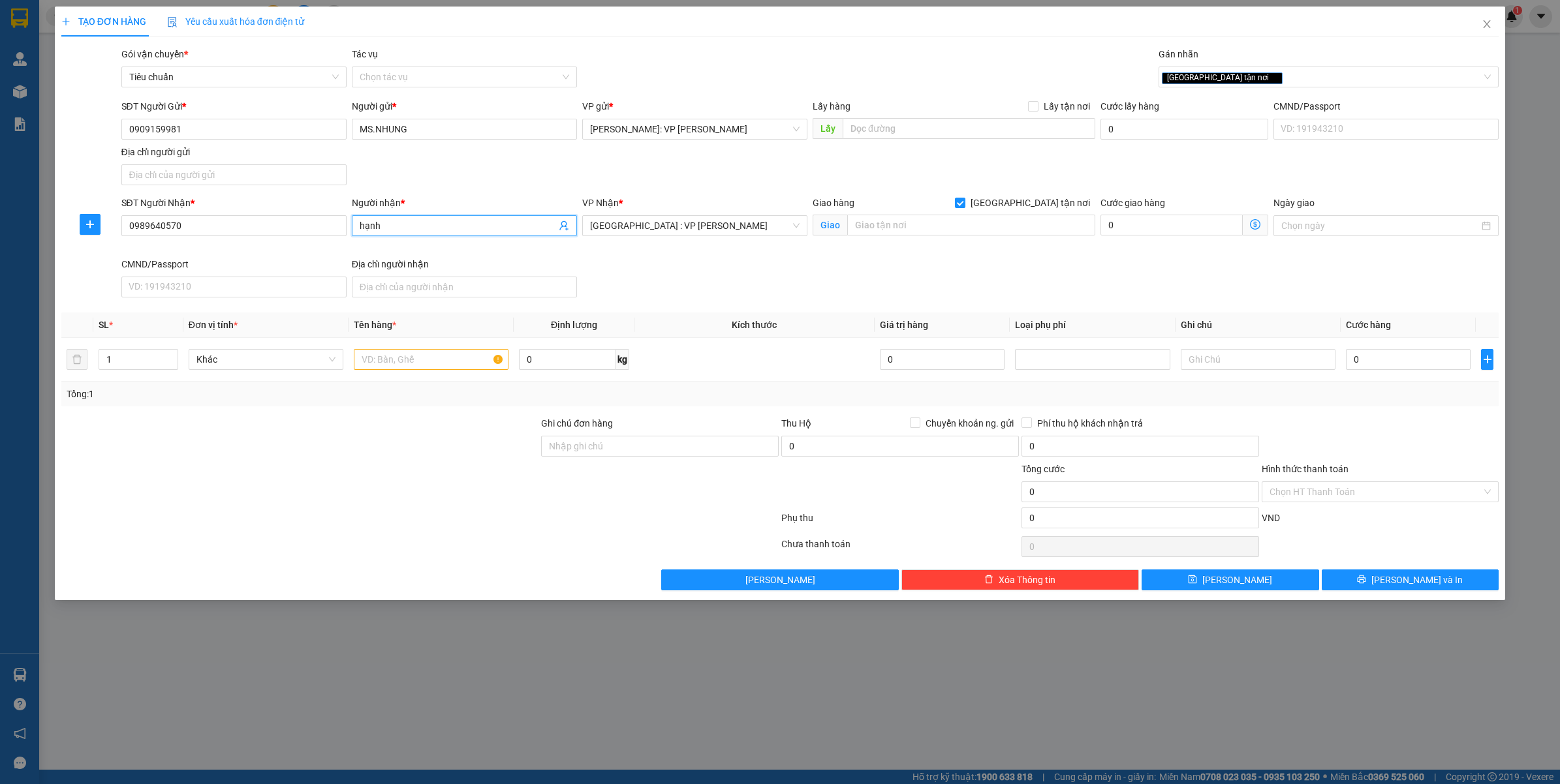
click at [423, 220] on input "hạnh" at bounding box center [458, 226] width 196 height 15
type input "."
type input "MS.HẠNH"
drag, startPoint x: 706, startPoint y: 239, endPoint x: 706, endPoint y: 228, distance: 11.0
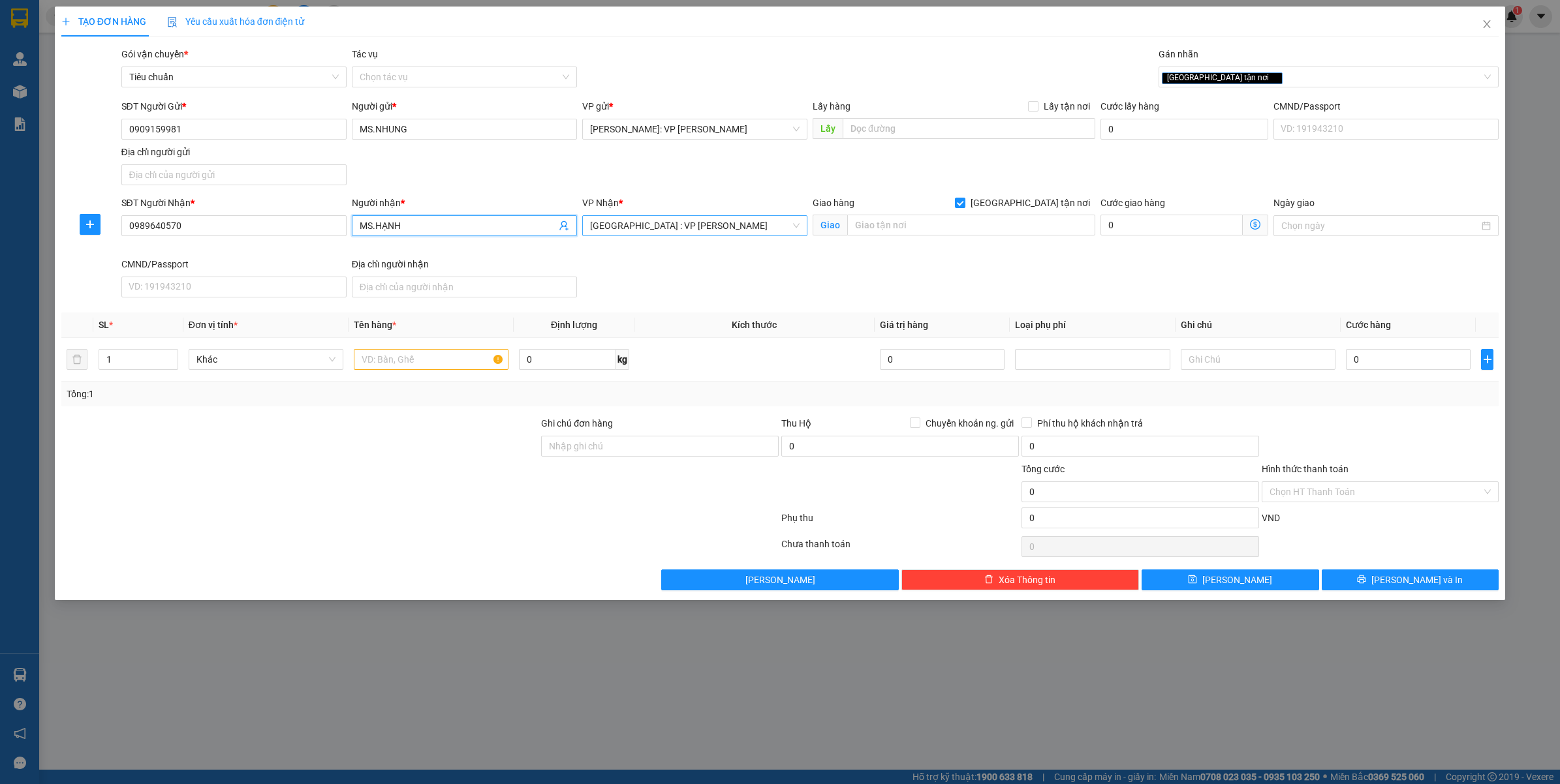
click at [705, 239] on div "VP Nhận * [GEOGRAPHIC_DATA] : VP [PERSON_NAME]" at bounding box center [694, 218] width 225 height 45
drag, startPoint x: 703, startPoint y: 223, endPoint x: 709, endPoint y: 233, distance: 11.7
click at [706, 226] on span "[GEOGRAPHIC_DATA] : VP [PERSON_NAME]" at bounding box center [695, 226] width 209 height 20
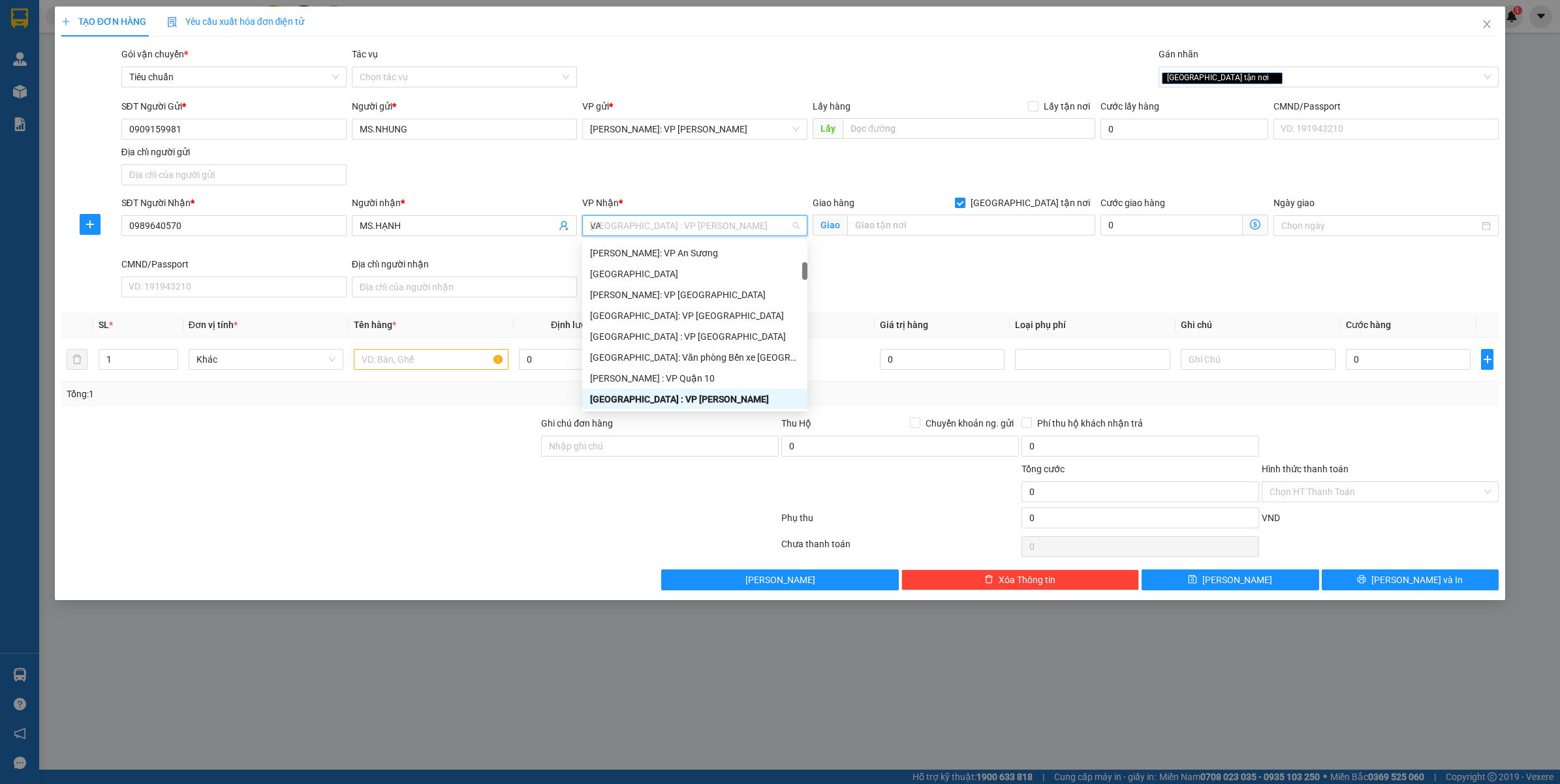
scroll to position [0, 0]
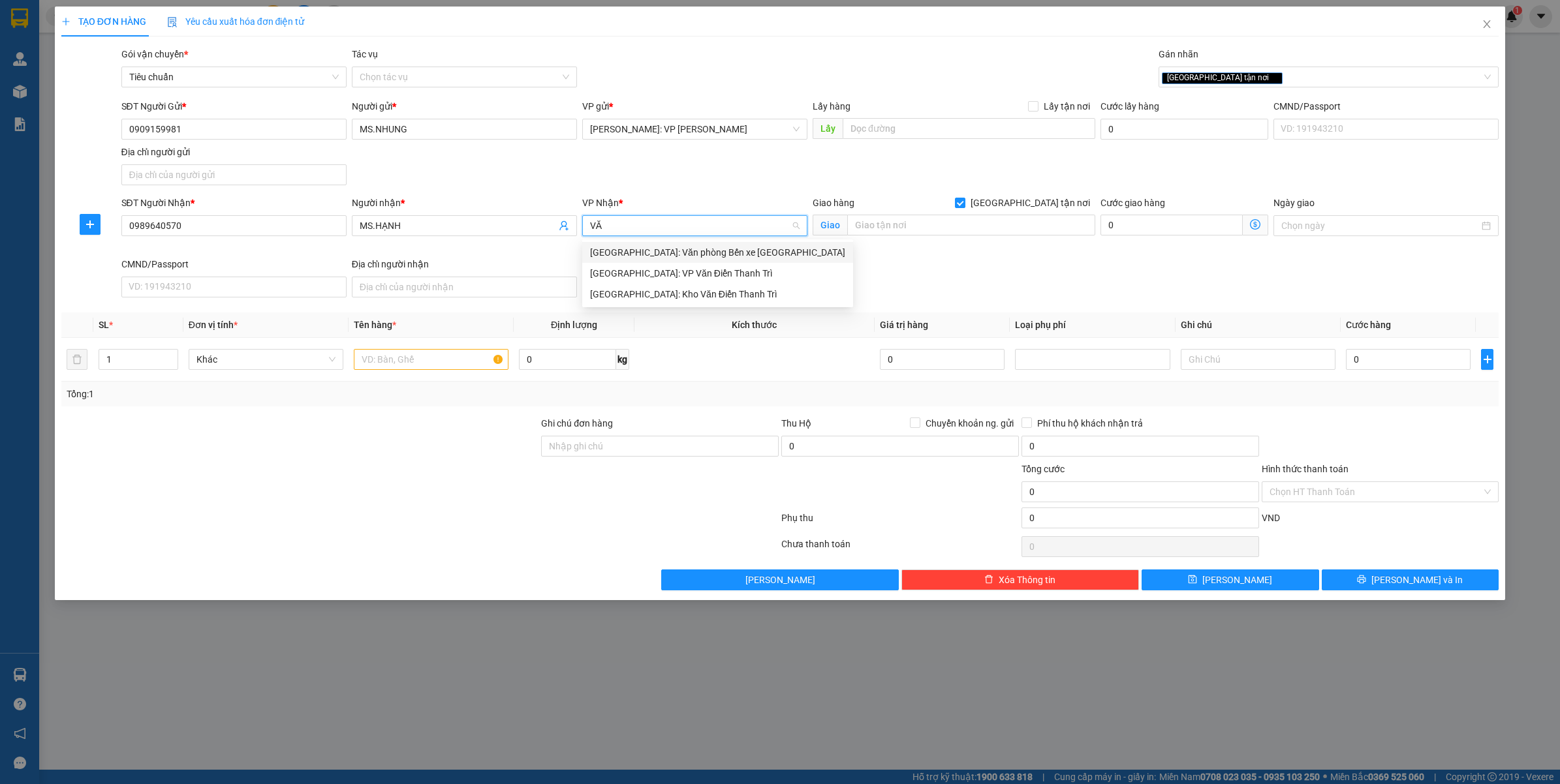
type input "VĂN"
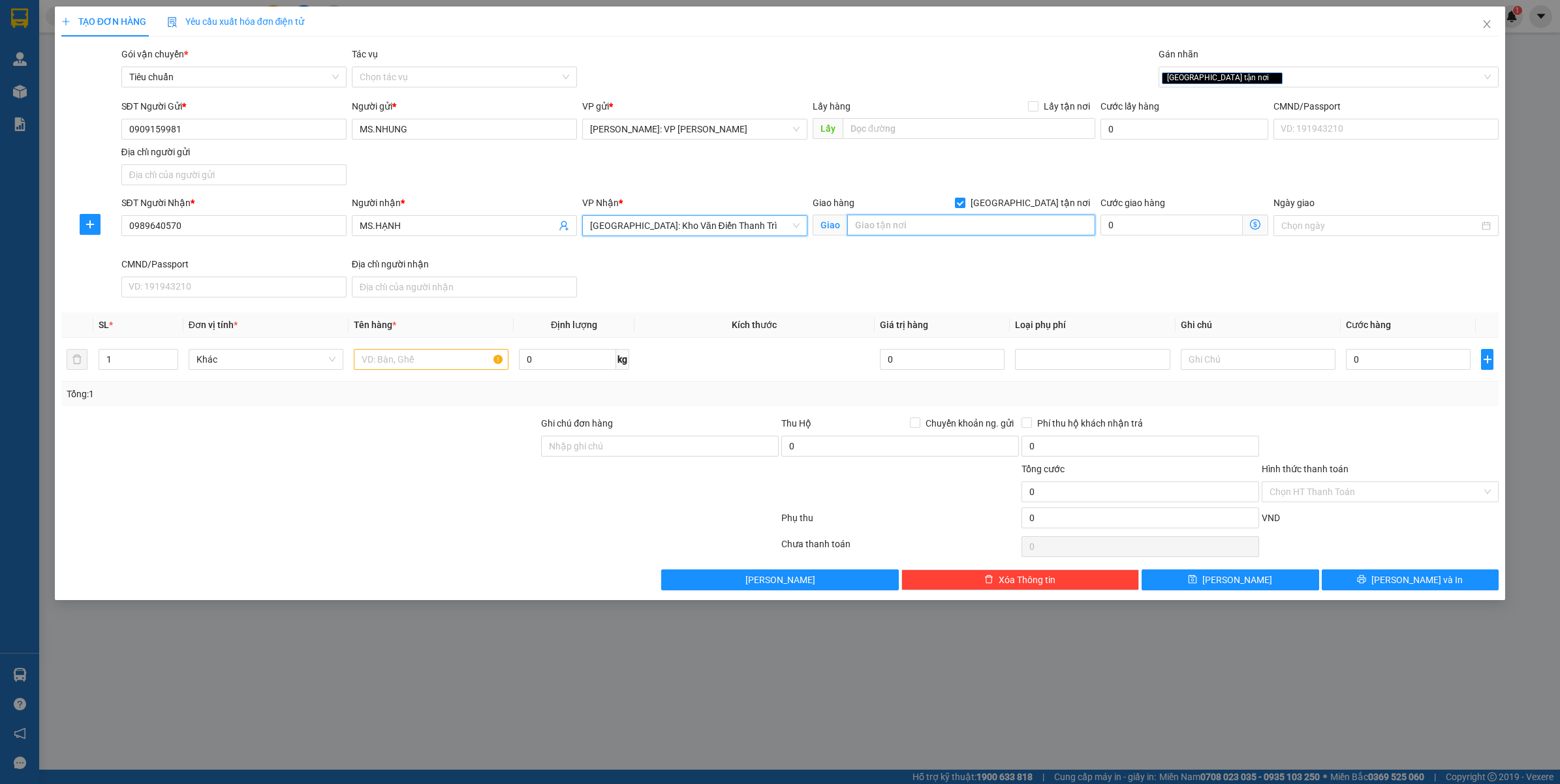
click at [876, 228] on input "text" at bounding box center [971, 225] width 248 height 21
type input "SỐ 2/NGÕ 1/PHỐ HÀ KẾ TẤN - F.PHƯƠNG LIỆT - [GEOGRAPHIC_DATA]"
click at [389, 366] on input "text" at bounding box center [431, 359] width 155 height 21
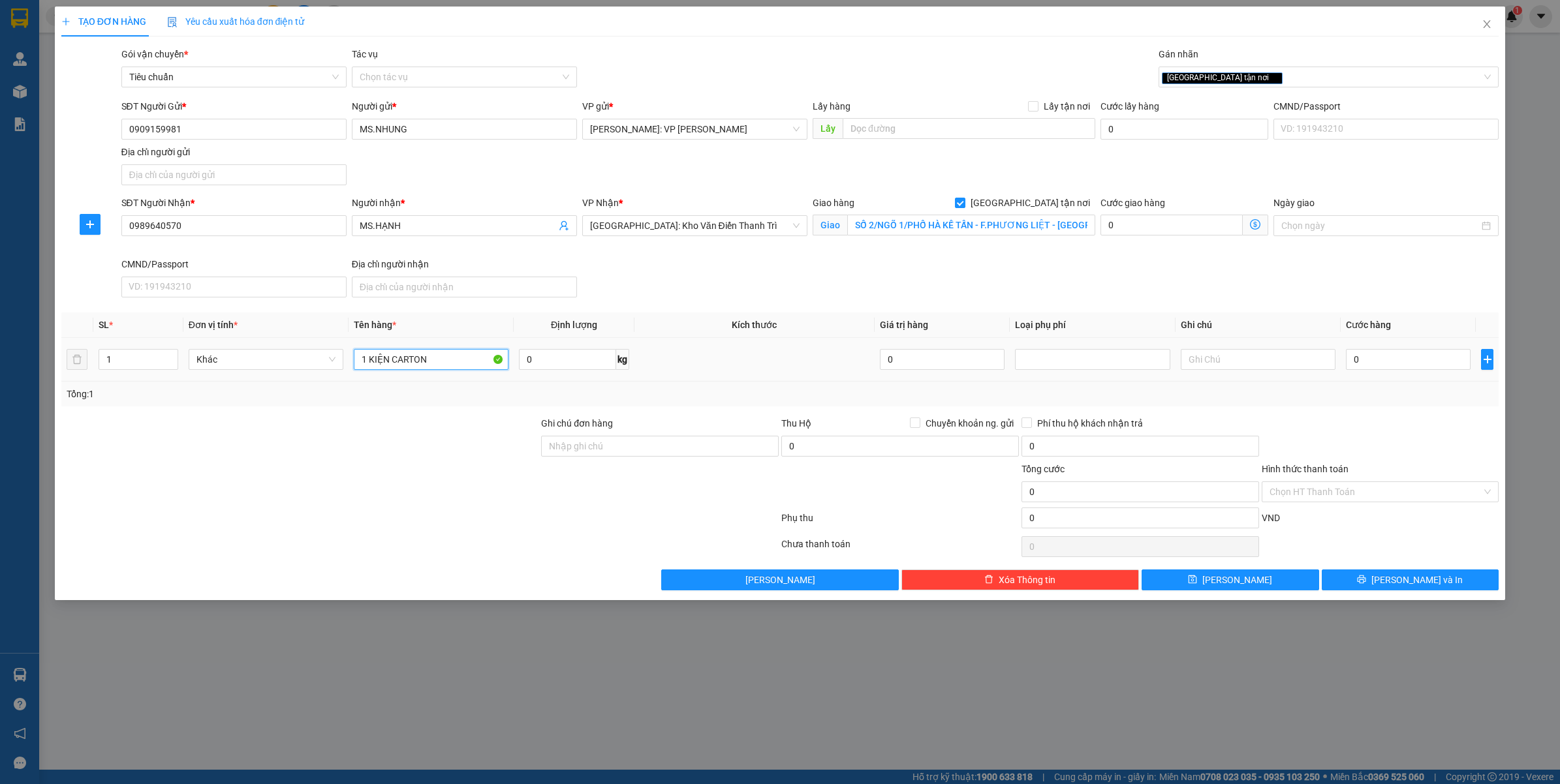
type input "1 KIỆN CARTON"
drag, startPoint x: 1382, startPoint y: 347, endPoint x: 1382, endPoint y: 359, distance: 12.0
click at [1382, 347] on div "0" at bounding box center [1407, 359] width 125 height 26
click at [1382, 359] on input "0" at bounding box center [1407, 359] width 125 height 21
type input "1"
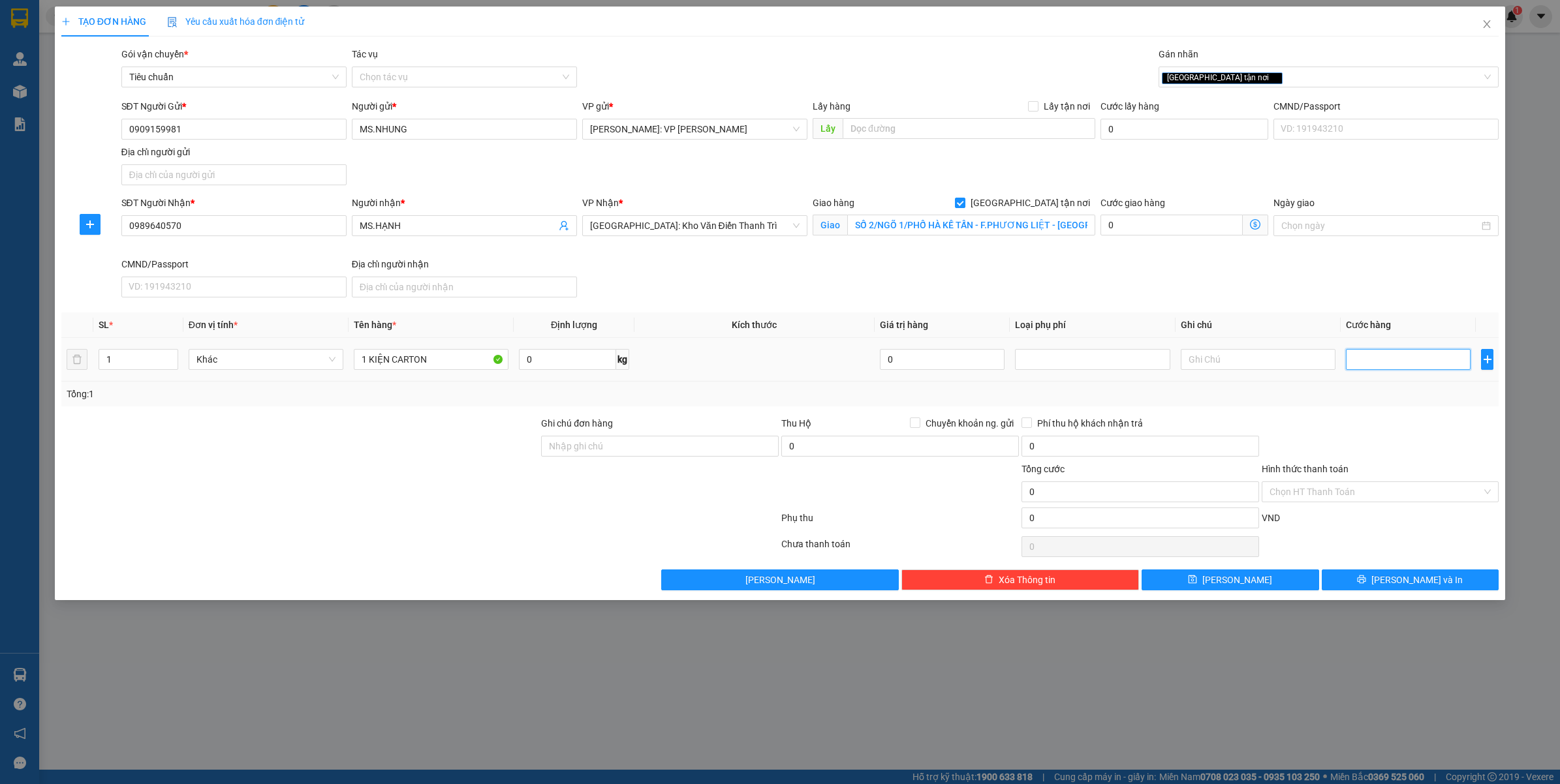
type input "1"
type input "10"
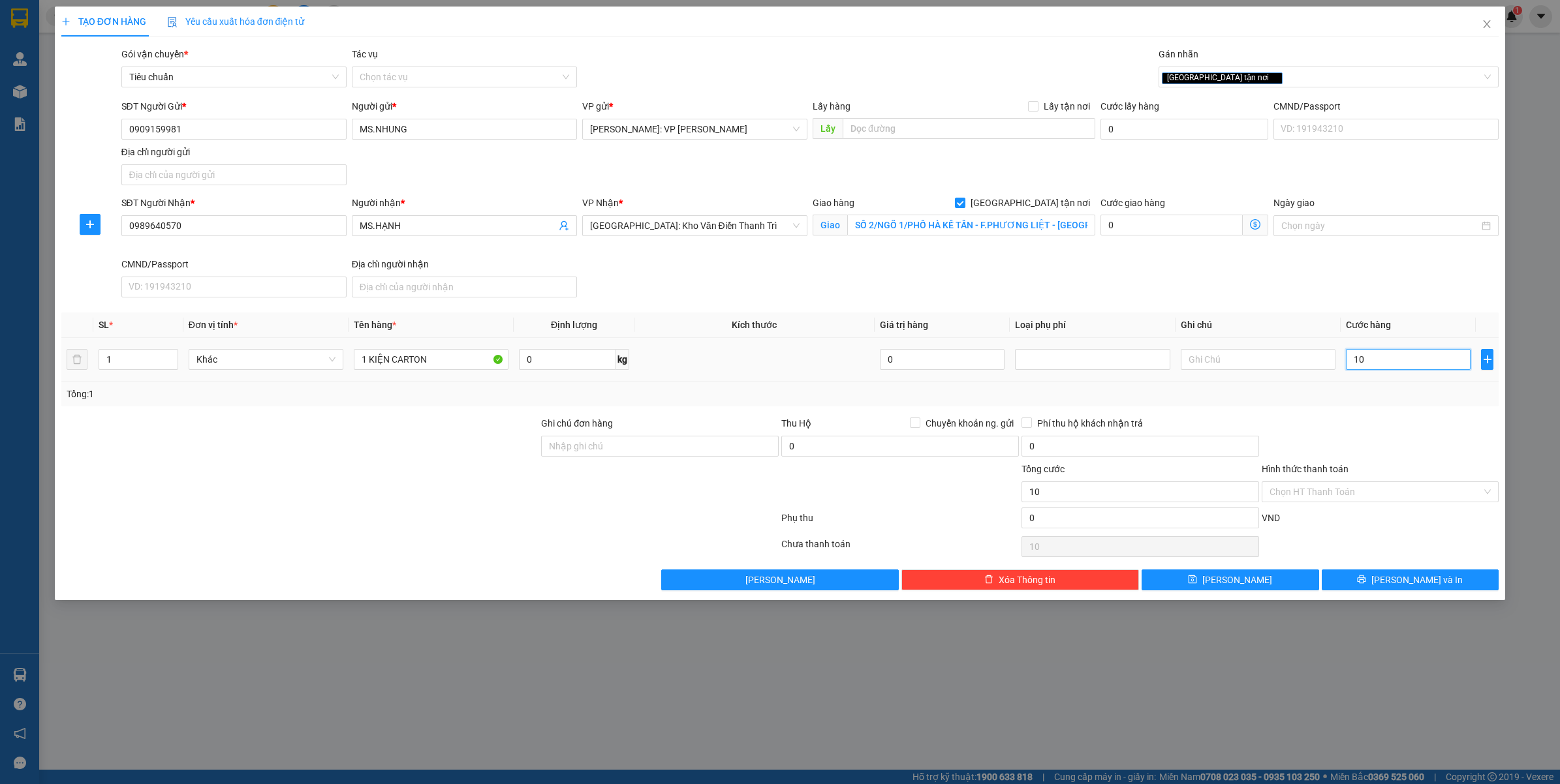
type input "100"
click at [1396, 435] on div at bounding box center [1380, 439] width 240 height 45
type input "100.000"
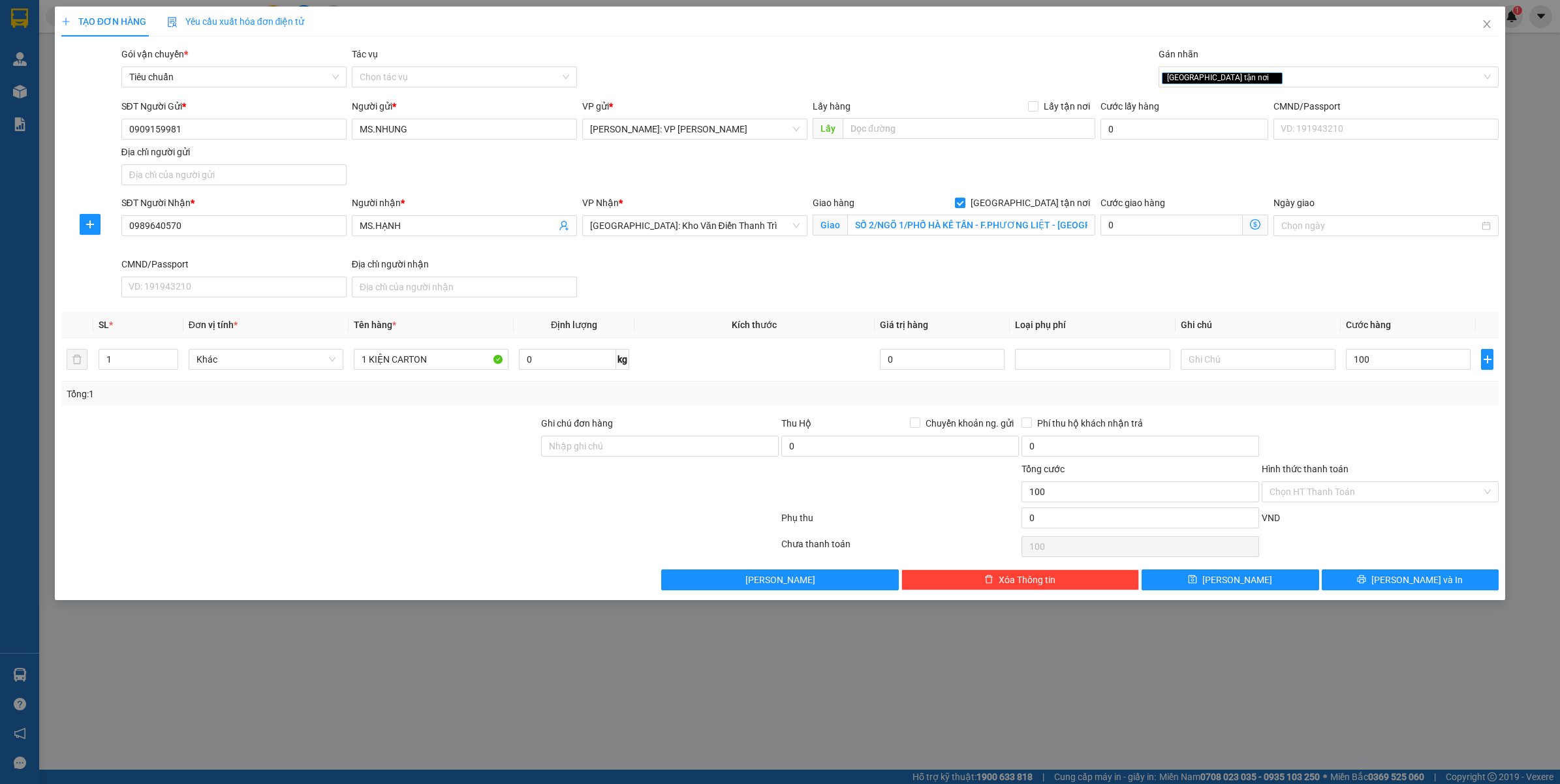
type input "100.000"
click at [1365, 580] on button "[PERSON_NAME] và In" at bounding box center [1410, 579] width 177 height 21
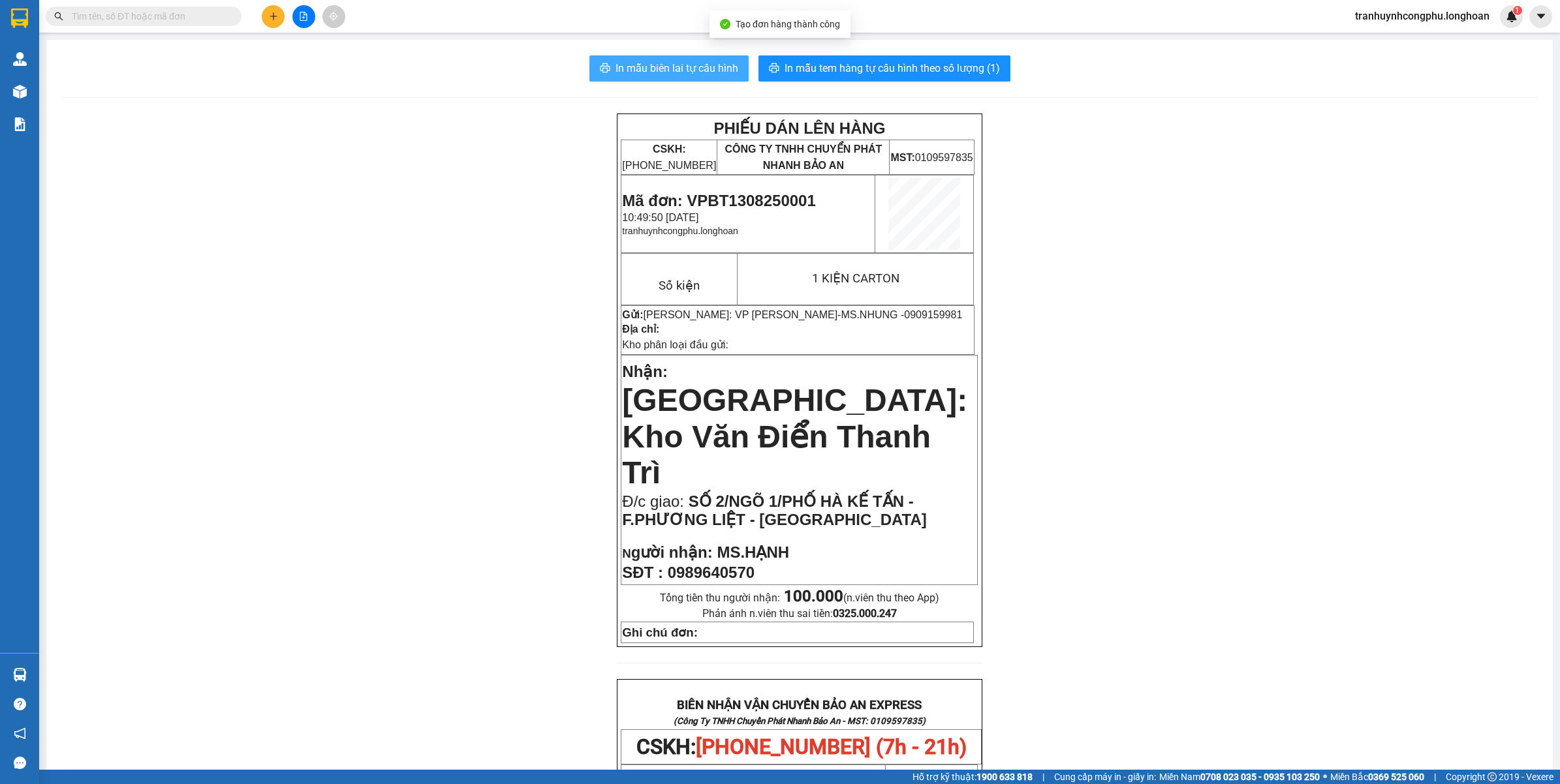
click at [718, 70] on span "In mẫu biên lai tự cấu hình" at bounding box center [676, 68] width 123 height 16
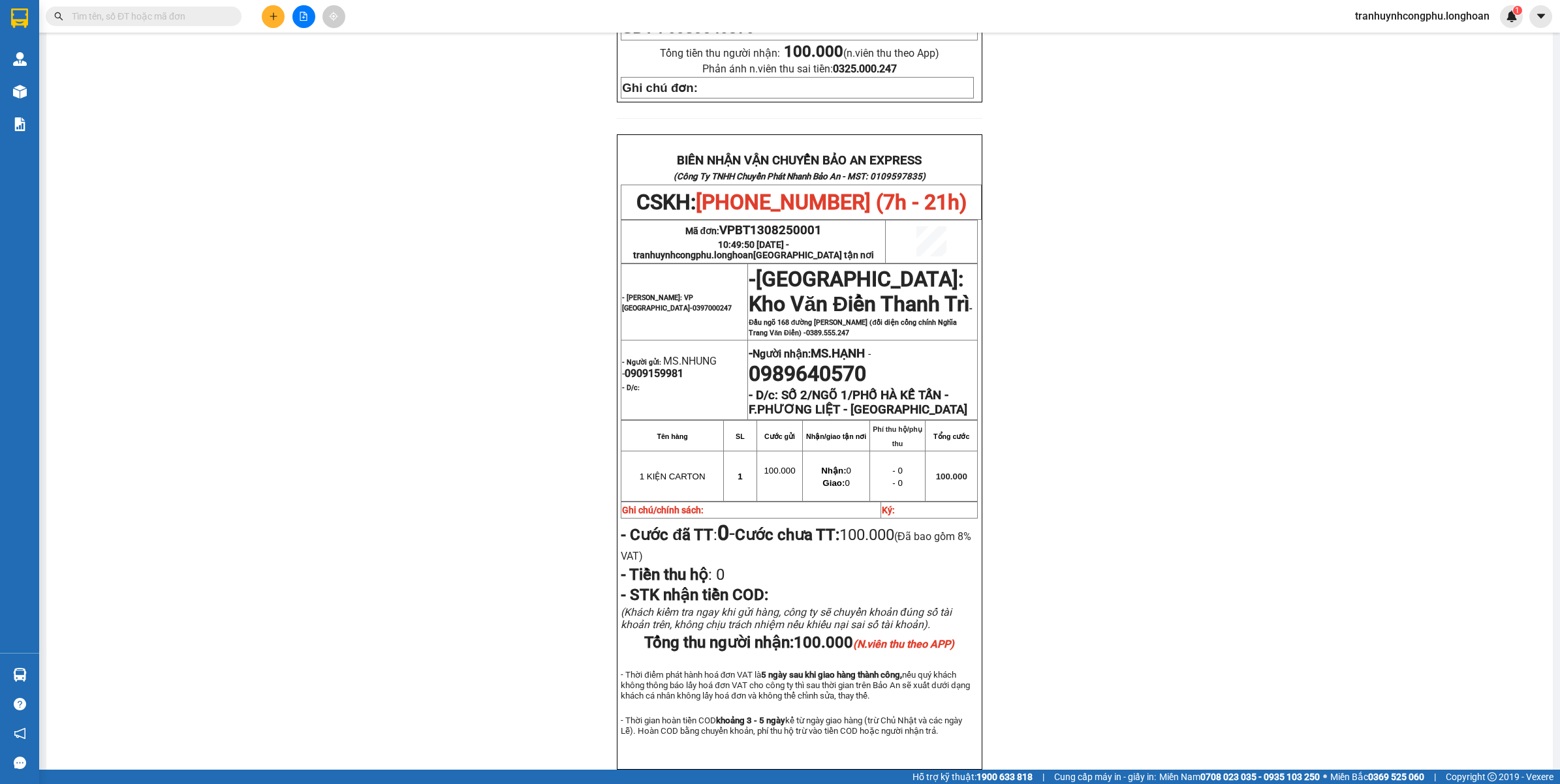
scroll to position [548, 0]
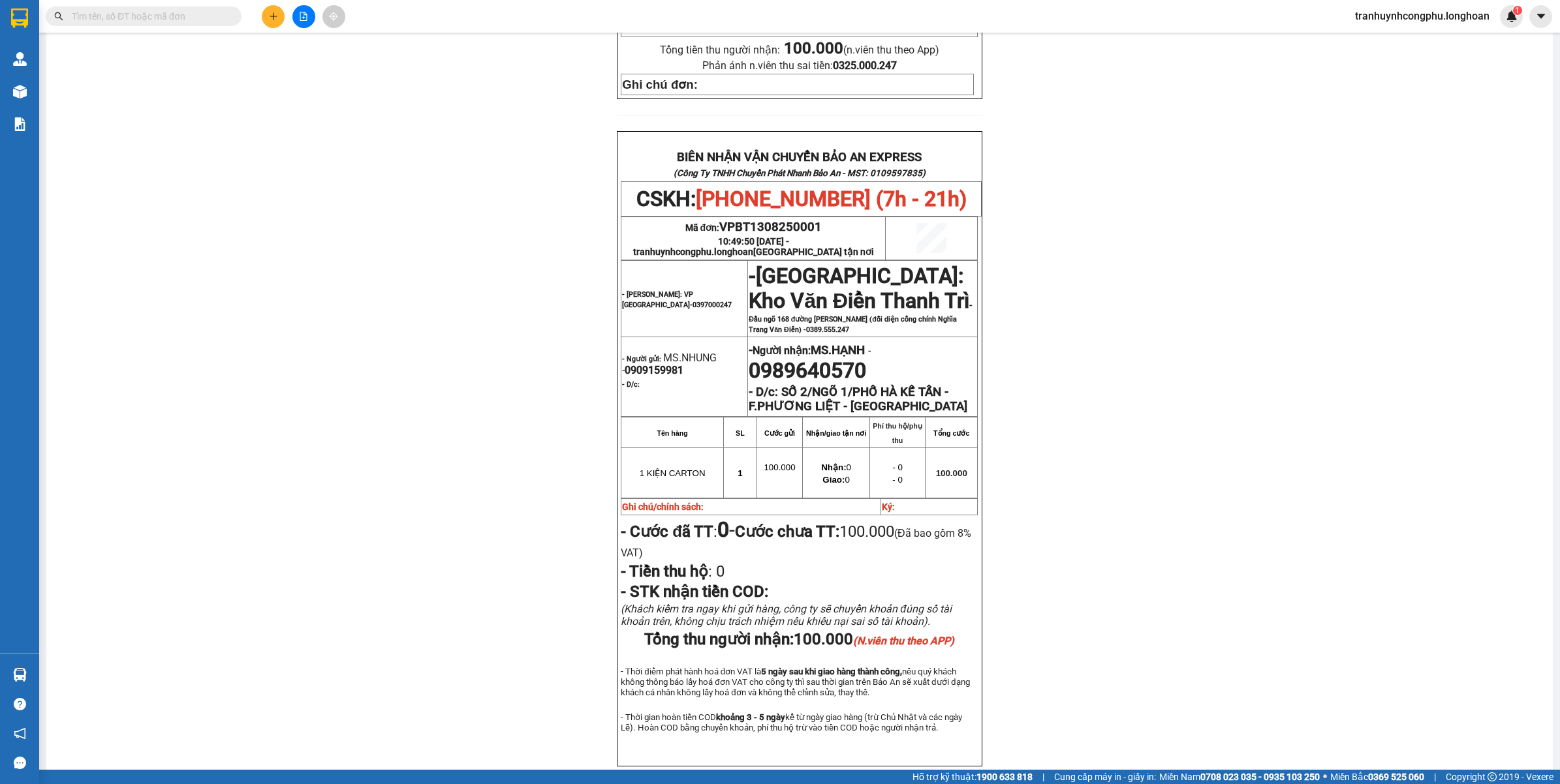
click at [1217, 477] on div "PHIẾU DÁN LÊN HÀNG CSKH: [PHONE_NUMBER] CÔNG TY TNHH CHUYỂN PHÁT NHANH BẢO AN M…" at bounding box center [799, 182] width 1474 height 1233
click at [823, 358] on span "0989640570" at bounding box center [807, 370] width 117 height 25
copy span "0989640570"
click at [442, 517] on div "PHIẾU DÁN LÊN HÀNG CSKH: [PHONE_NUMBER] CÔNG TY TNHH CHUYỂN PHÁT NHANH BẢO AN M…" at bounding box center [799, 182] width 1474 height 1233
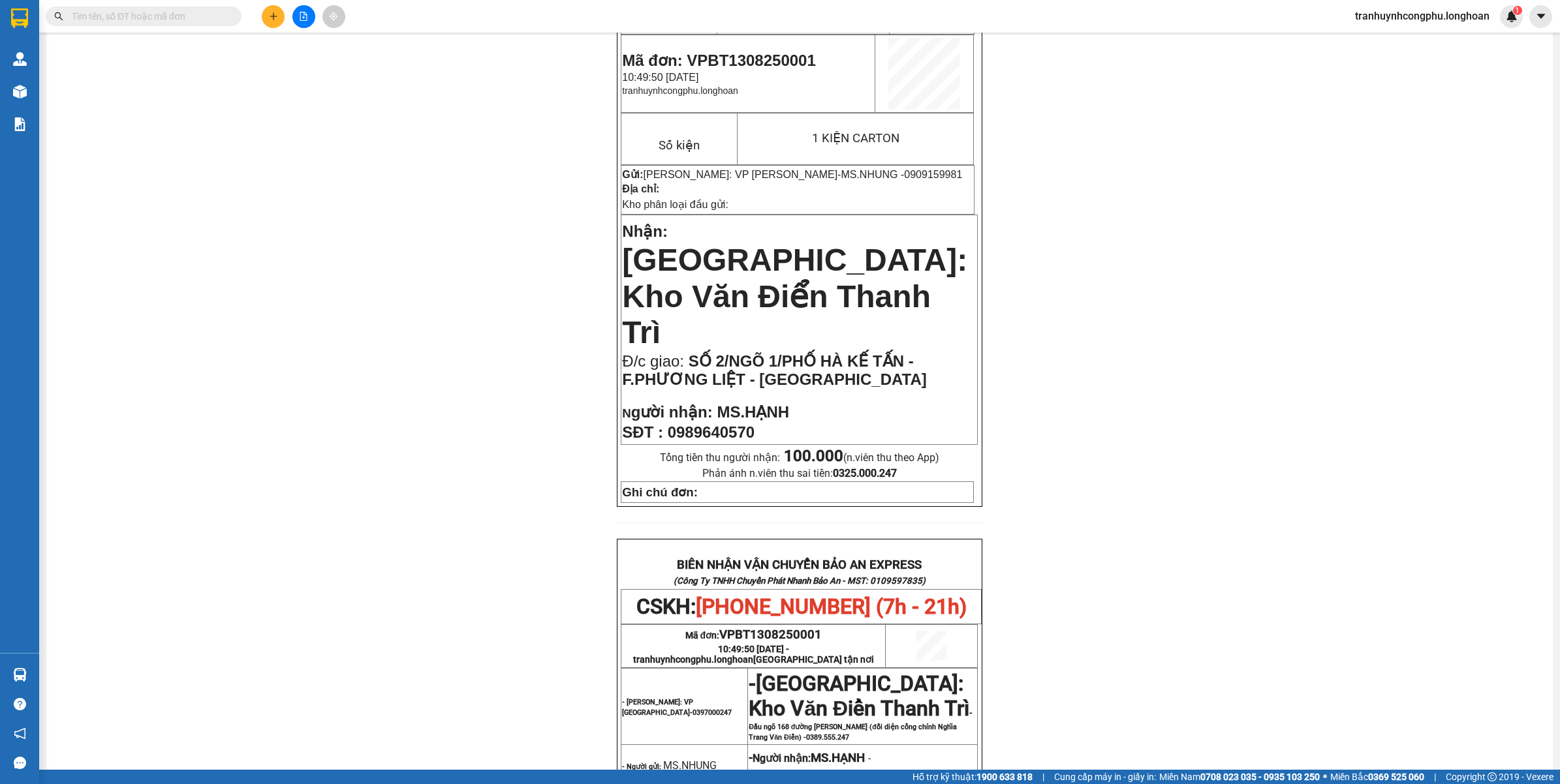
scroll to position [0, 0]
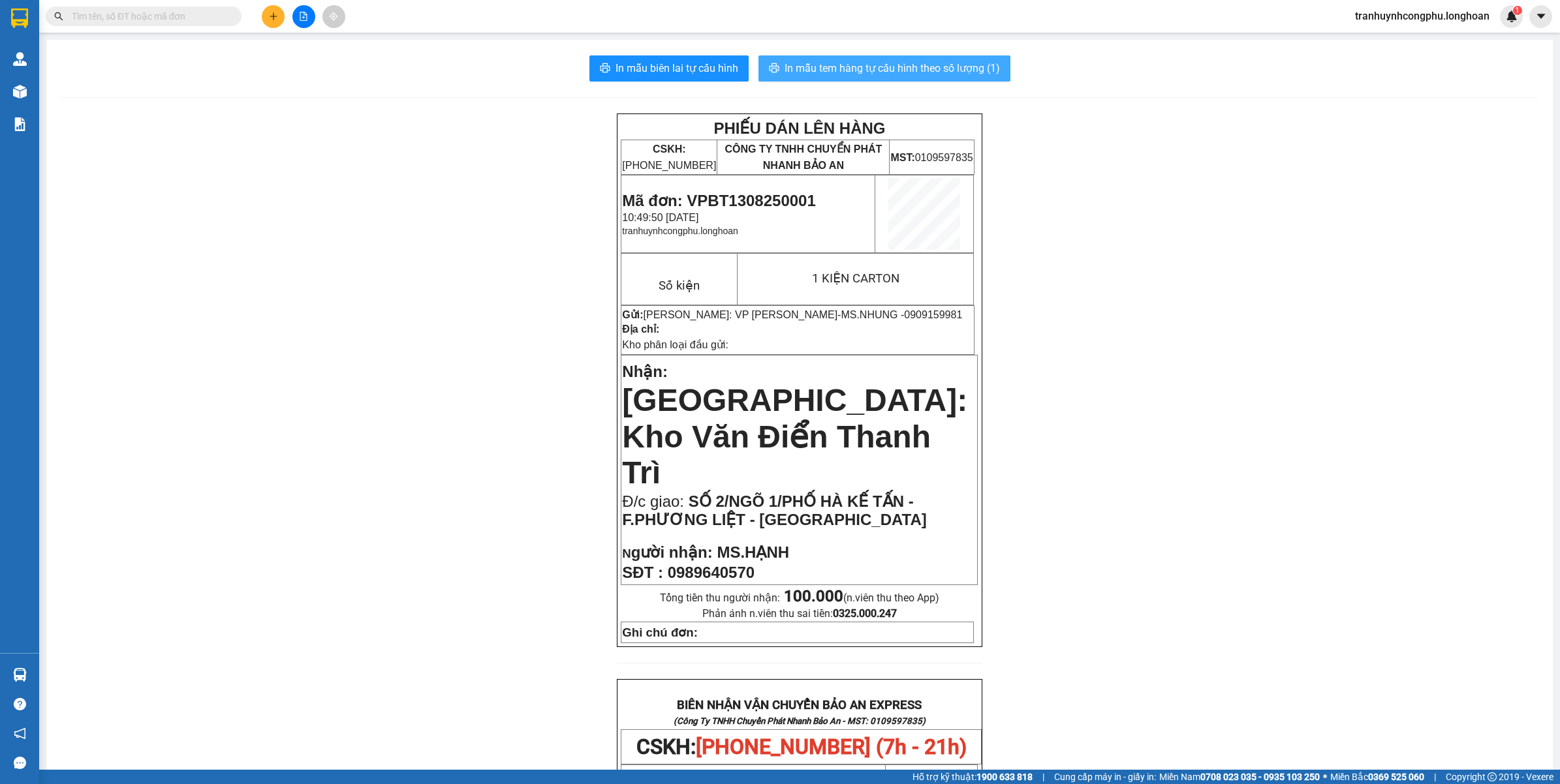
click at [855, 75] on span "In mẫu tem hàng tự cấu hình theo số lượng (1)" at bounding box center [891, 68] width 216 height 16
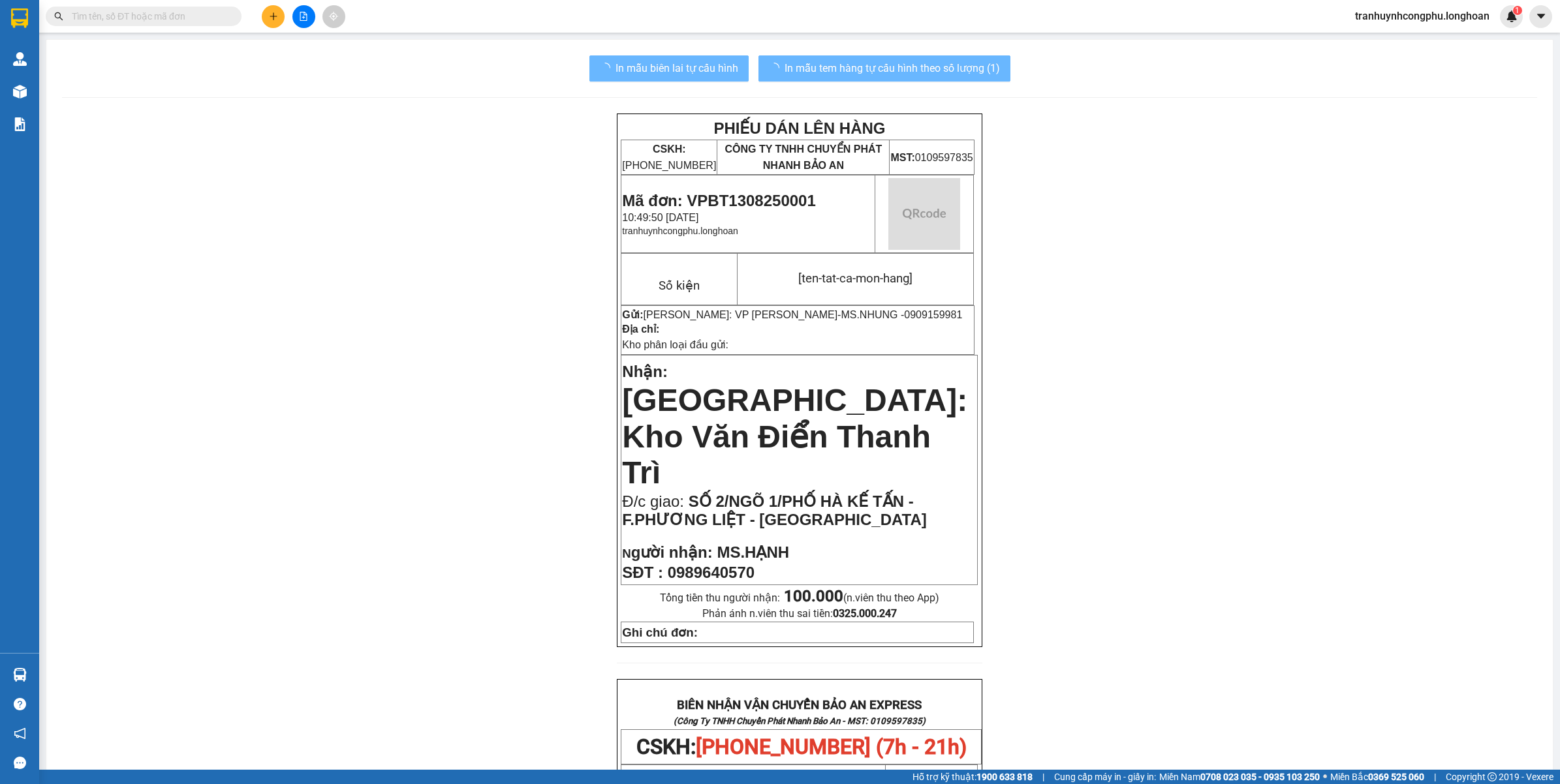
click at [777, 206] on span "Mã đơn: VPBT1308250001" at bounding box center [719, 200] width 193 height 17
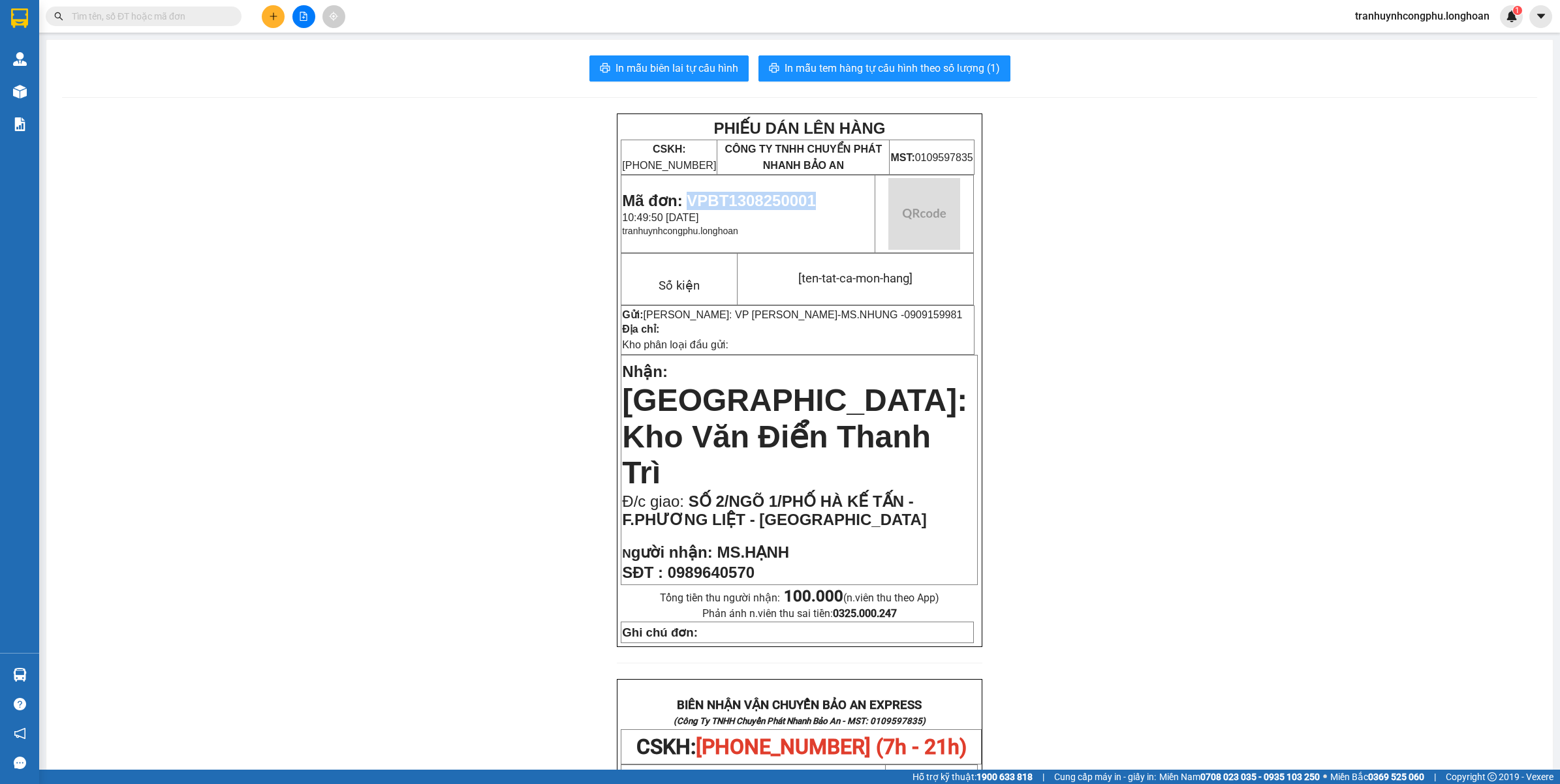
click at [777, 206] on span "Mã đơn: VPBT1308250001" at bounding box center [719, 200] width 193 height 17
copy span "VPBT1308250001"
click at [206, 435] on div "PHIẾU DÁN LÊN HÀNG CSKH: [PHONE_NUMBER] CÔNG TY TNHH CHUYỂN PHÁT NHANH BẢO AN M…" at bounding box center [799, 730] width 1474 height 1233
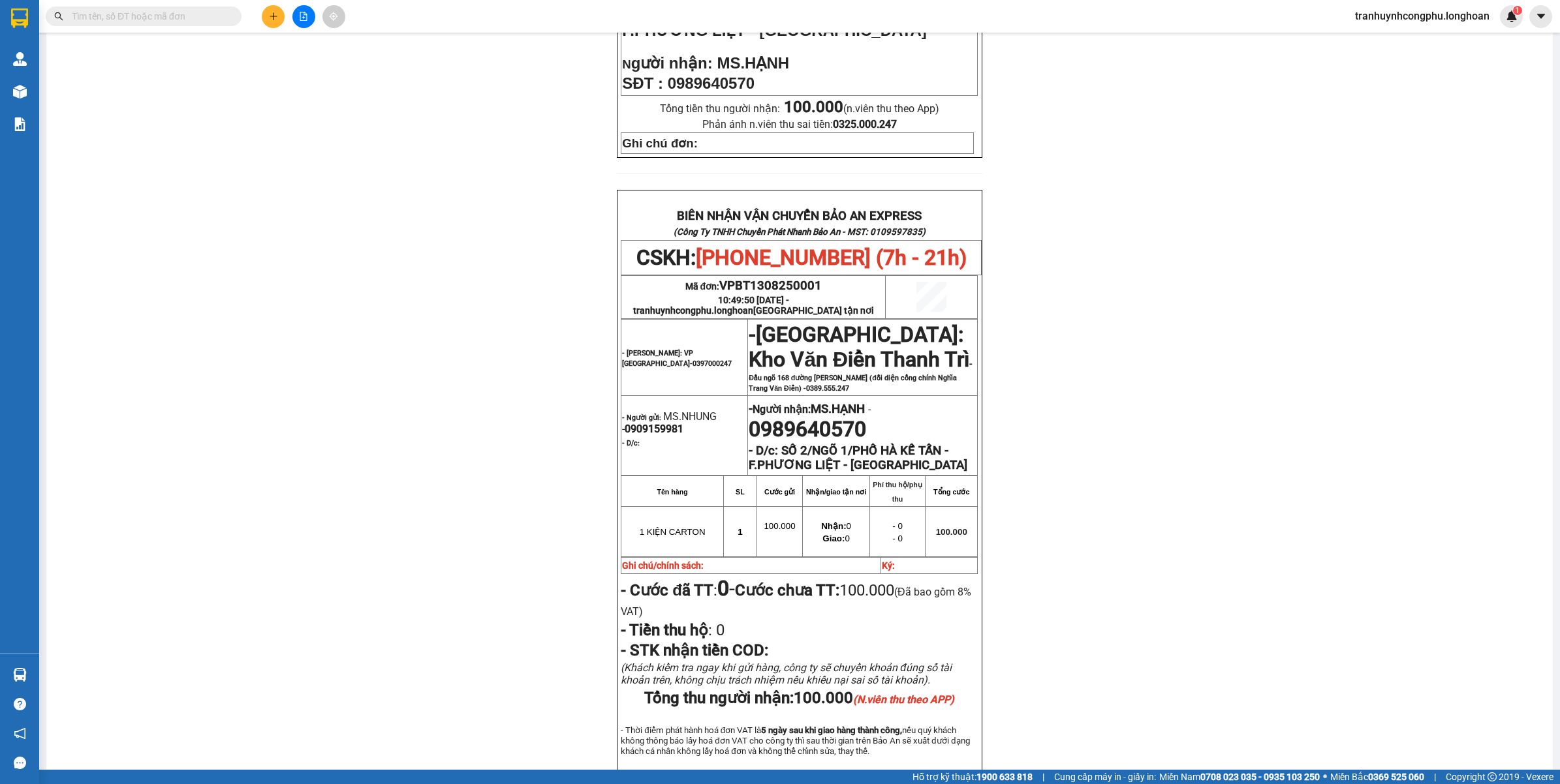
scroll to position [590, 0]
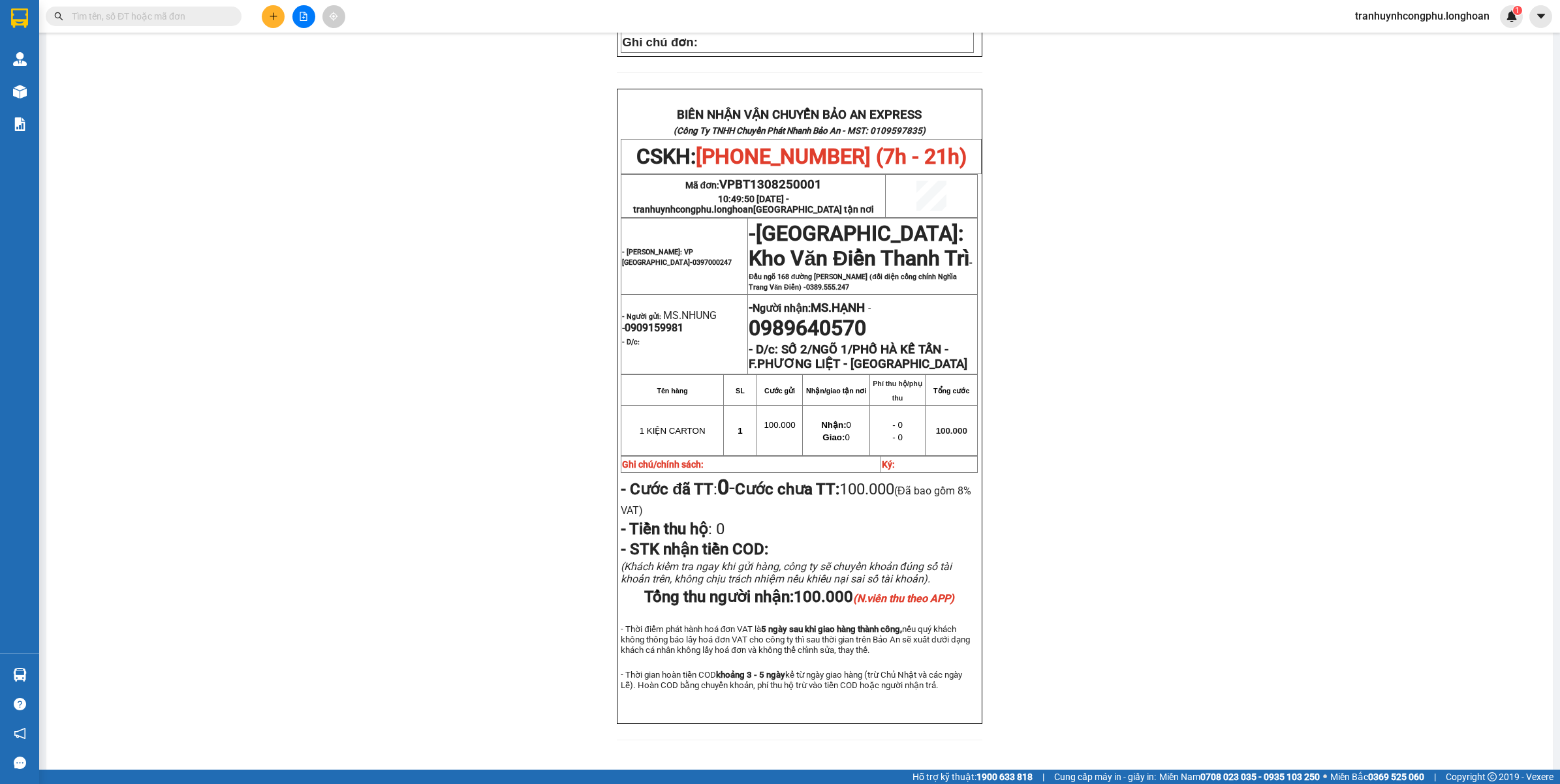
click at [206, 435] on div "PHIẾU DÁN LÊN HÀNG CSKH: [PHONE_NUMBER] CÔNG TY TNHH CHUYỂN PHÁT NHANH BẢO AN M…" at bounding box center [799, 140] width 1474 height 1233
click at [283, 218] on div "PHIẾU DÁN LÊN HÀNG CSKH: [PHONE_NUMBER] CÔNG TY TNHH CHUYỂN PHÁT NHANH BẢO AN M…" at bounding box center [799, 140] width 1474 height 1233
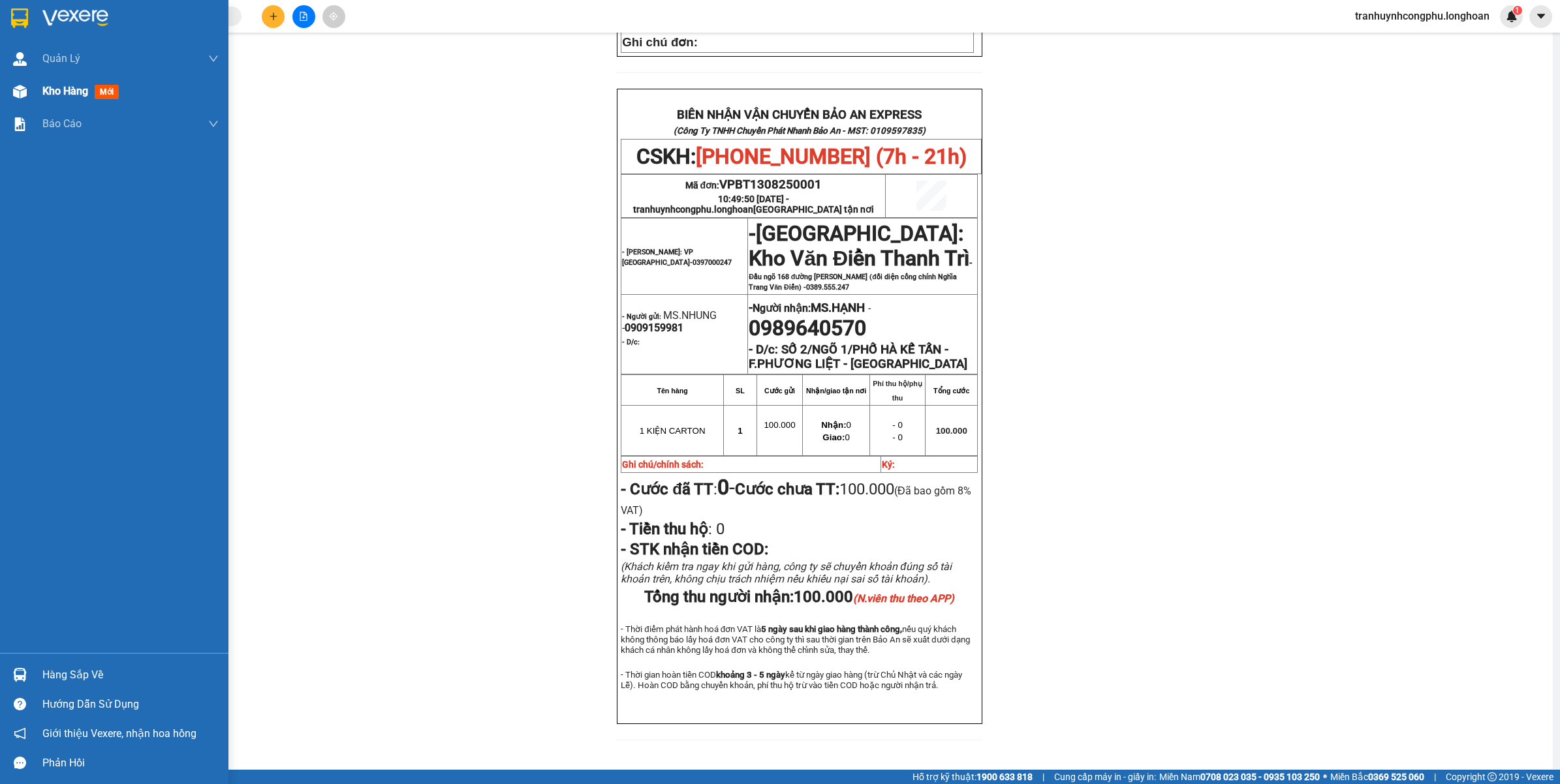
click at [36, 96] on div "Kho hàng mới" at bounding box center [114, 91] width 228 height 33
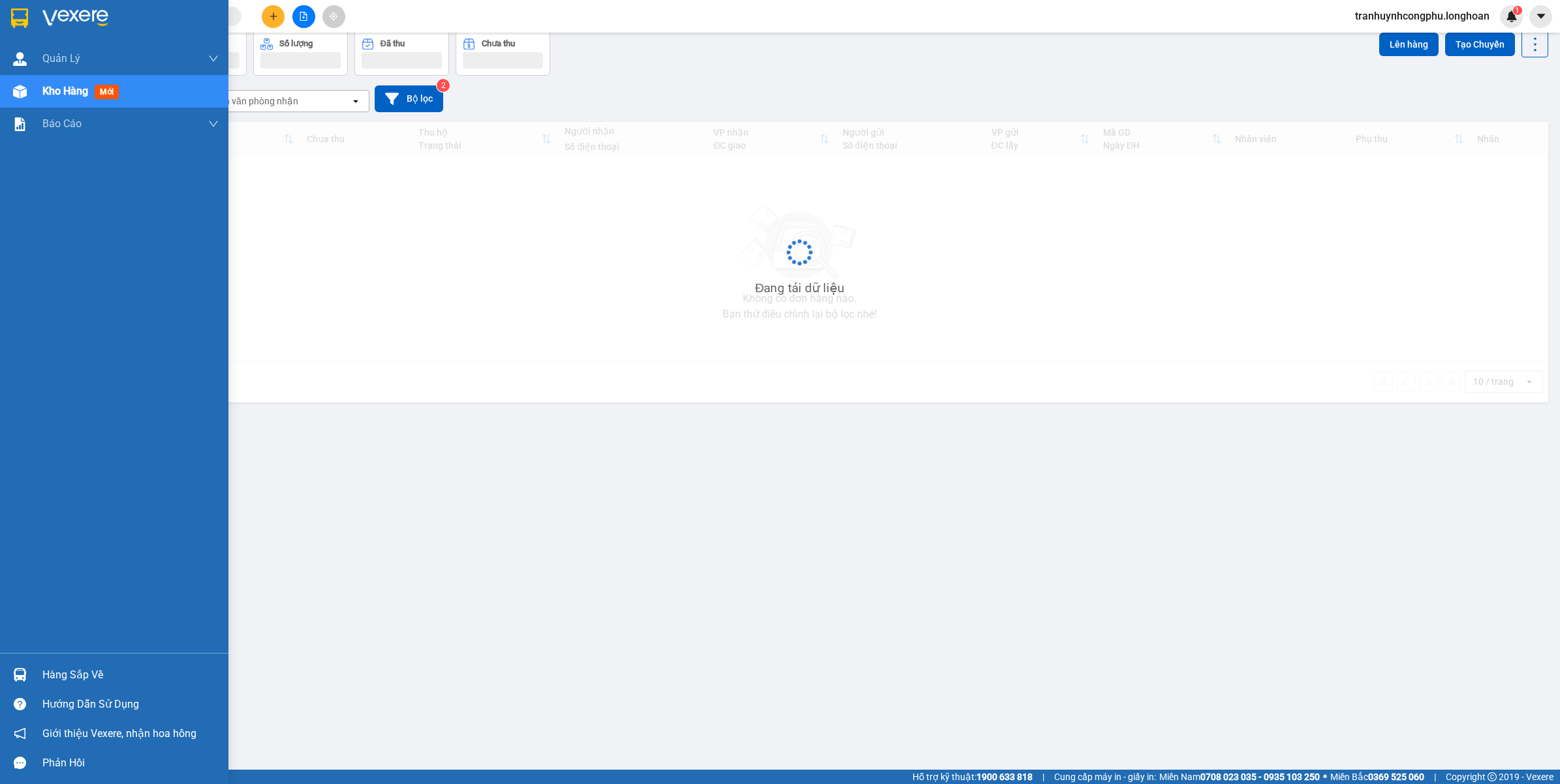
scroll to position [60, 0]
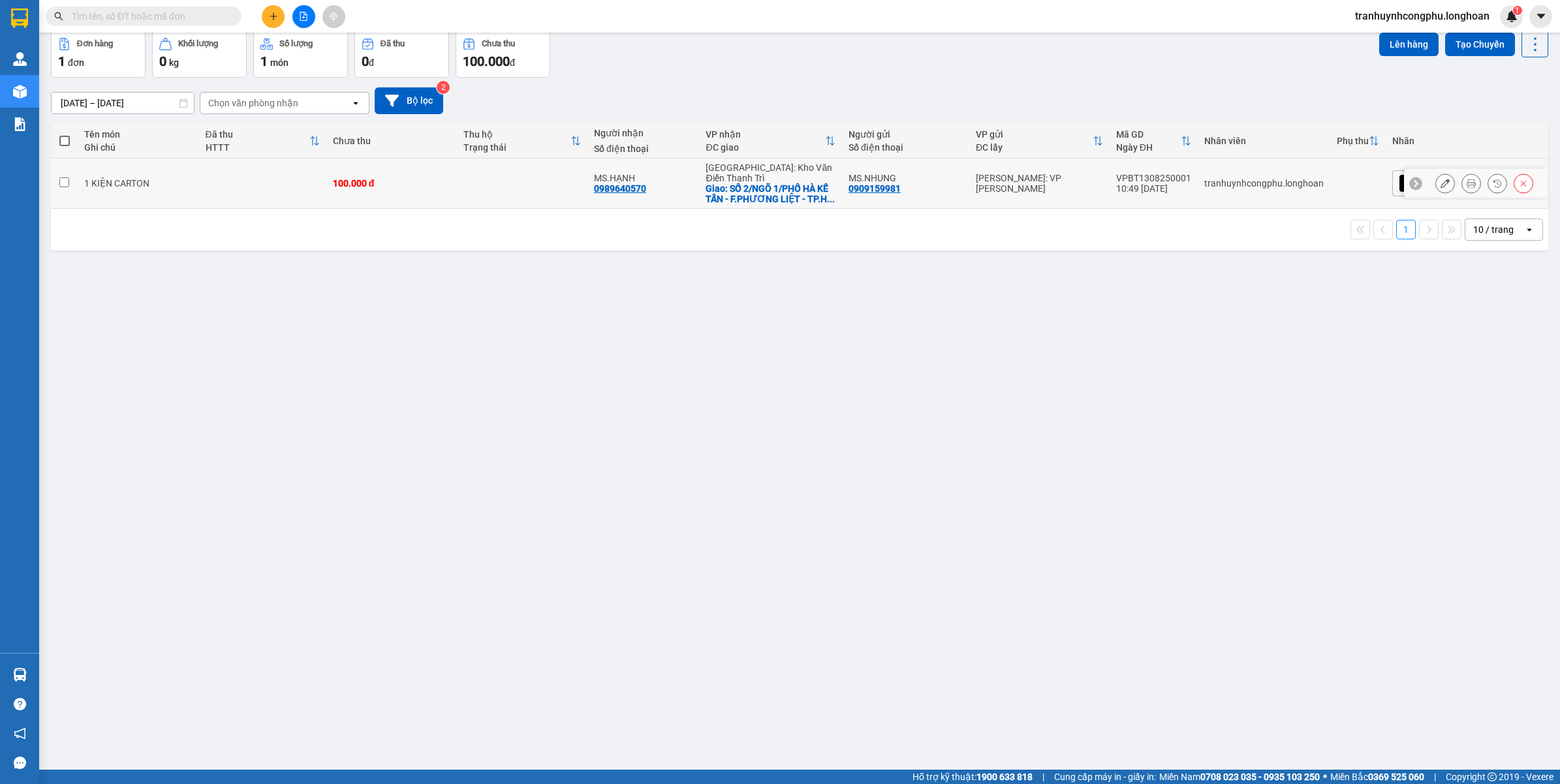
click at [1440, 181] on icon at bounding box center [1444, 184] width 9 height 9
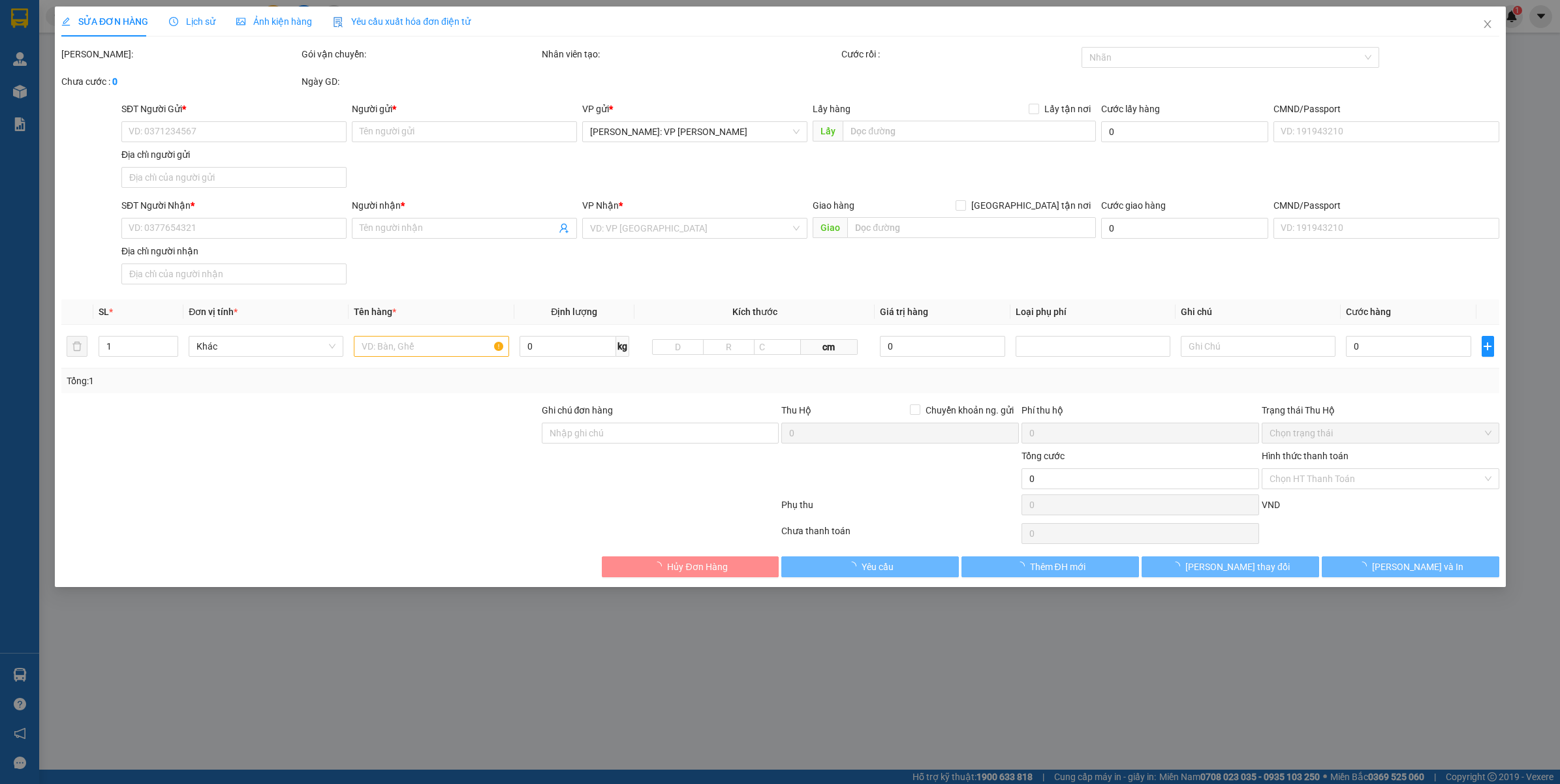
type input "0909159981"
type input "MS.NHUNG"
type input "0989640570"
type input "MS.HẠNH"
checkbox input "true"
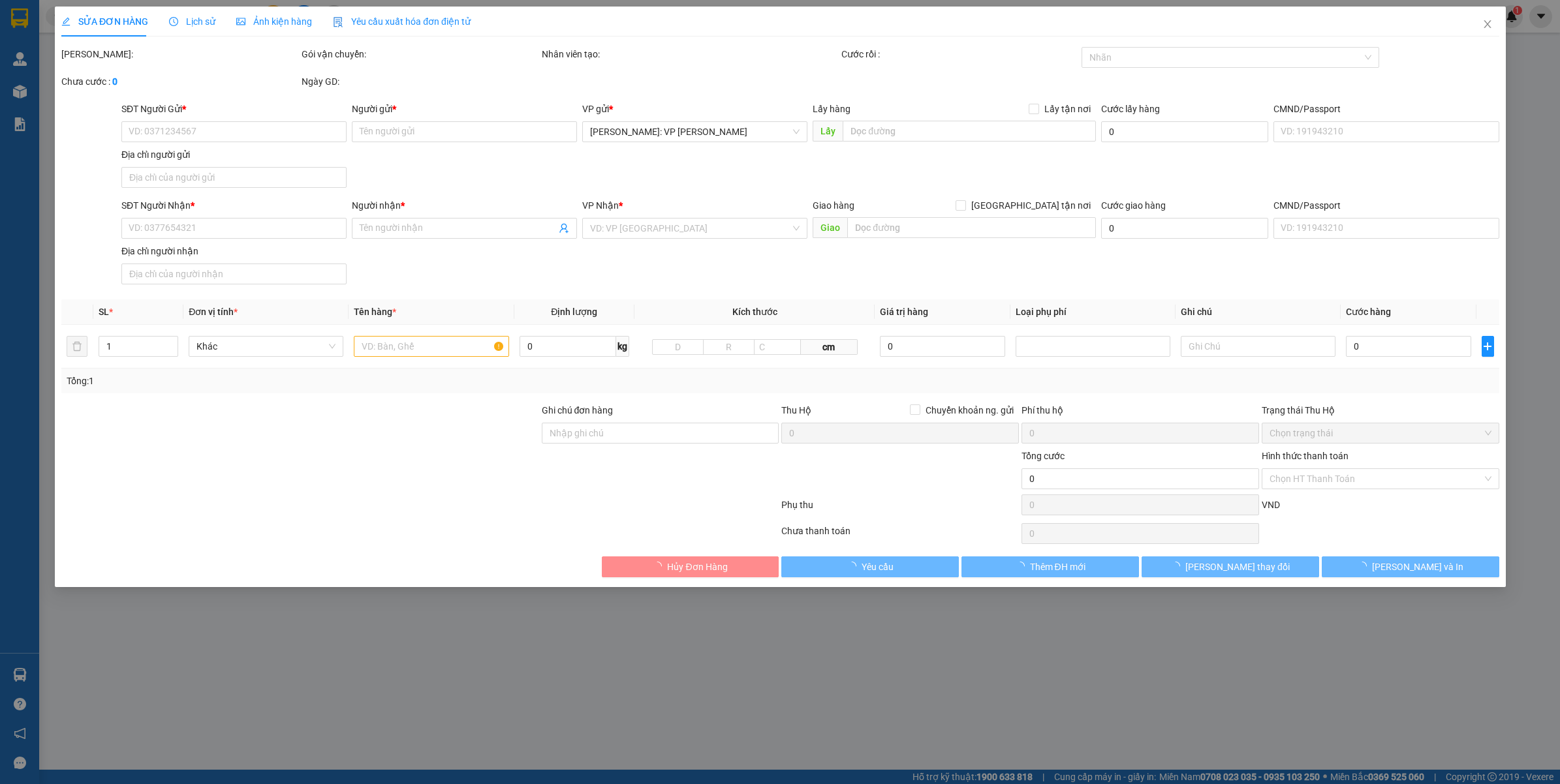
type input "SỐ 2/NGÕ 1/PHỐ HÀ KẾ TẤN - F.PHƯƠNG LIỆT - [GEOGRAPHIC_DATA]"
type input "100.000"
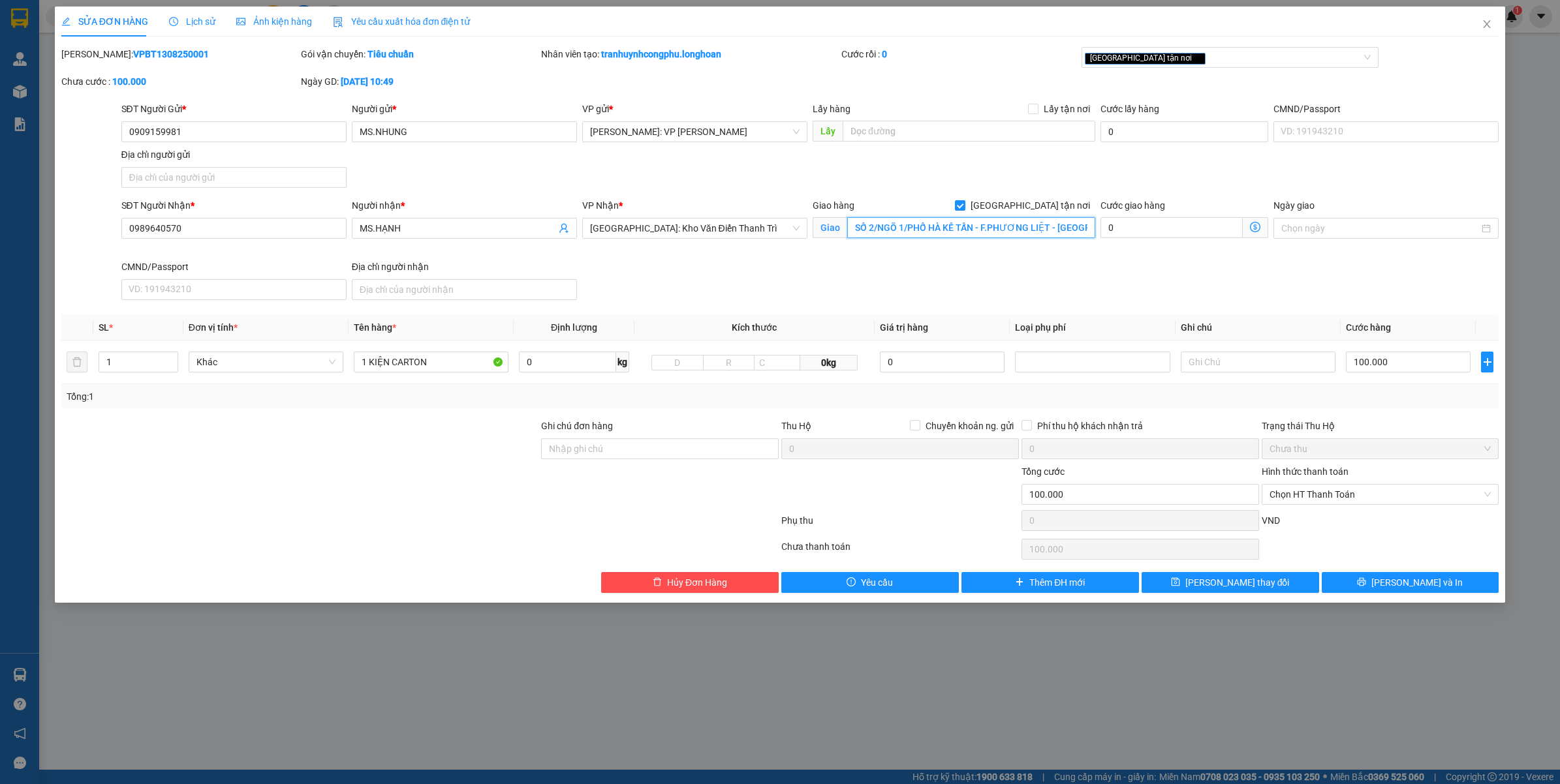
click at [931, 227] on input "SỐ 2/NGÕ 1/PHỐ HÀ KẾ TẤN - F.PHƯƠNG LIỆT - [GEOGRAPHIC_DATA]" at bounding box center [971, 227] width 248 height 21
click at [276, 226] on input "0989640570" at bounding box center [233, 228] width 225 height 21
click at [275, 226] on input "0989640570" at bounding box center [233, 228] width 225 height 21
paste input "12630802"
type input "0912630802"
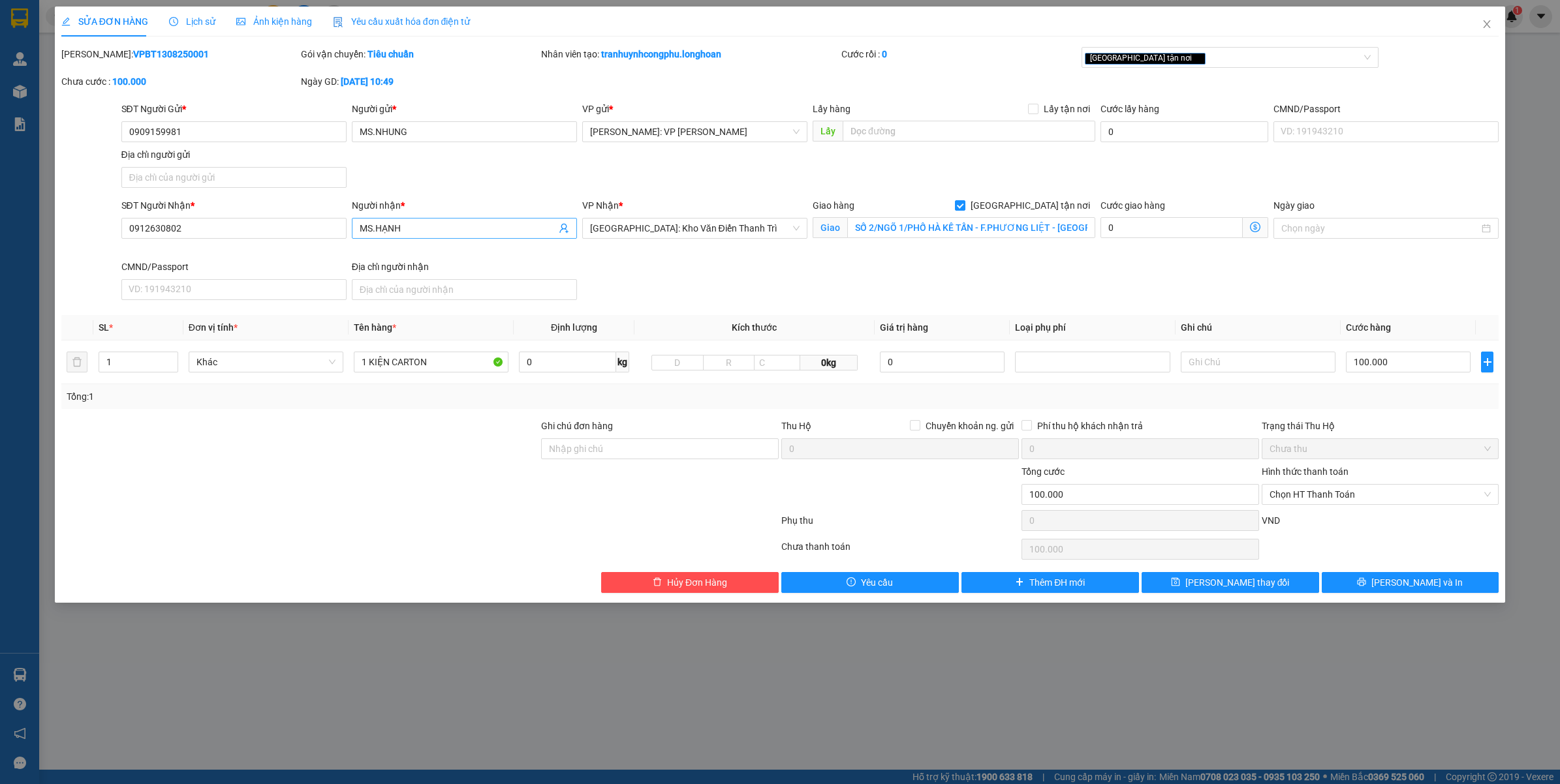
click at [444, 234] on input "MS.HẠNH" at bounding box center [458, 228] width 196 height 15
type input "C"
type input "CHỊ THỦY"
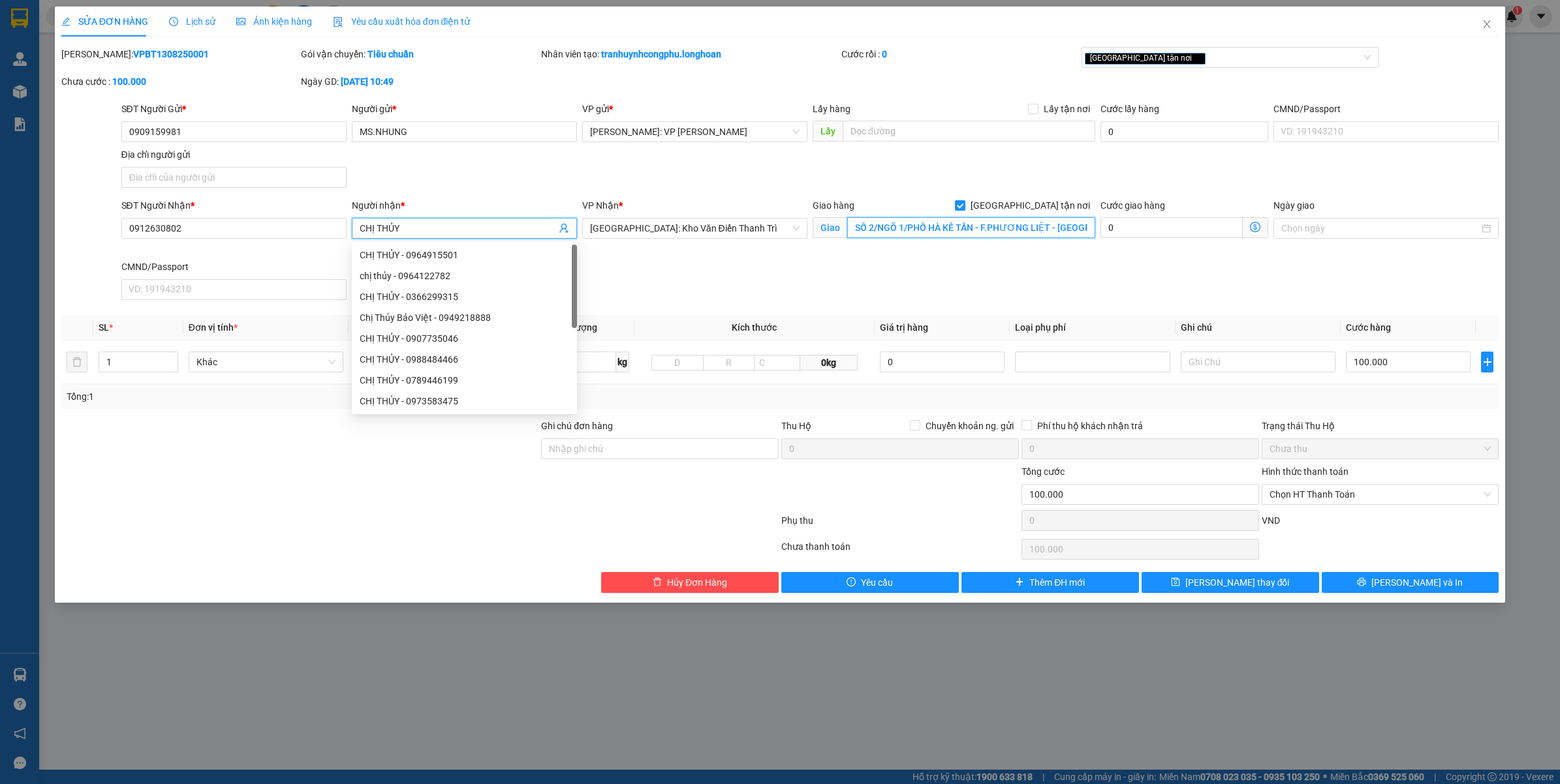
click at [938, 232] on input "SỐ 2/NGÕ 1/PHỐ HÀ KẾ TẤN - F.PHƯƠNG LIỆT - [GEOGRAPHIC_DATA]" at bounding box center [971, 227] width 248 height 21
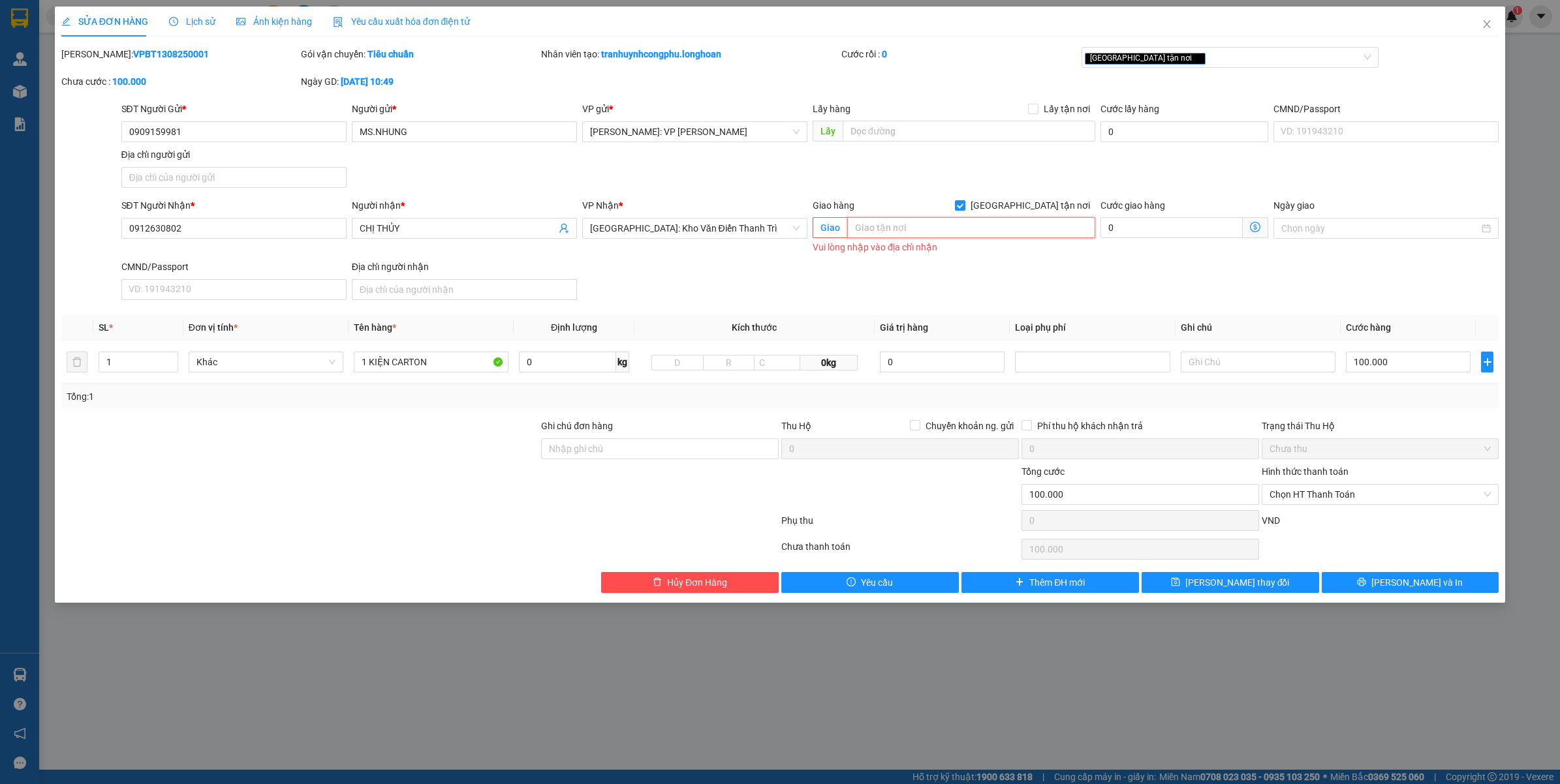
paste input "SỐ 27/NGÕ 785/[PERSON_NAME] - HOÀNG MAI - [GEOGRAPHIC_DATA]"
type input "SỐ 27/NGÕ 785/[PERSON_NAME] - HOÀNG MAI - [GEOGRAPHIC_DATA]"
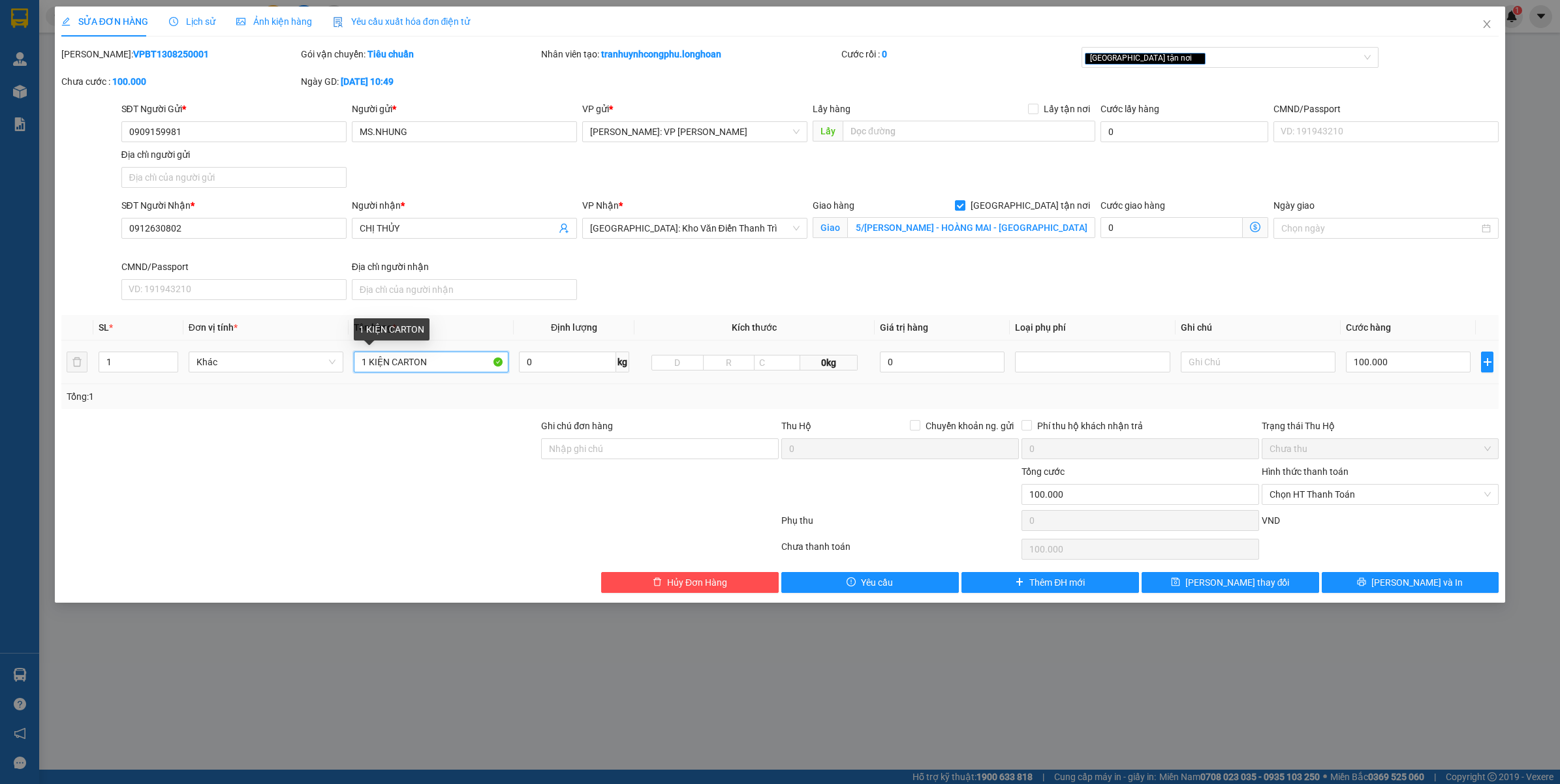
click at [442, 367] on input "1 KIỆN CARTON" at bounding box center [431, 362] width 155 height 21
click at [555, 687] on div "SỬA ĐƠN HÀNG Lịch sử Ảnh kiện hàng Yêu cầu xuất hóa đơn điện tử Total Paid Fee …" at bounding box center [780, 392] width 1560 height 784
click at [1394, 578] on button "[PERSON_NAME] và In" at bounding box center [1410, 582] width 177 height 21
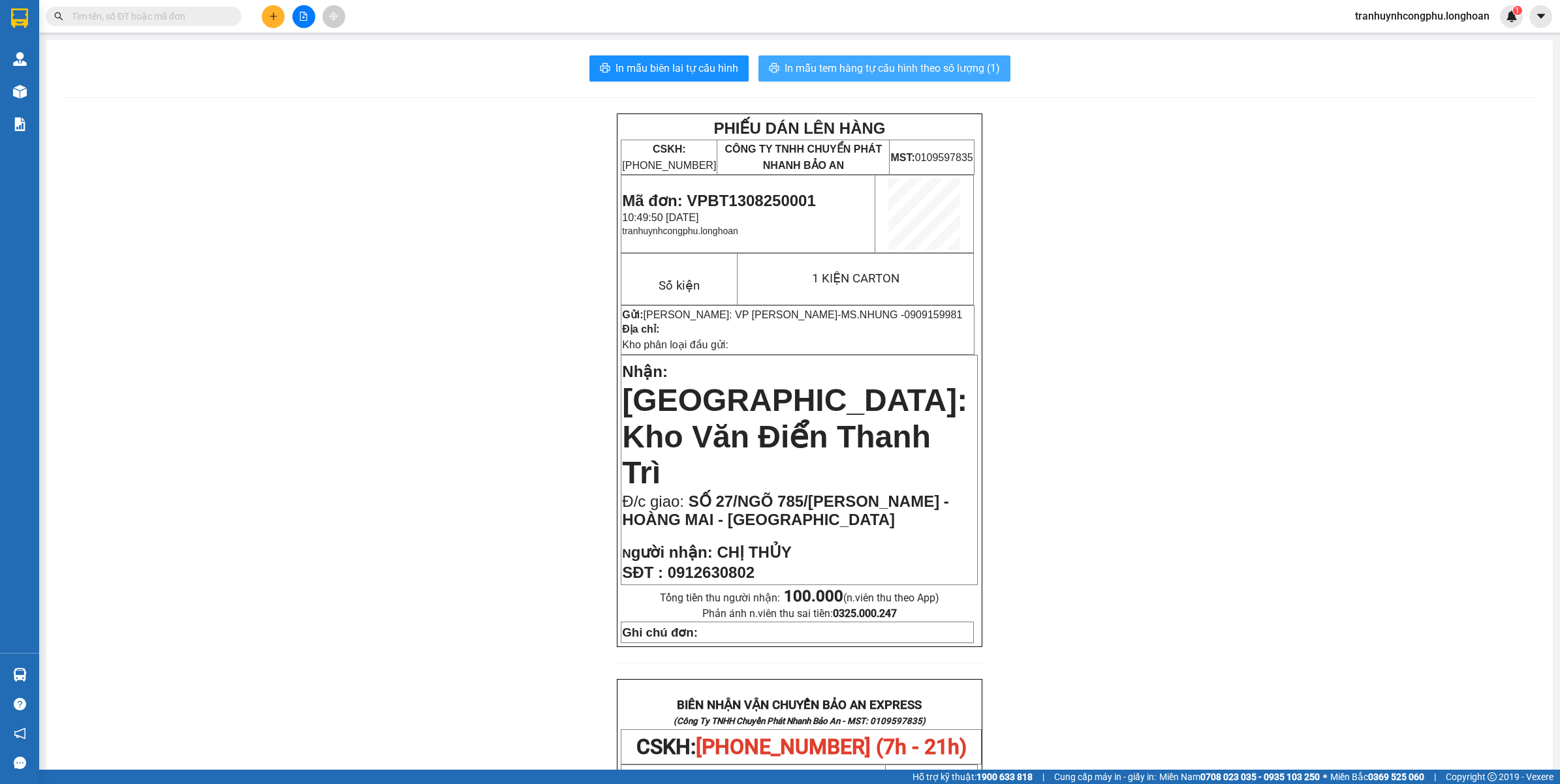
click at [931, 69] on span "In mẫu tem hàng tự cấu hình theo số lượng (1)" at bounding box center [891, 68] width 216 height 16
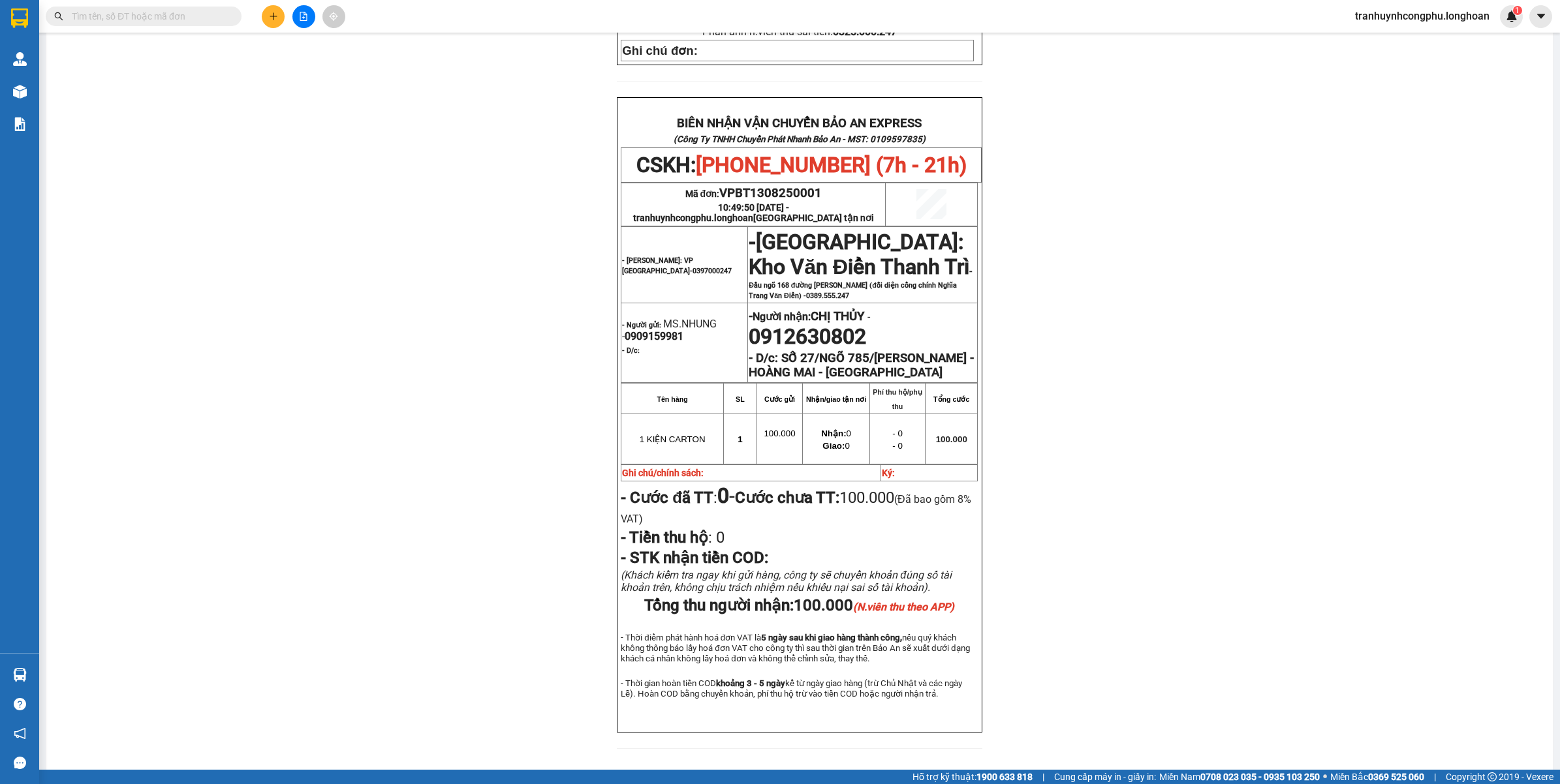
scroll to position [590, 0]
